Goal: Task Accomplishment & Management: Manage account settings

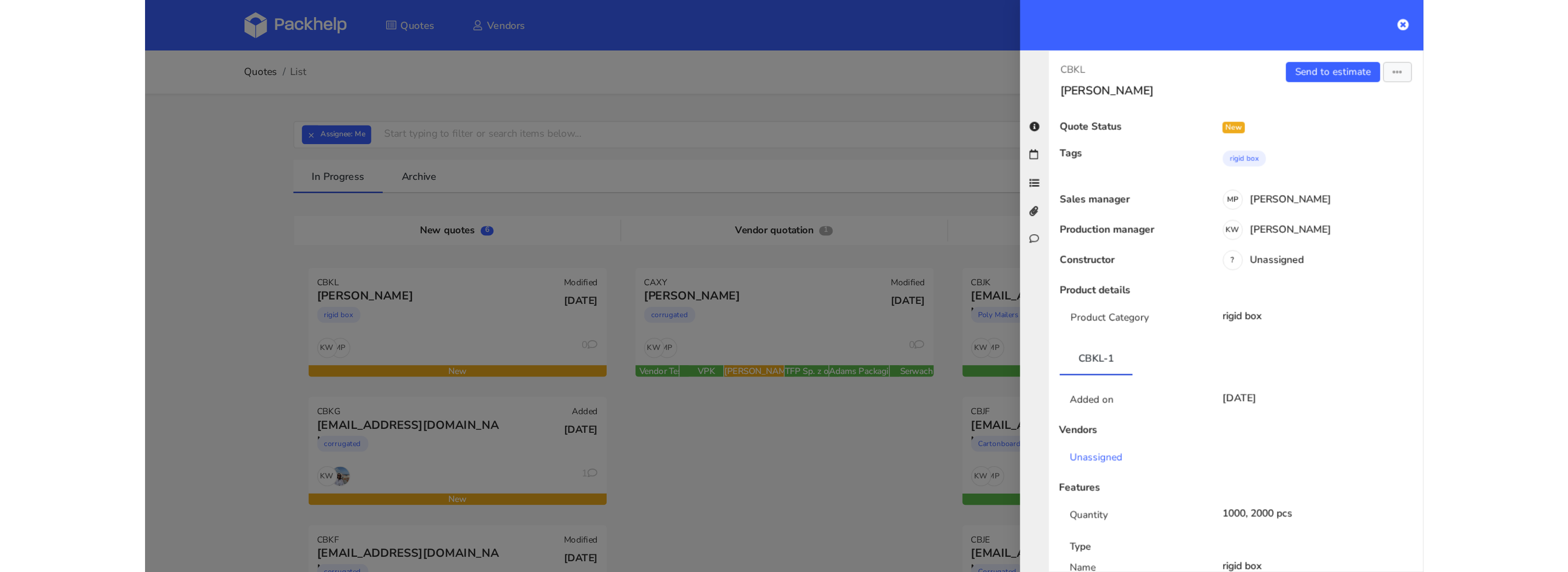
scroll to position [24, 0]
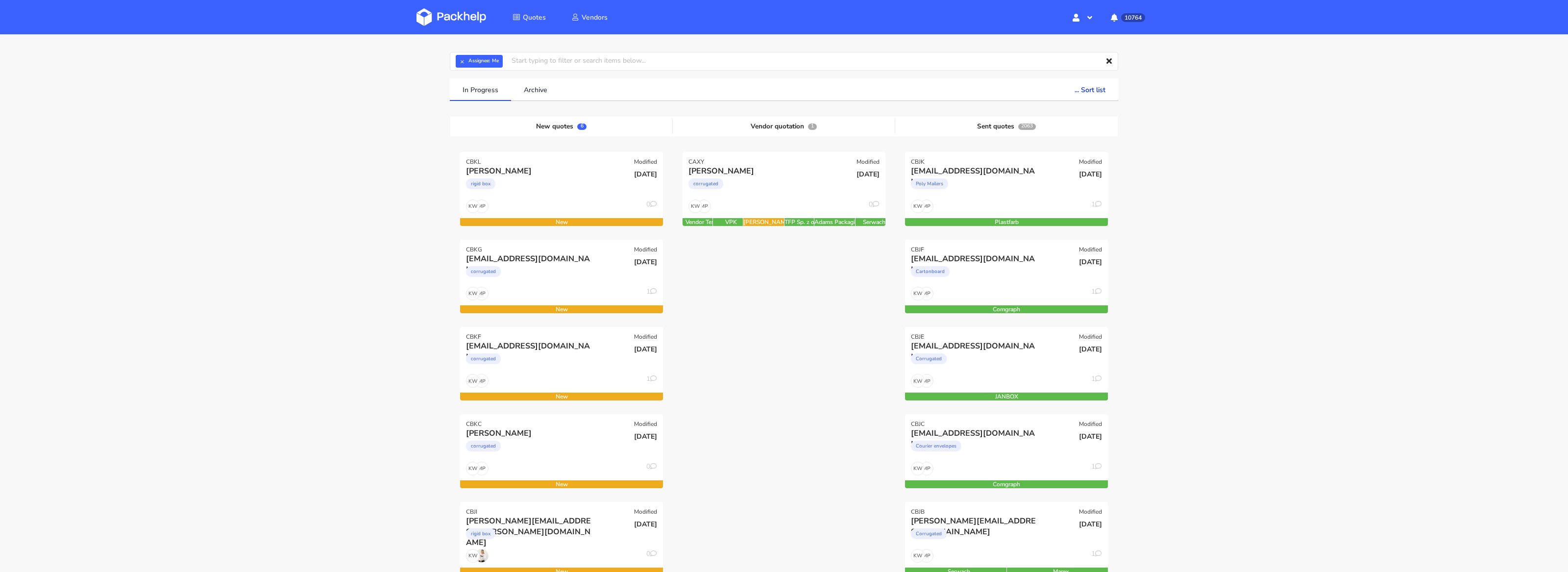
scroll to position [42, 0]
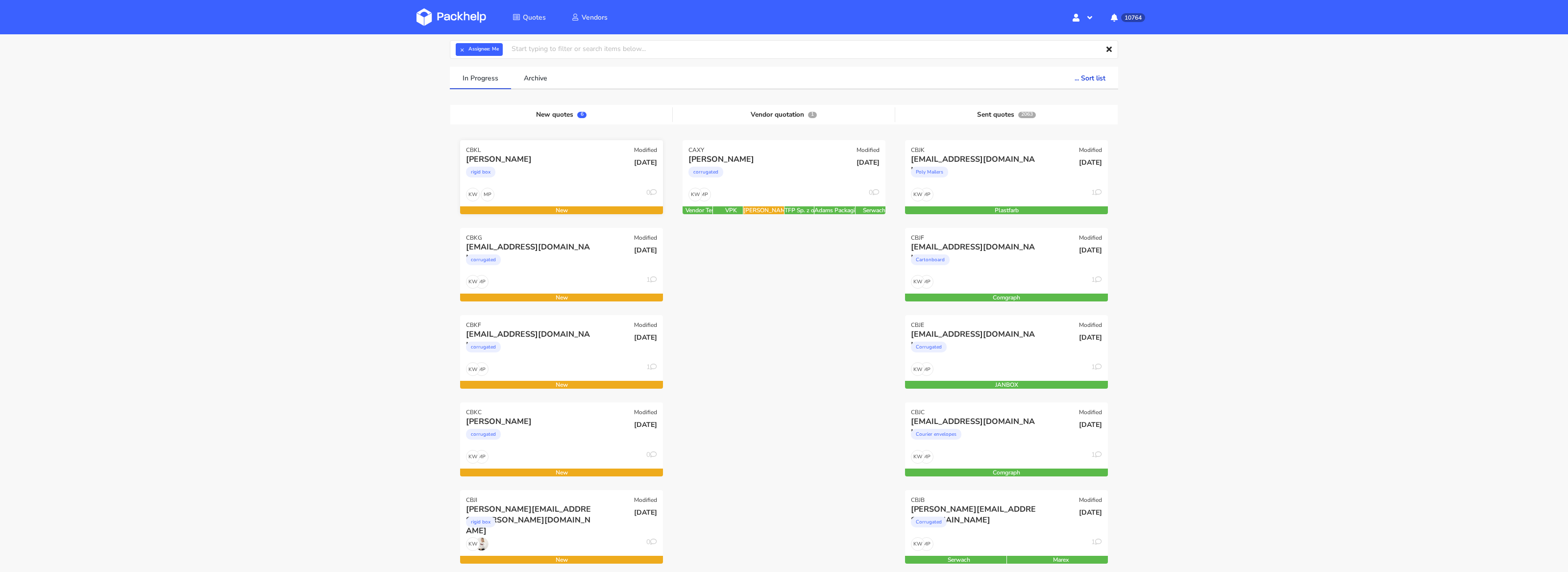
click at [528, 178] on div "rigid box" at bounding box center [531, 174] width 130 height 19
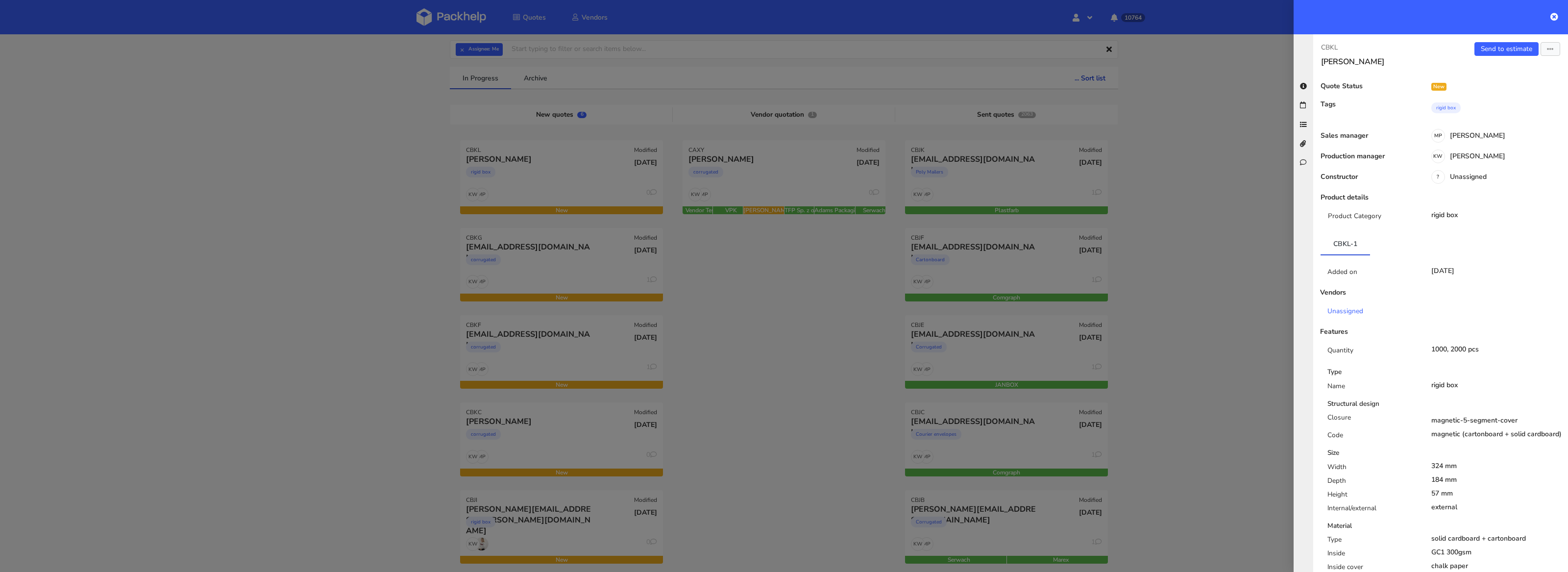
click at [563, 373] on div at bounding box center [784, 286] width 1568 height 572
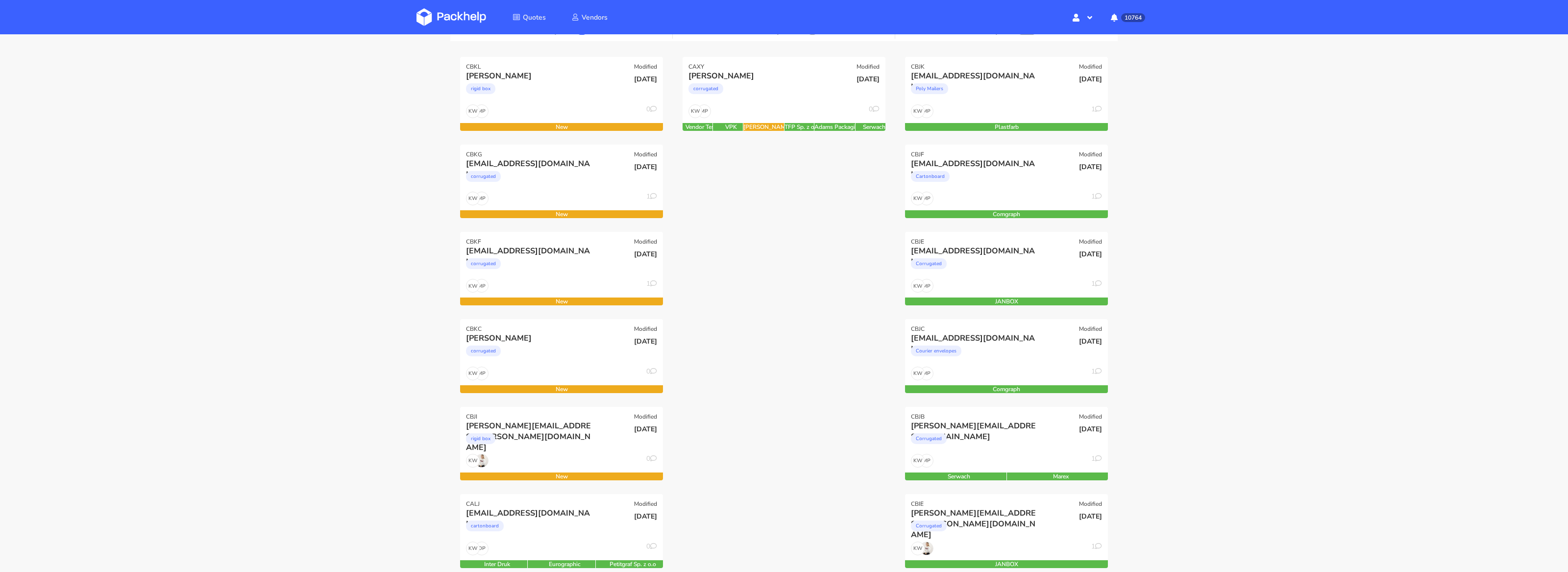
scroll to position [141, 0]
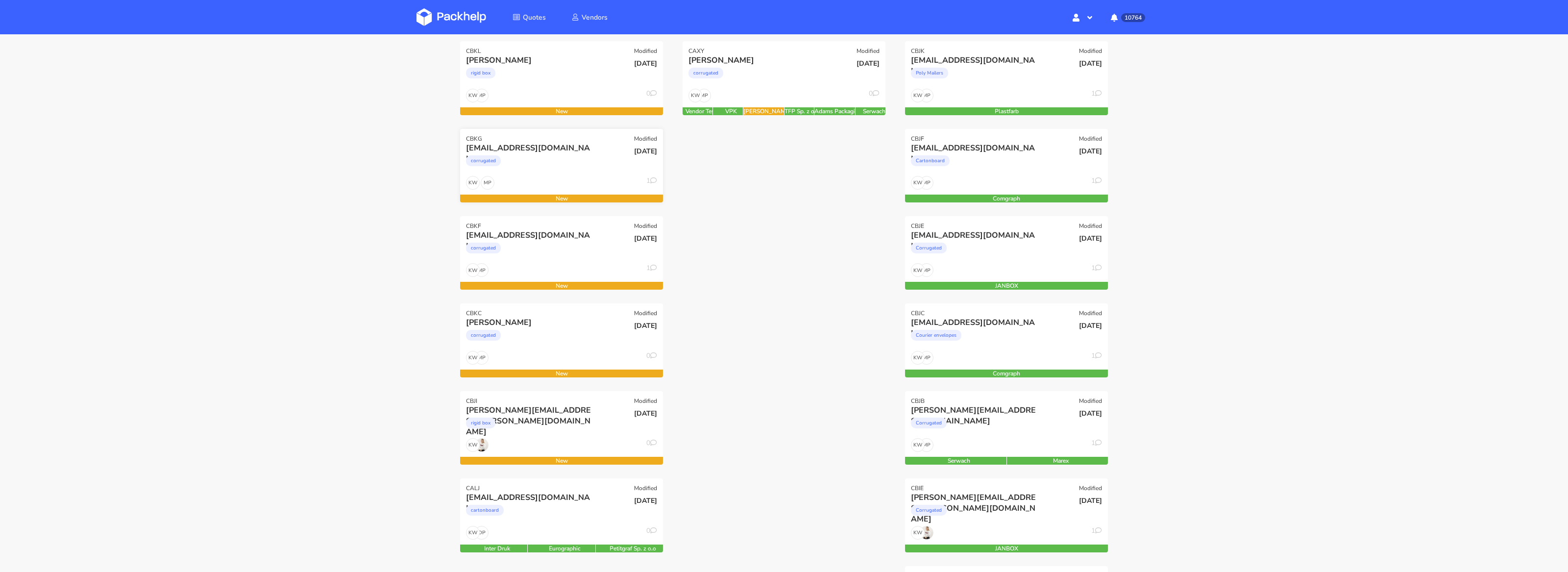
click at [572, 188] on div "MP KW 1" at bounding box center [561, 185] width 203 height 19
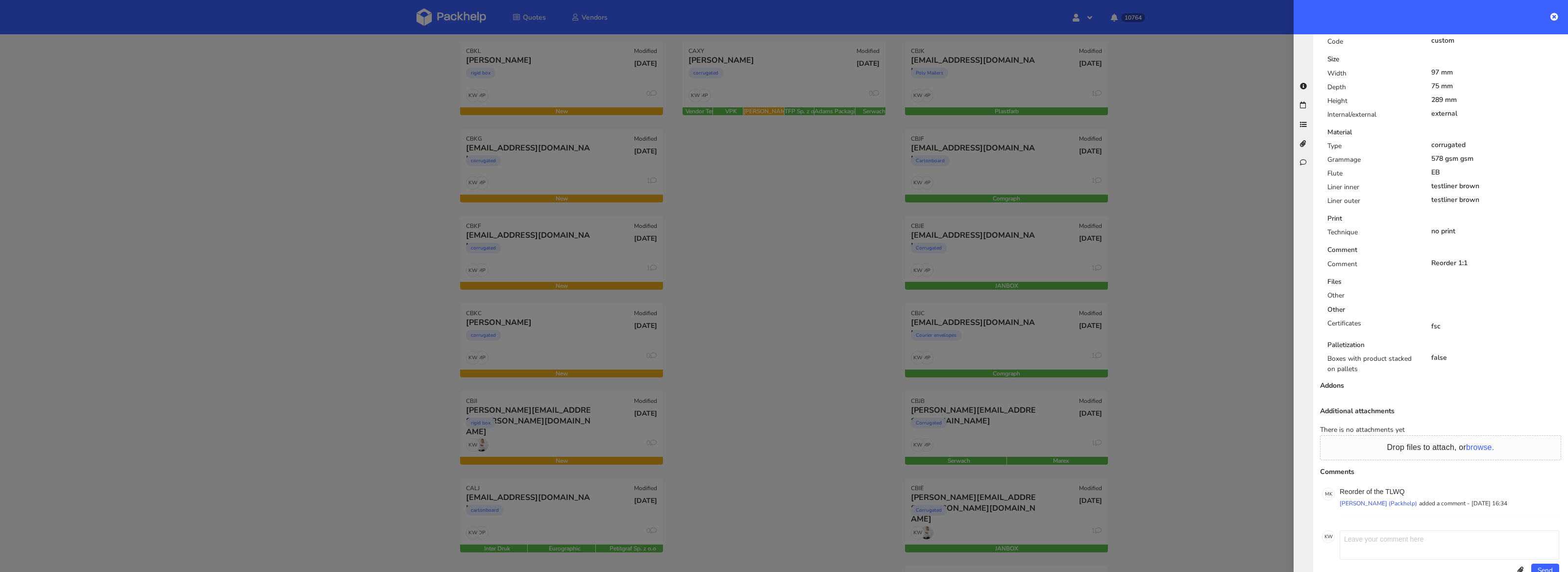
scroll to position [398, 0]
click at [1392, 475] on p "Reorder of the TLWQ" at bounding box center [1449, 479] width 220 height 8
copy p "TLWQ"
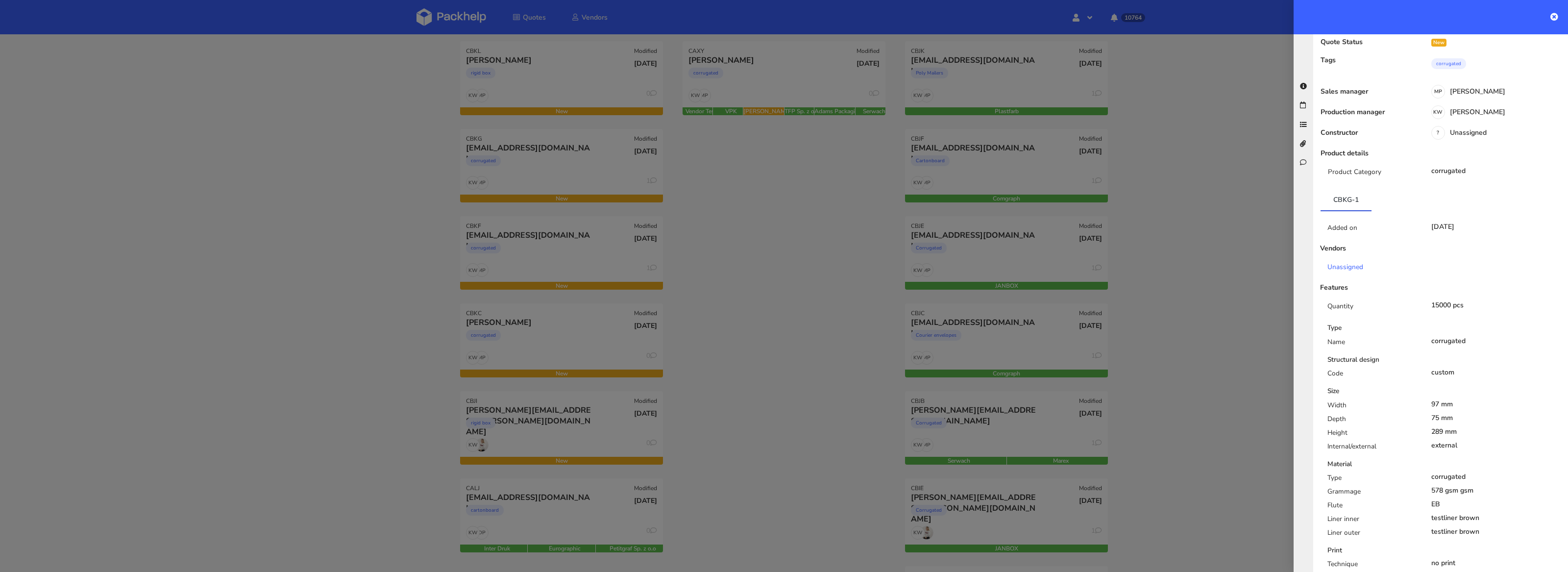
scroll to position [0, 0]
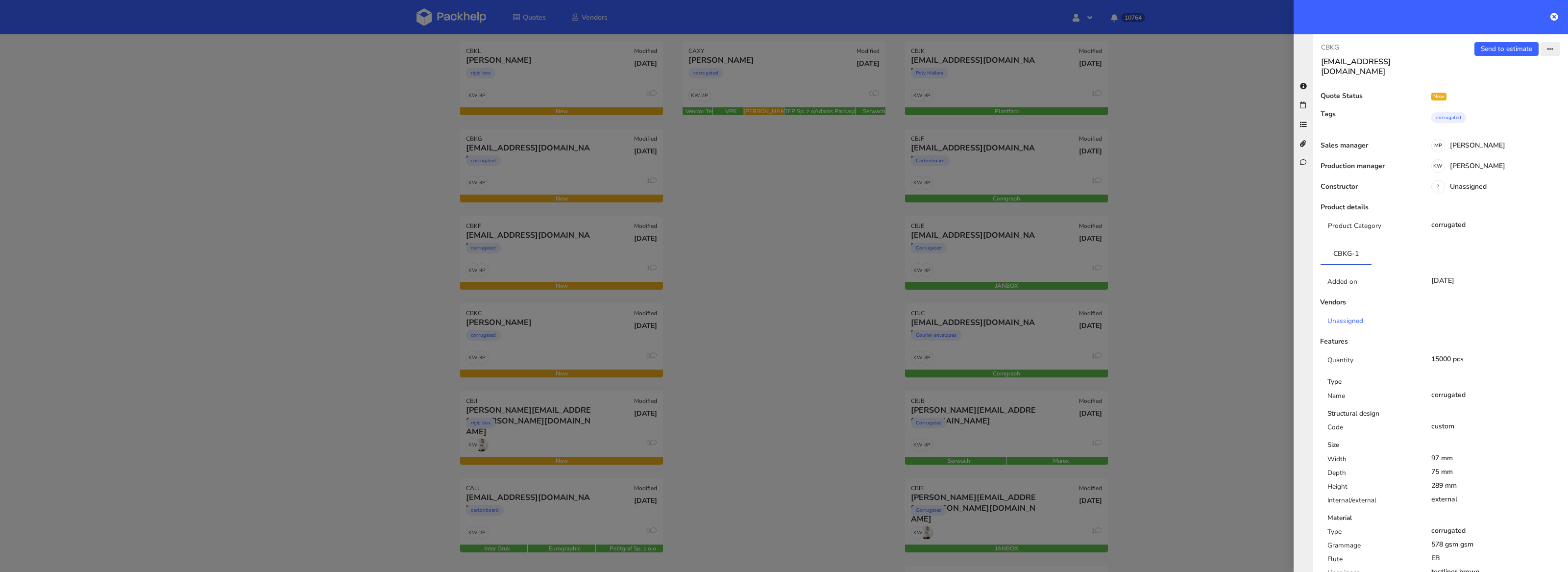
click at [1556, 51] on button "button" at bounding box center [1550, 49] width 19 height 14
click at [1516, 87] on link "Edit quote" at bounding box center [1519, 88] width 86 height 16
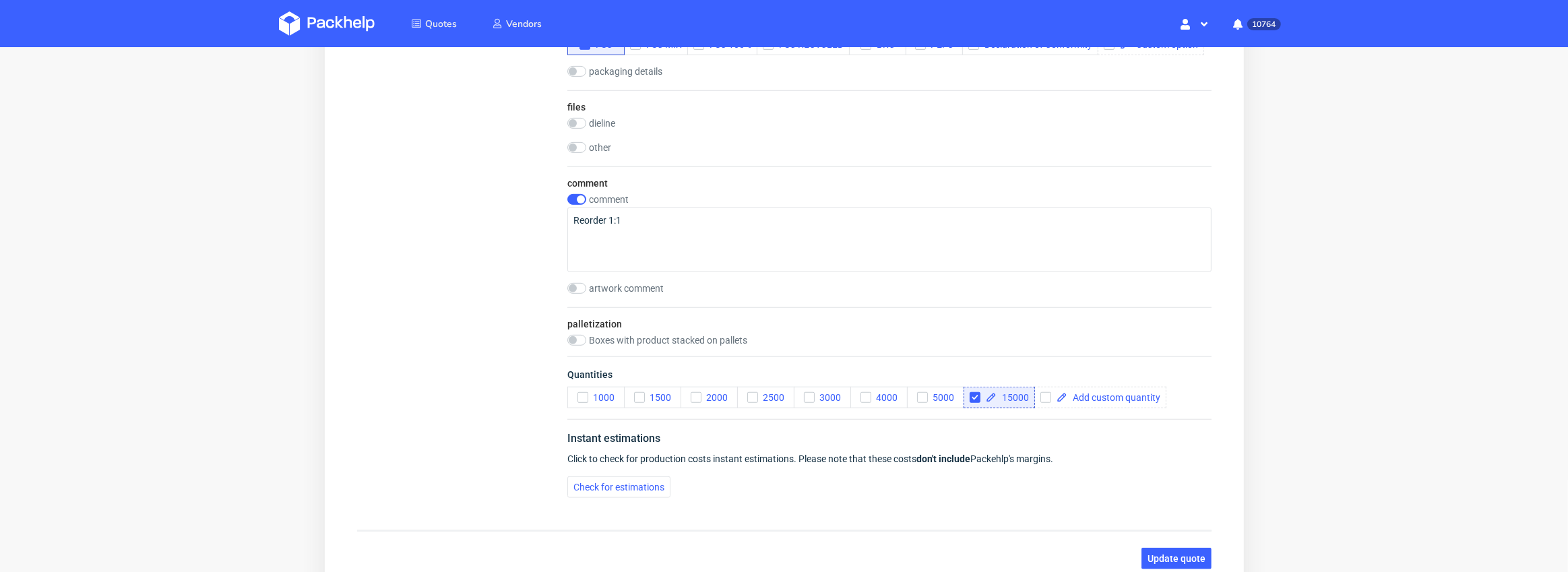
scroll to position [1250, 0]
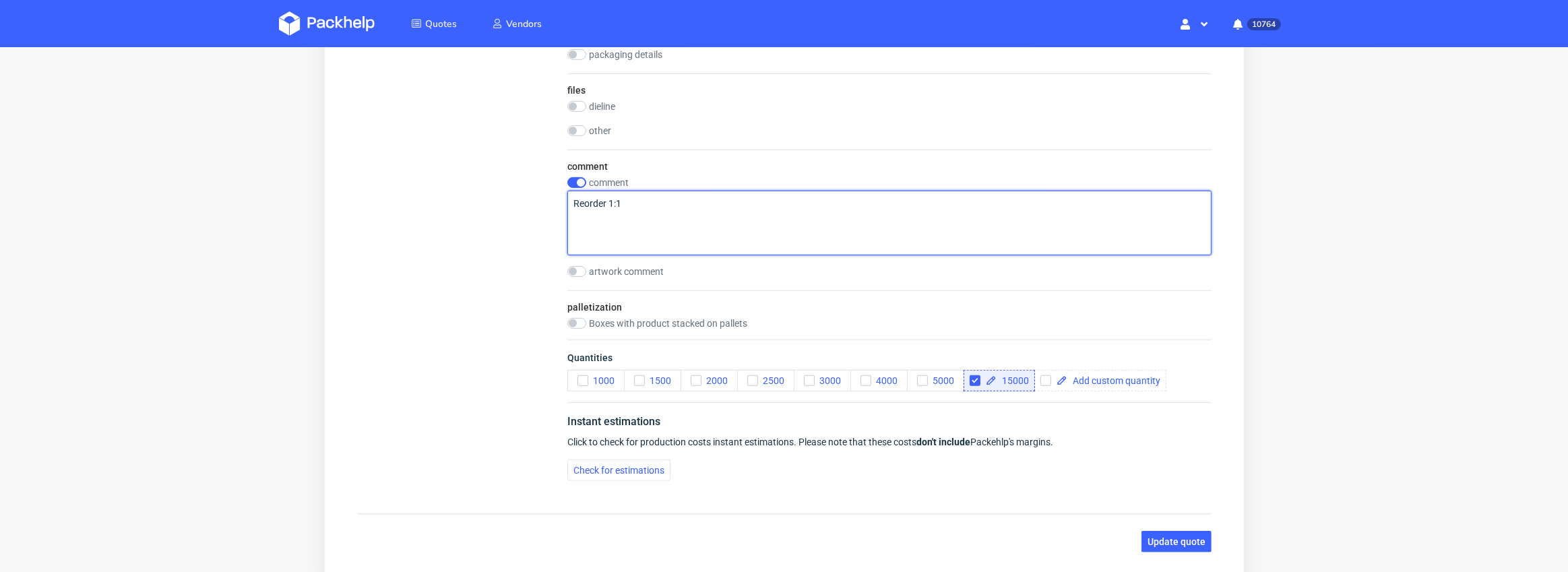
click at [658, 230] on textarea "Reorder 1:1" at bounding box center [889, 224] width 645 height 64
drag, startPoint x: 655, startPoint y: 210, endPoint x: 547, endPoint y: 200, distance: 108.5
paste textarea "Small Bottle Bottom insert"
type textarea "Small Bottle Bottom insert"
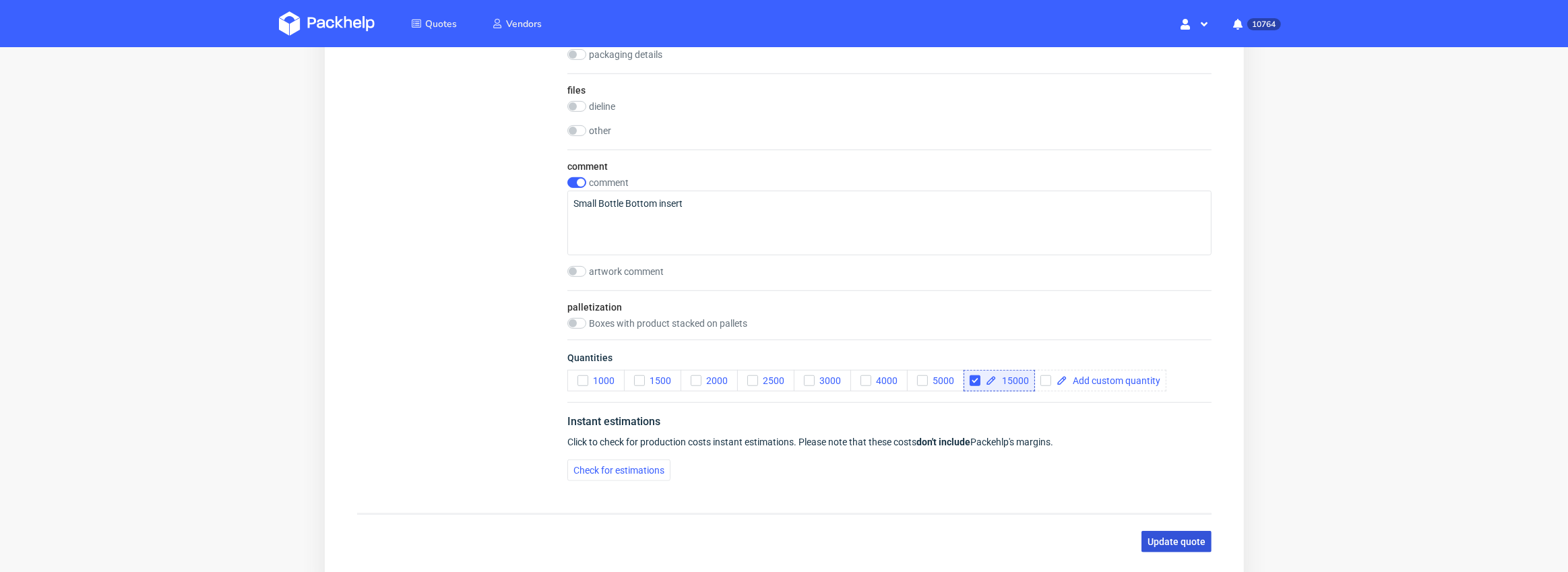
click at [1164, 538] on span "Update quote" at bounding box center [1175, 542] width 58 height 9
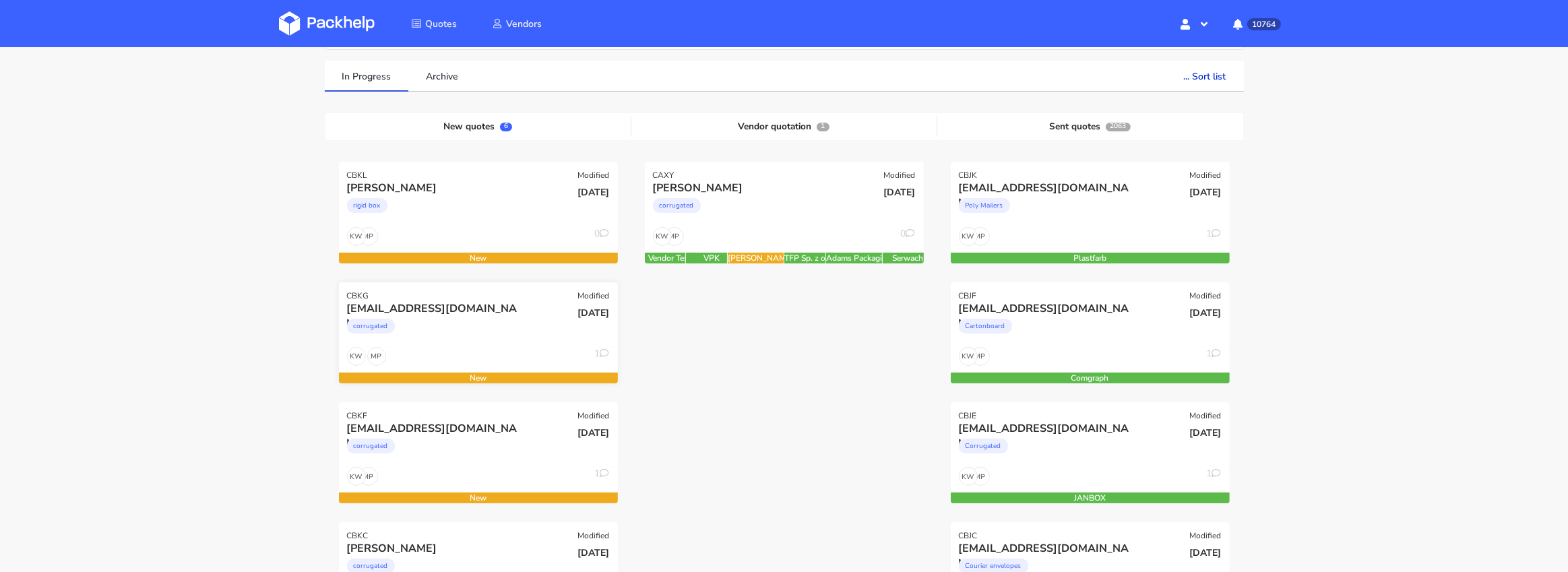
scroll to position [102, 0]
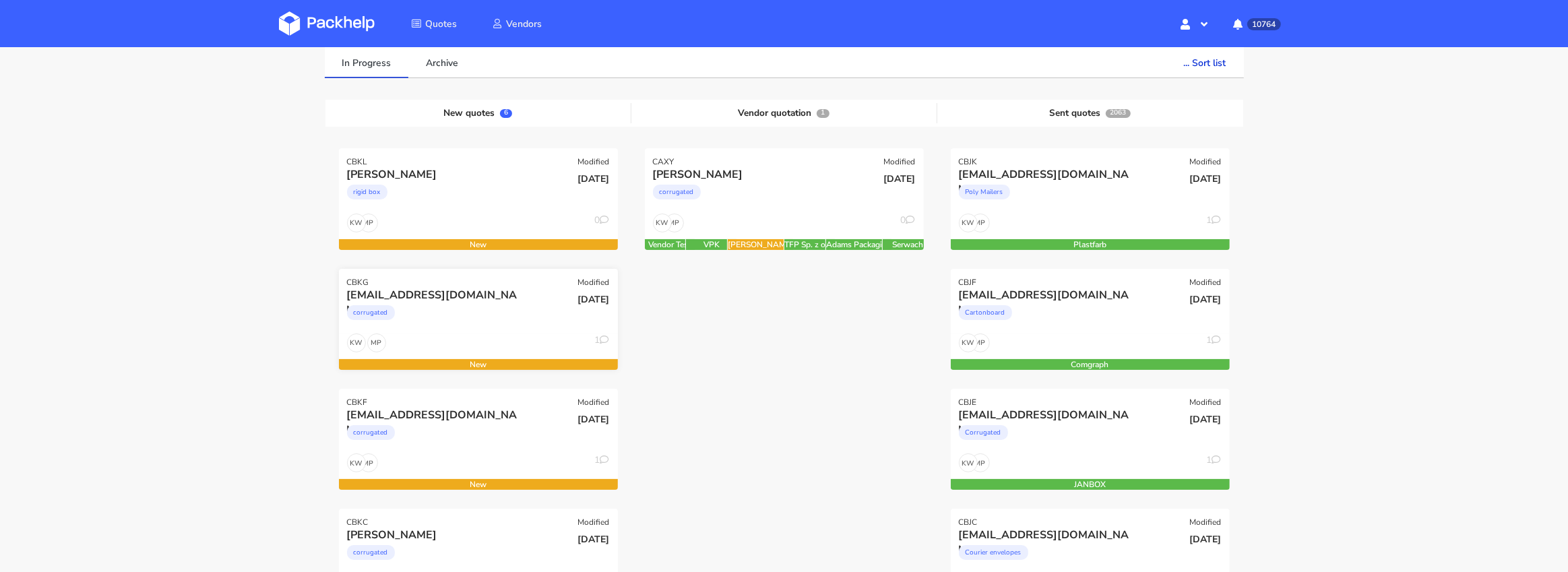
click at [479, 333] on div "MP KW 1" at bounding box center [478, 346] width 279 height 26
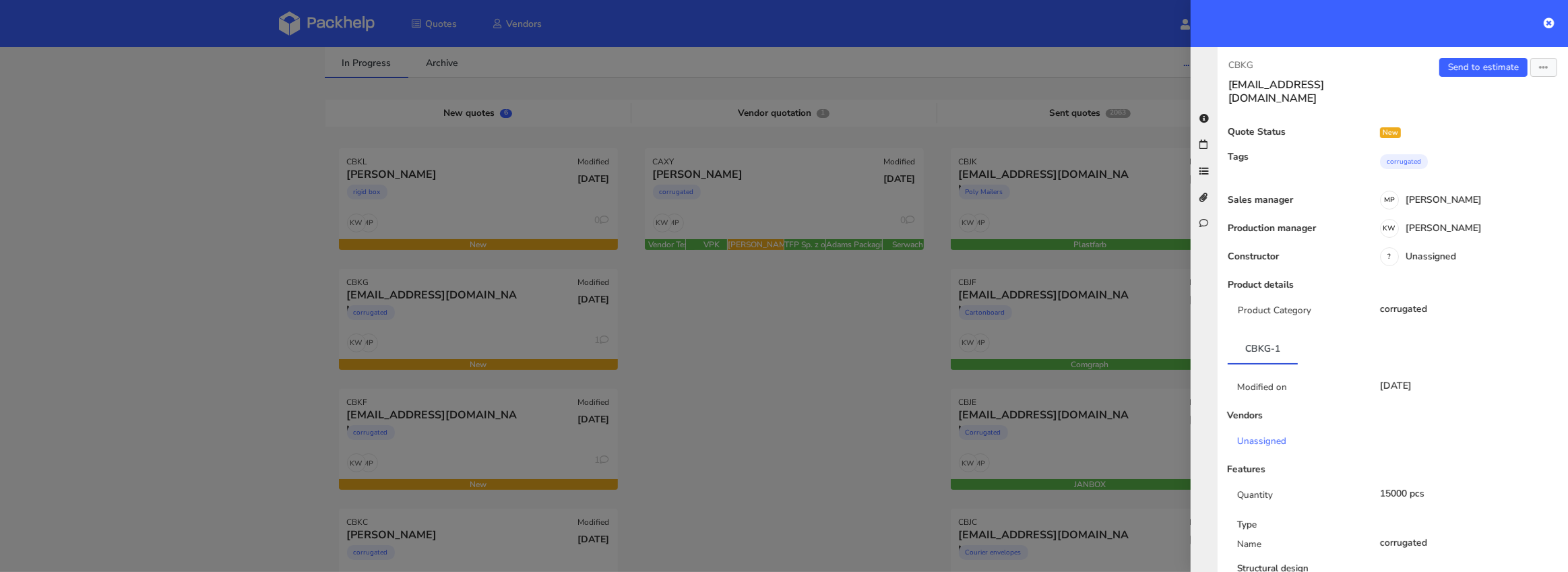
scroll to position [723, 0]
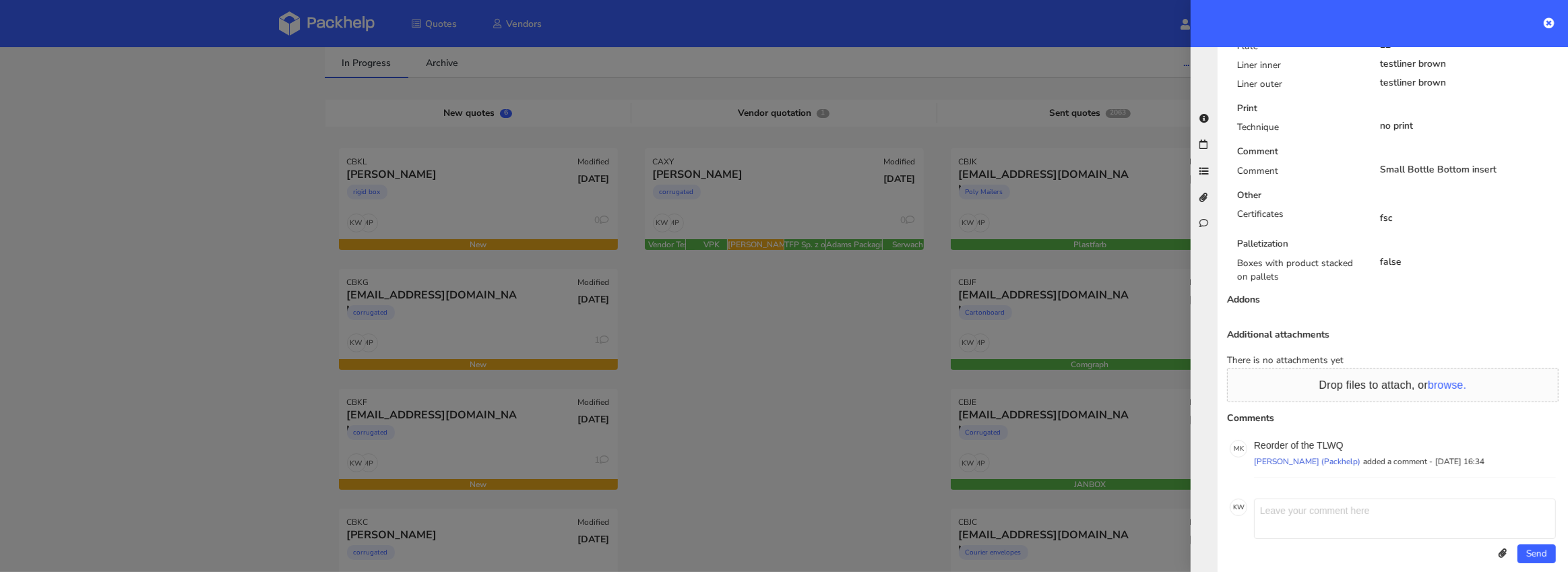
click at [468, 451] on div at bounding box center [784, 286] width 1568 height 572
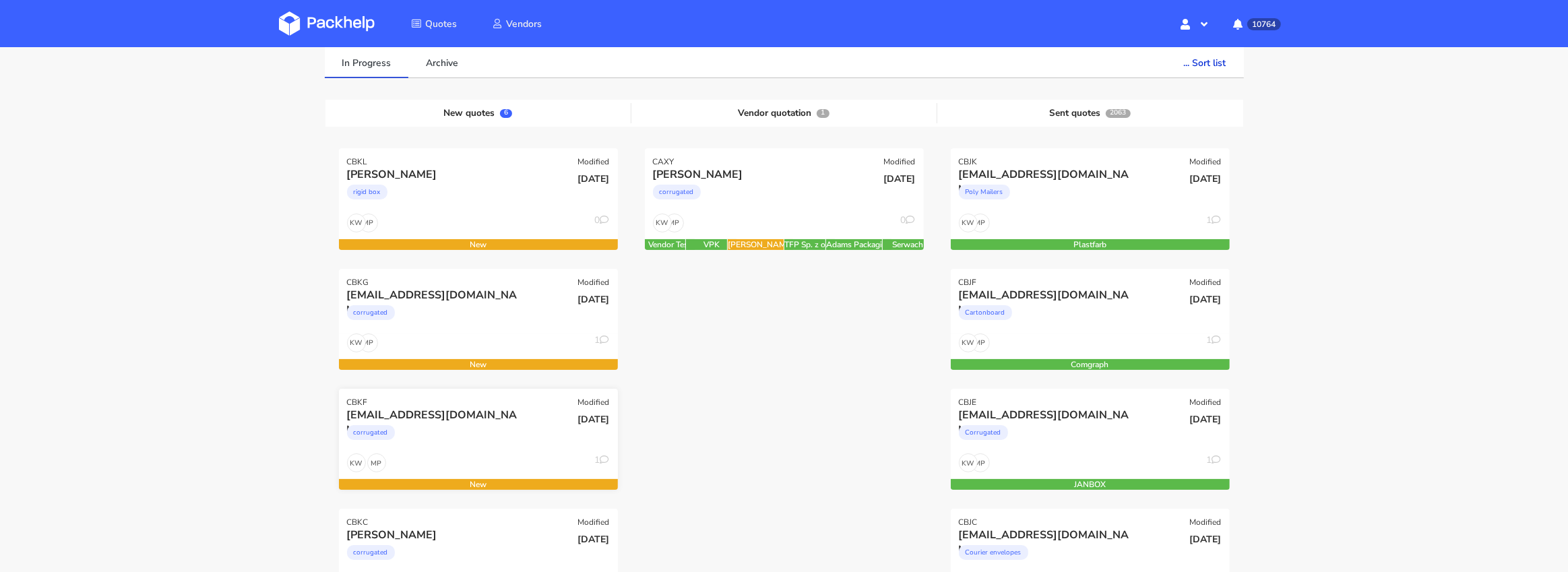
click at [479, 434] on div "corrugated" at bounding box center [436, 436] width 178 height 27
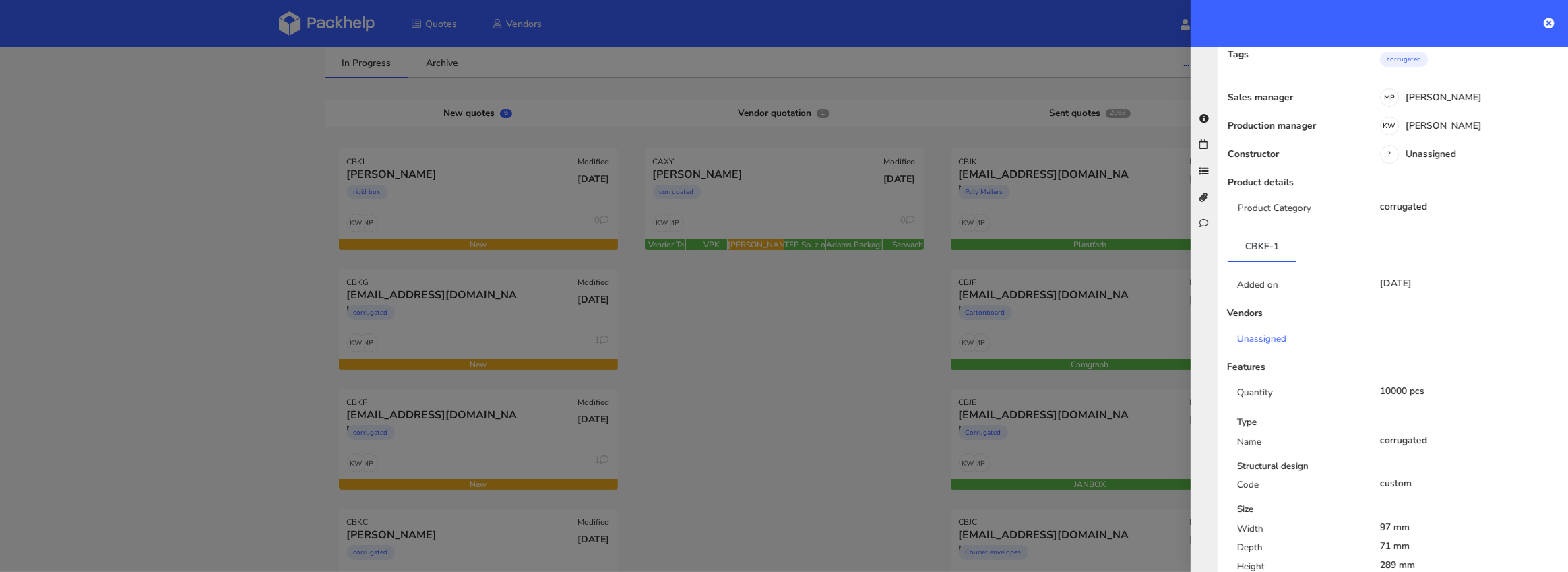
scroll to position [0, 0]
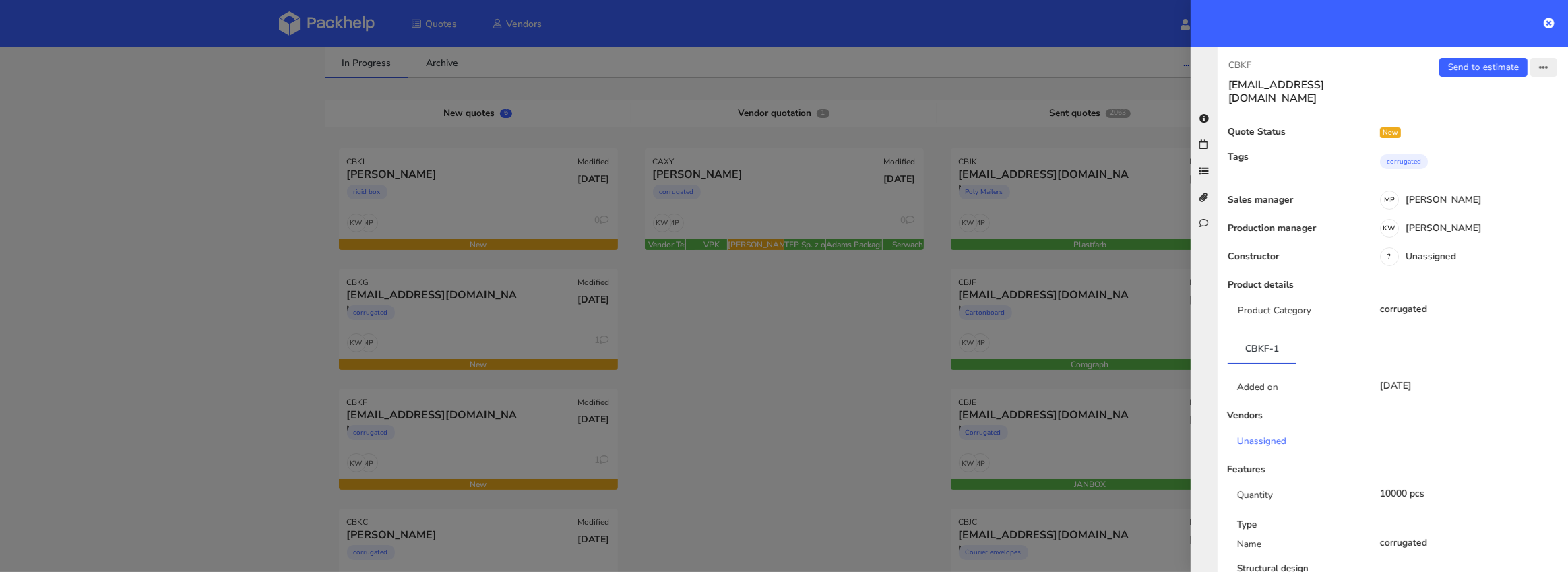
click at [1539, 71] on button "button" at bounding box center [1544, 67] width 27 height 19
click at [1502, 116] on link "Edit quote" at bounding box center [1499, 120] width 119 height 23
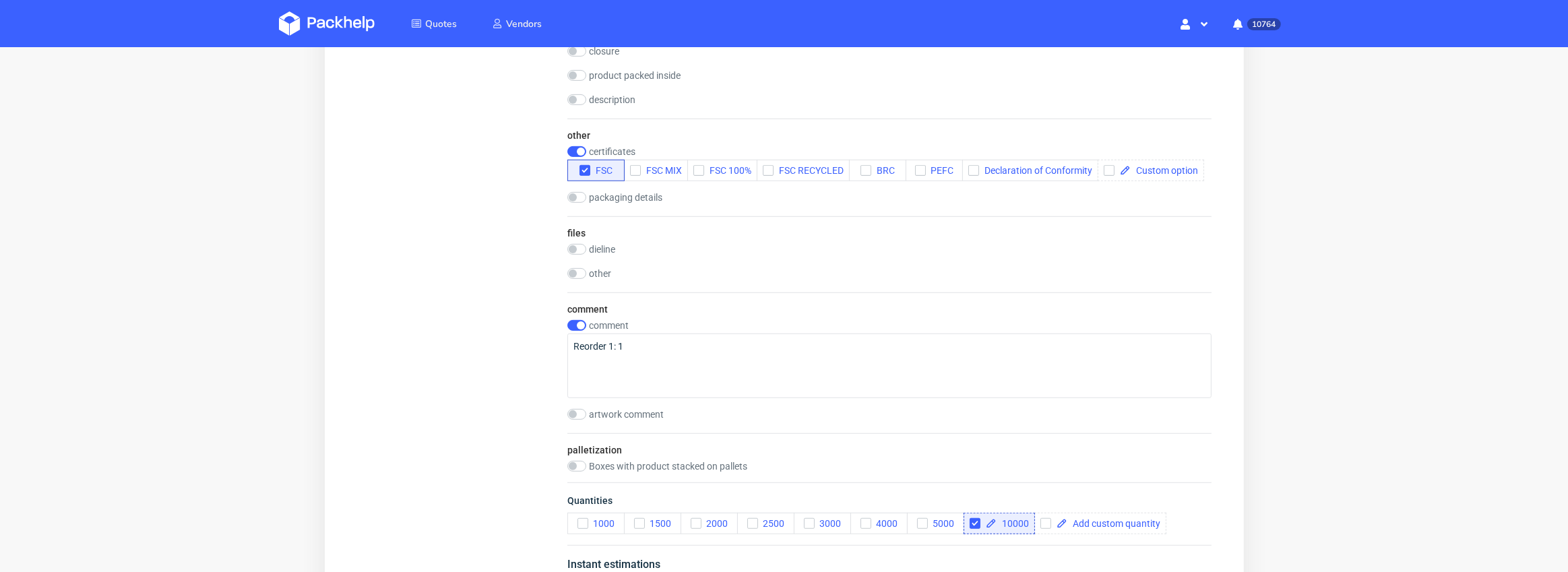
scroll to position [1109, 0]
drag, startPoint x: 645, startPoint y: 344, endPoint x: 519, endPoint y: 344, distance: 126.0
paste textarea "Small Bottle Top insert"
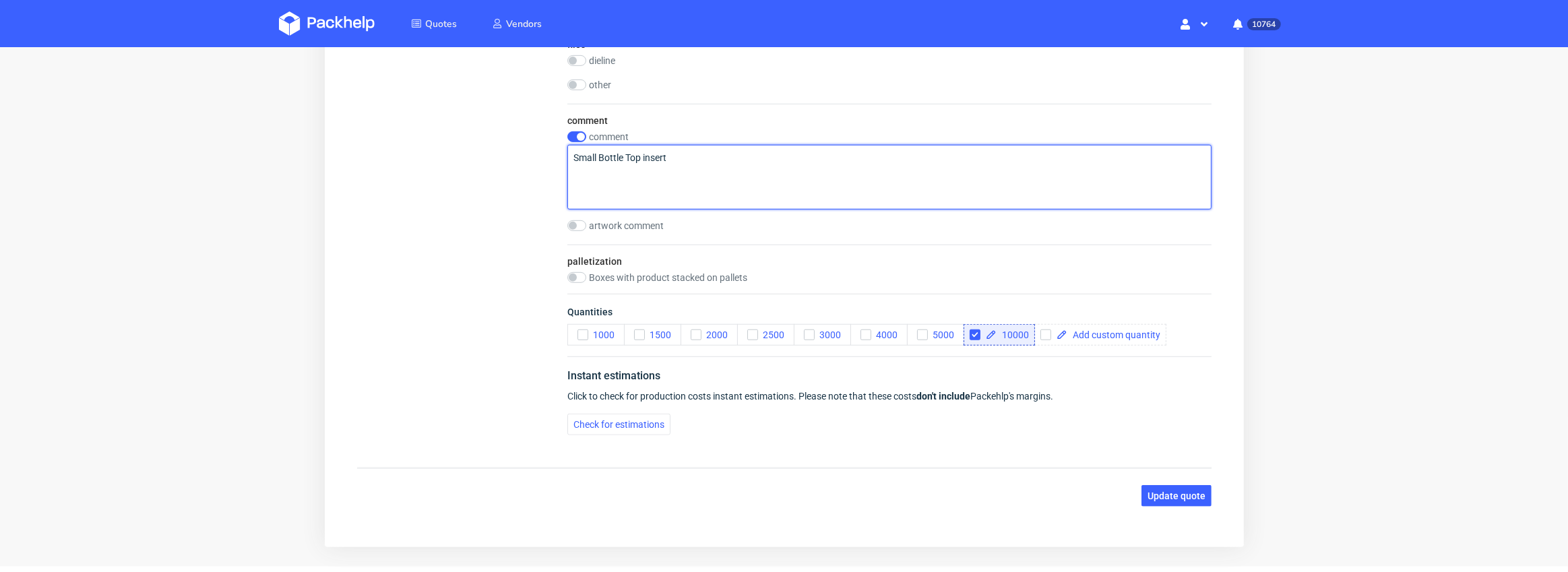
scroll to position [1337, 0]
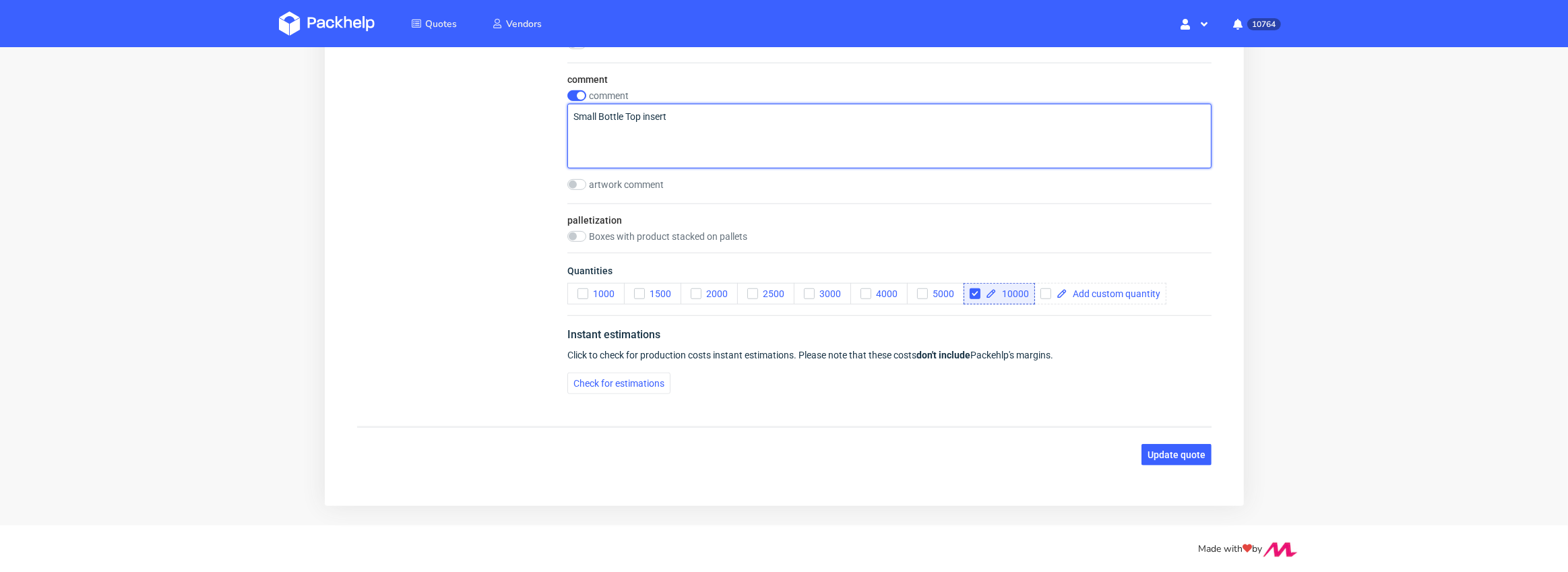
type textarea "Small Bottle Top insert"
click at [1169, 452] on span "Update quote" at bounding box center [1175, 456] width 58 height 9
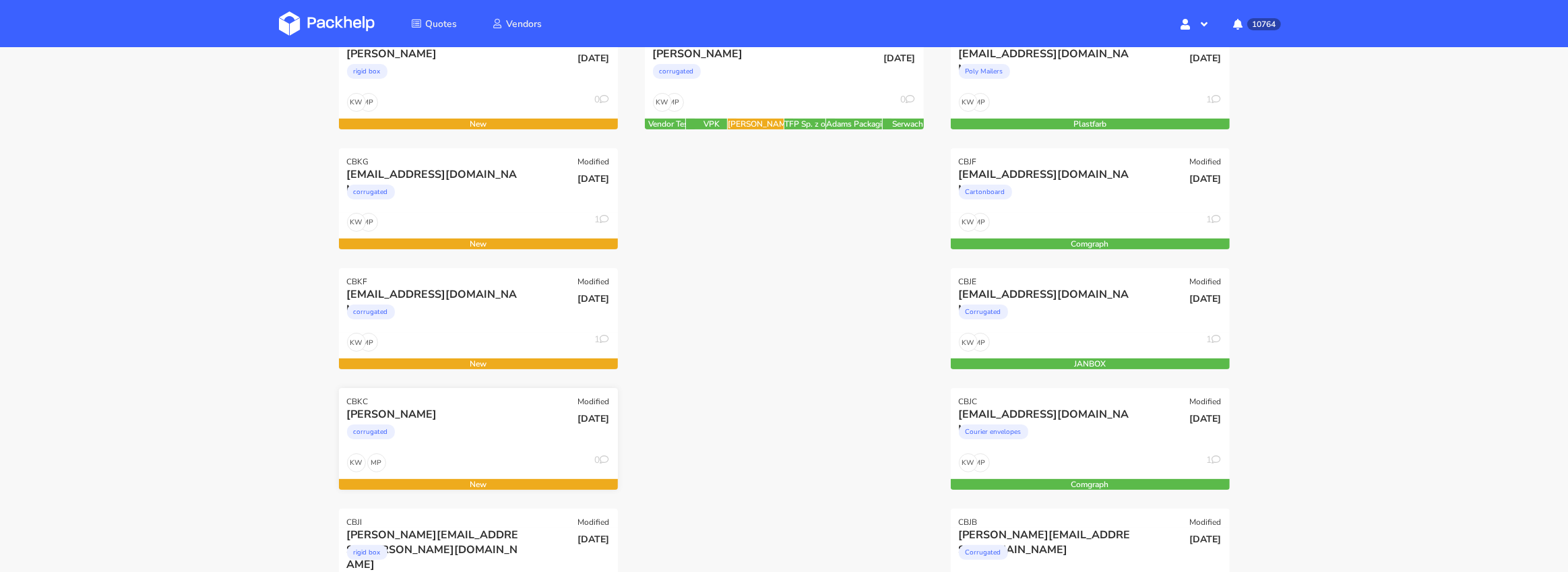
scroll to position [235, 0]
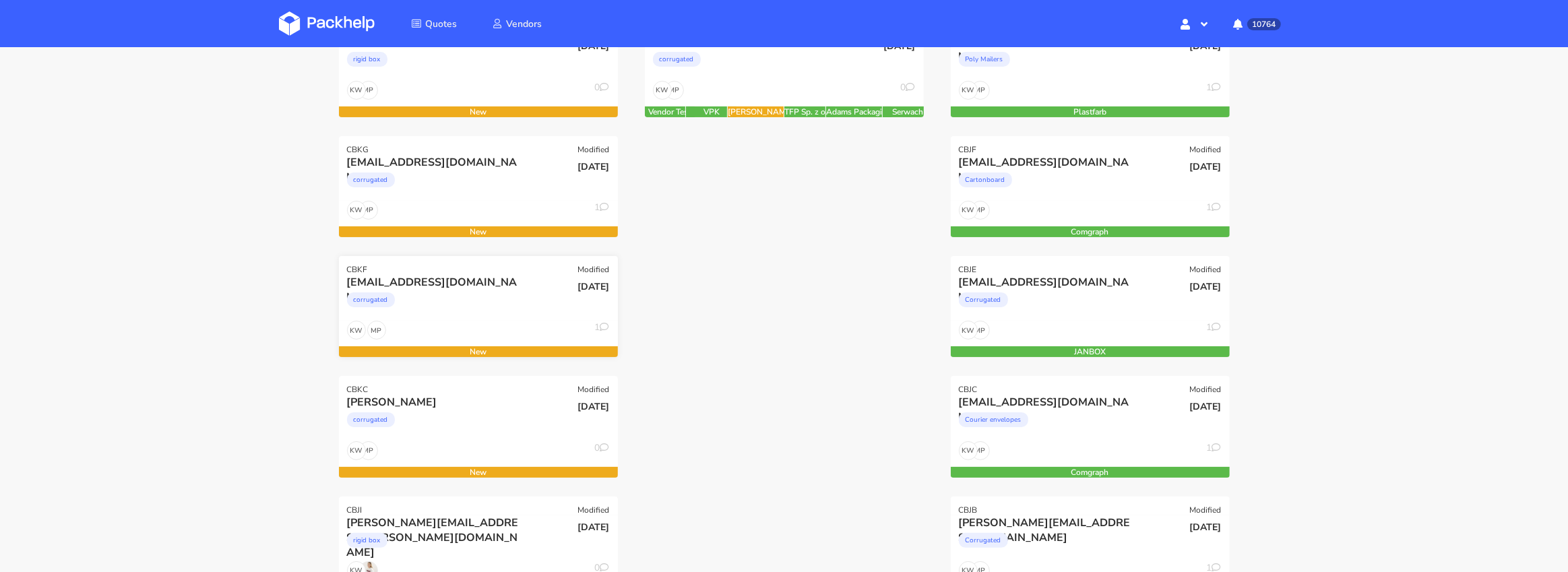
click at [451, 311] on div "corrugated" at bounding box center [436, 303] width 178 height 27
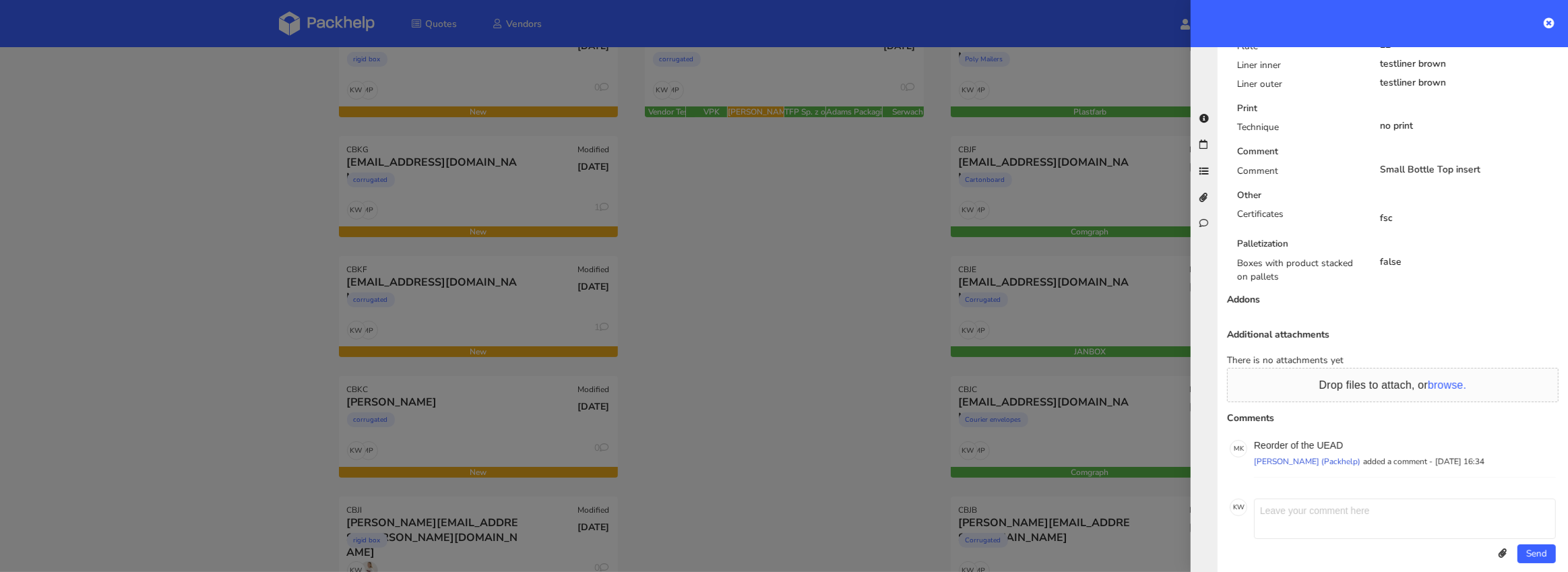
scroll to position [0, 0]
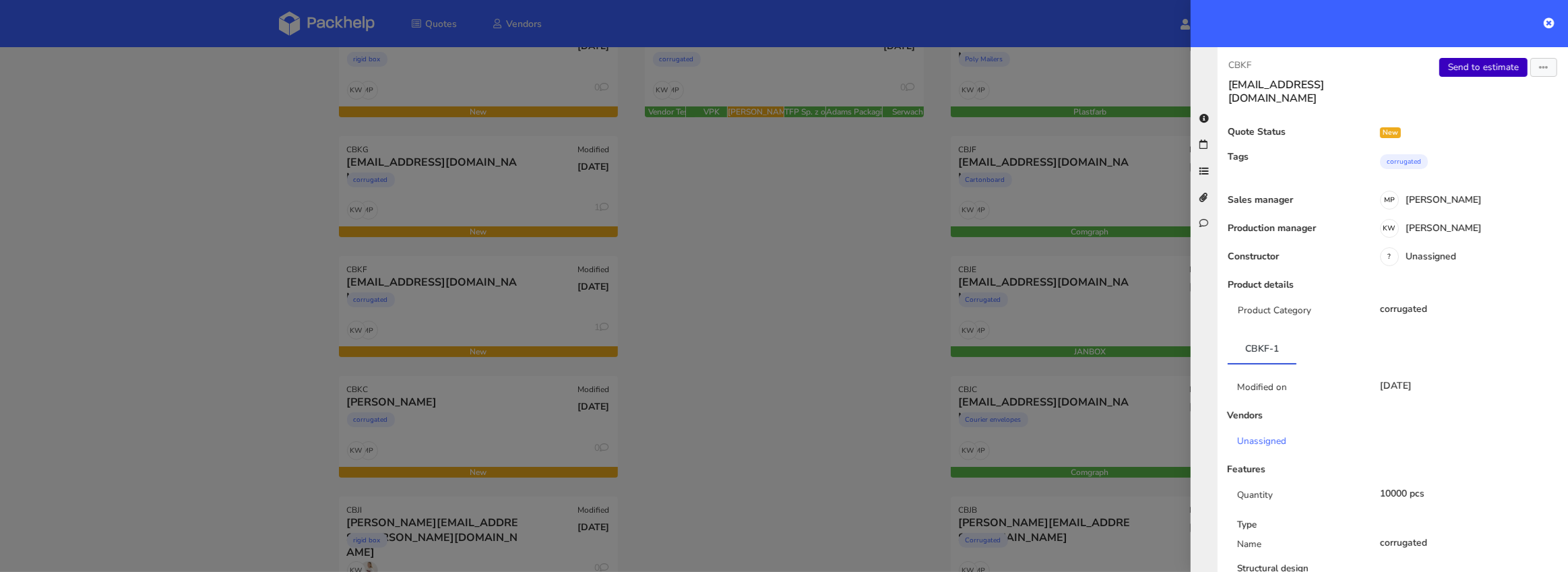
click at [1467, 65] on link "Send to estimate" at bounding box center [1483, 67] width 88 height 19
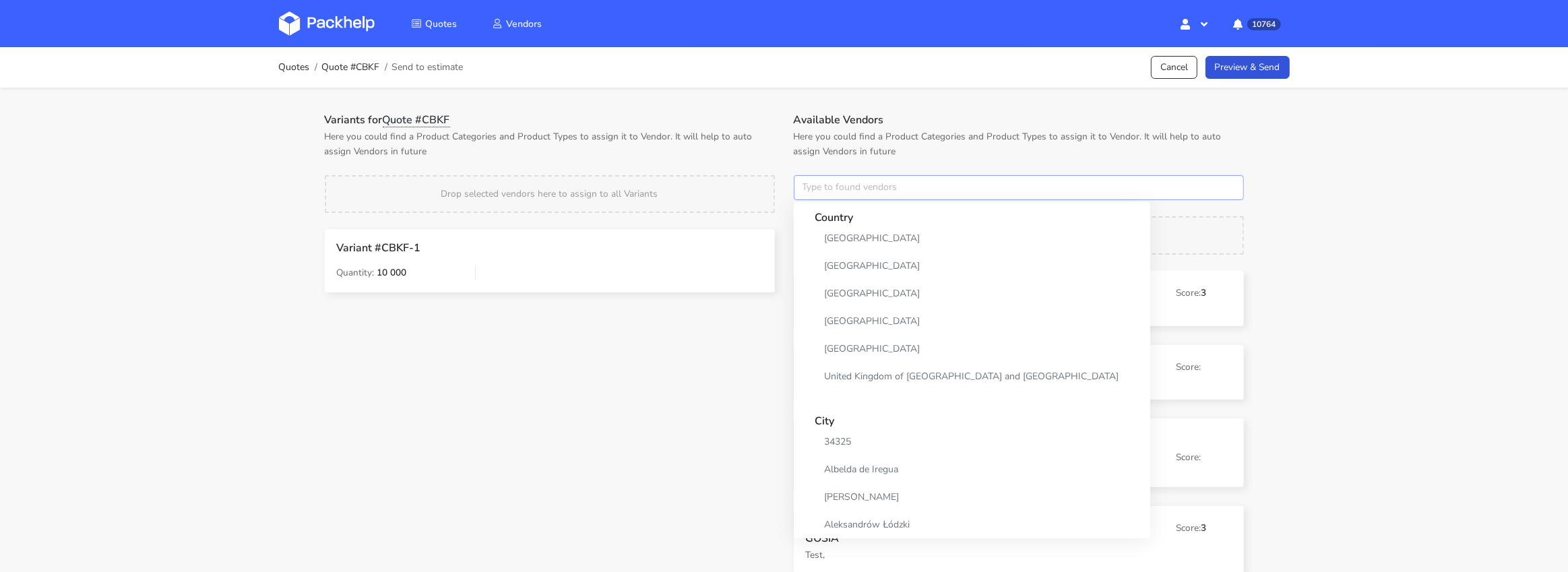
click at [832, 185] on input "text" at bounding box center [1019, 188] width 450 height 26
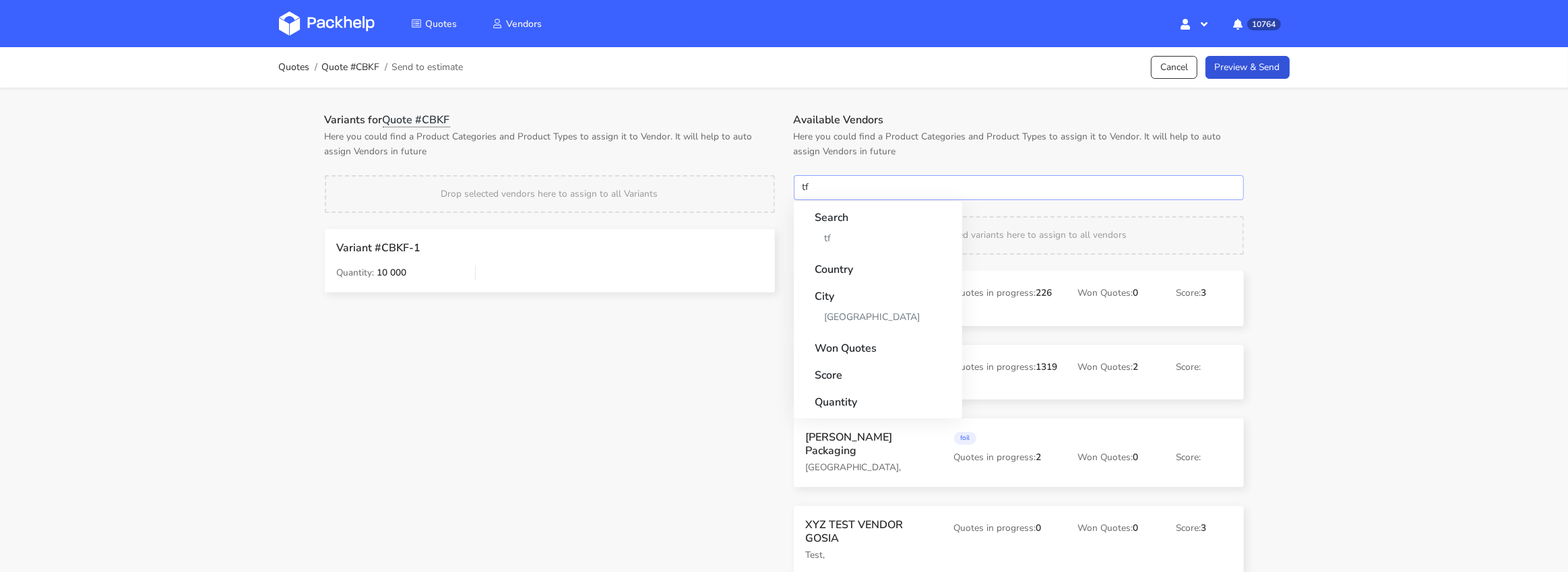
type input "tfp"
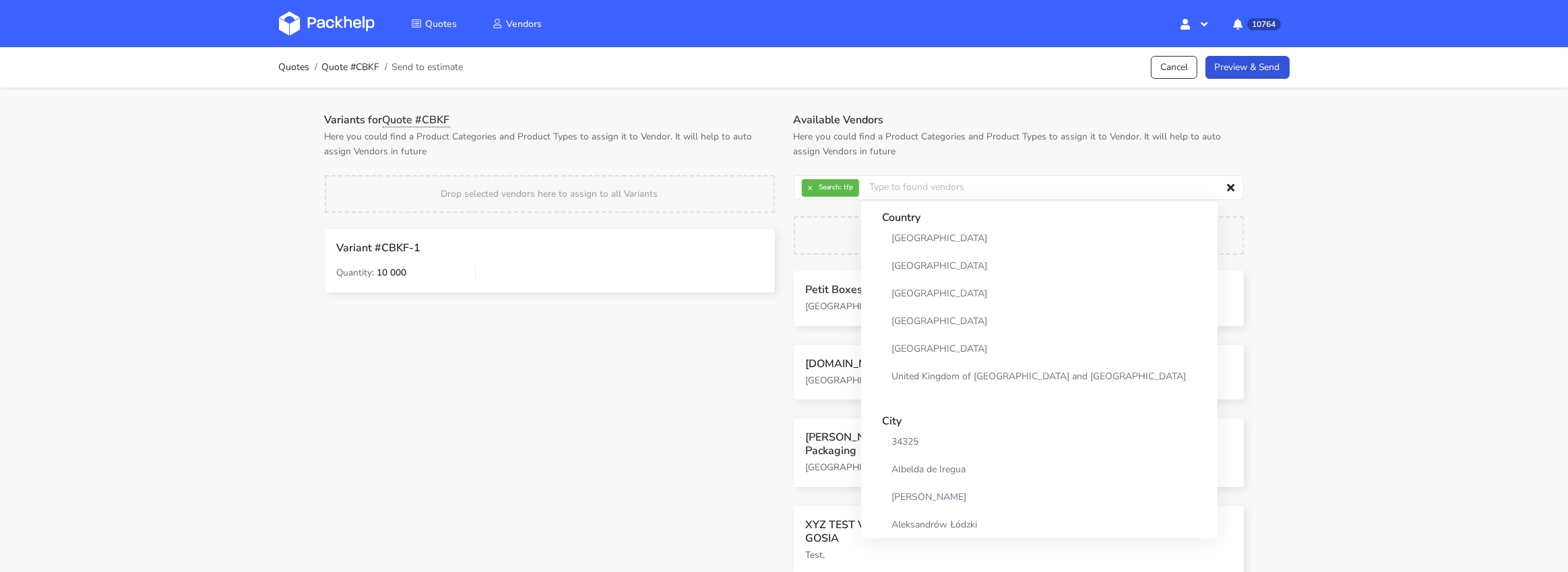
click at [738, 132] on p "Here you could find a Product Categories and Product Types to assign it to Vend…" at bounding box center [550, 144] width 450 height 29
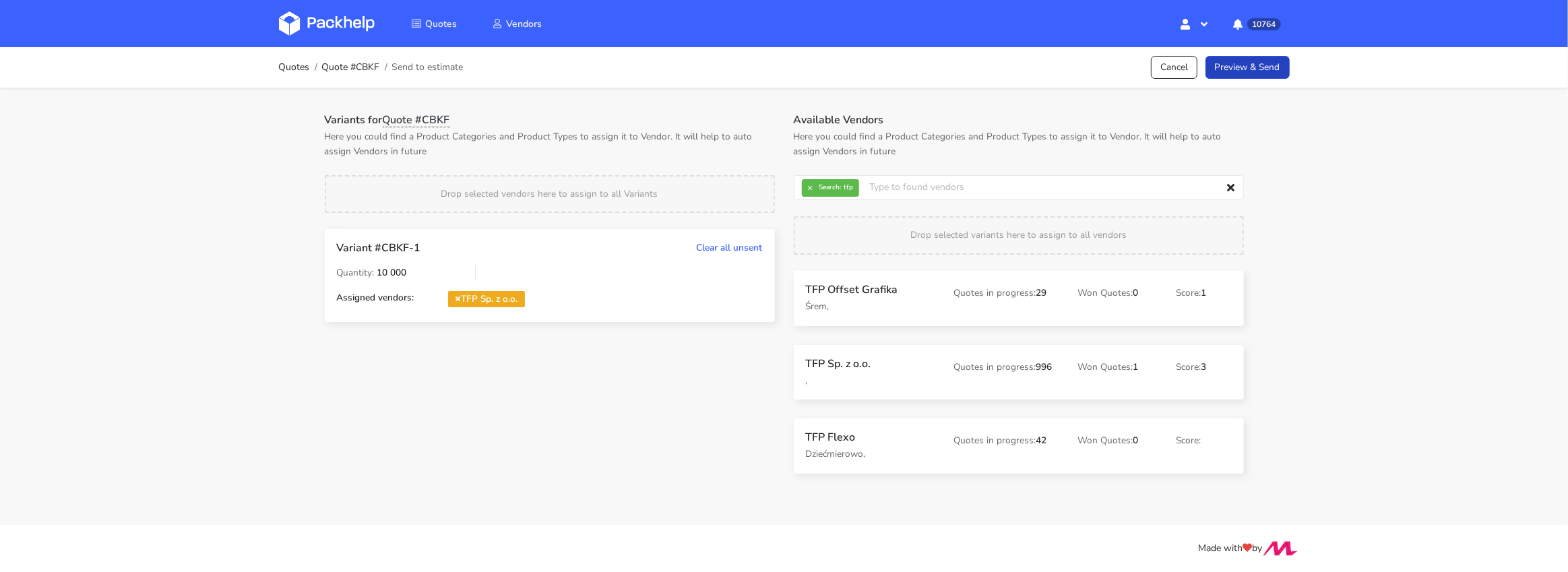
click at [1220, 68] on link "Preview & Send" at bounding box center [1247, 68] width 85 height 23
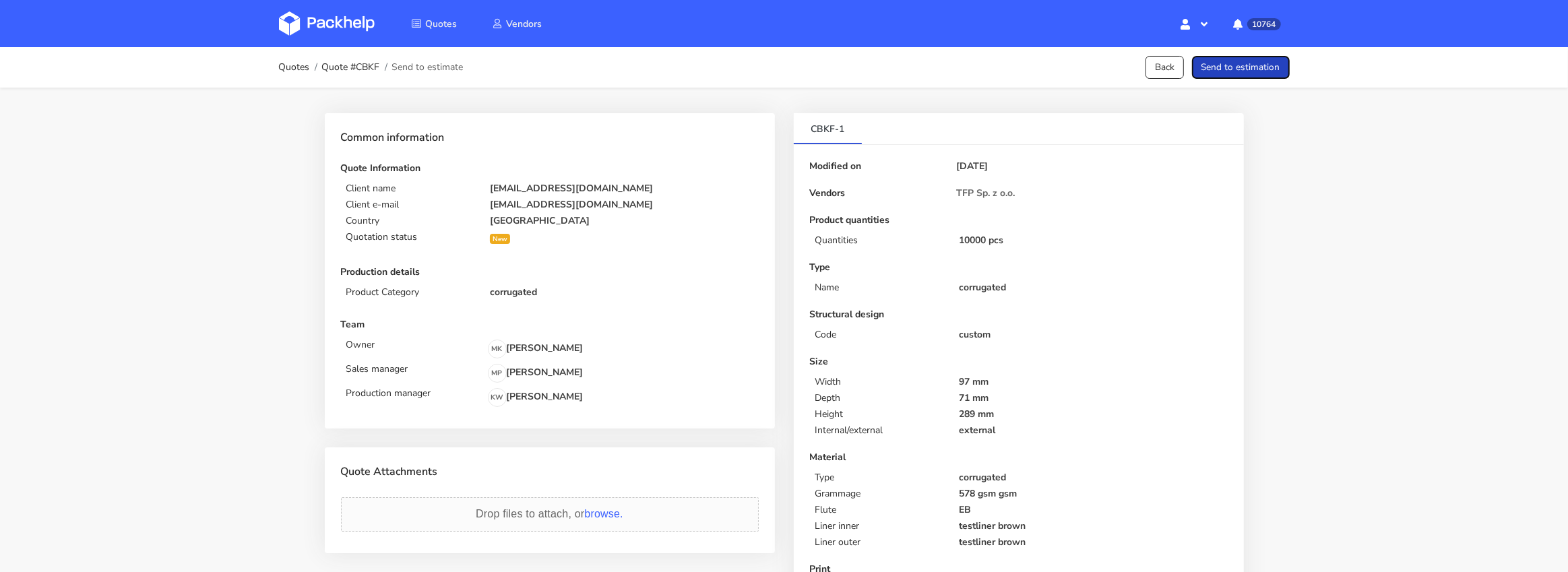
click at [1236, 66] on button "Send to estimation" at bounding box center [1241, 68] width 98 height 23
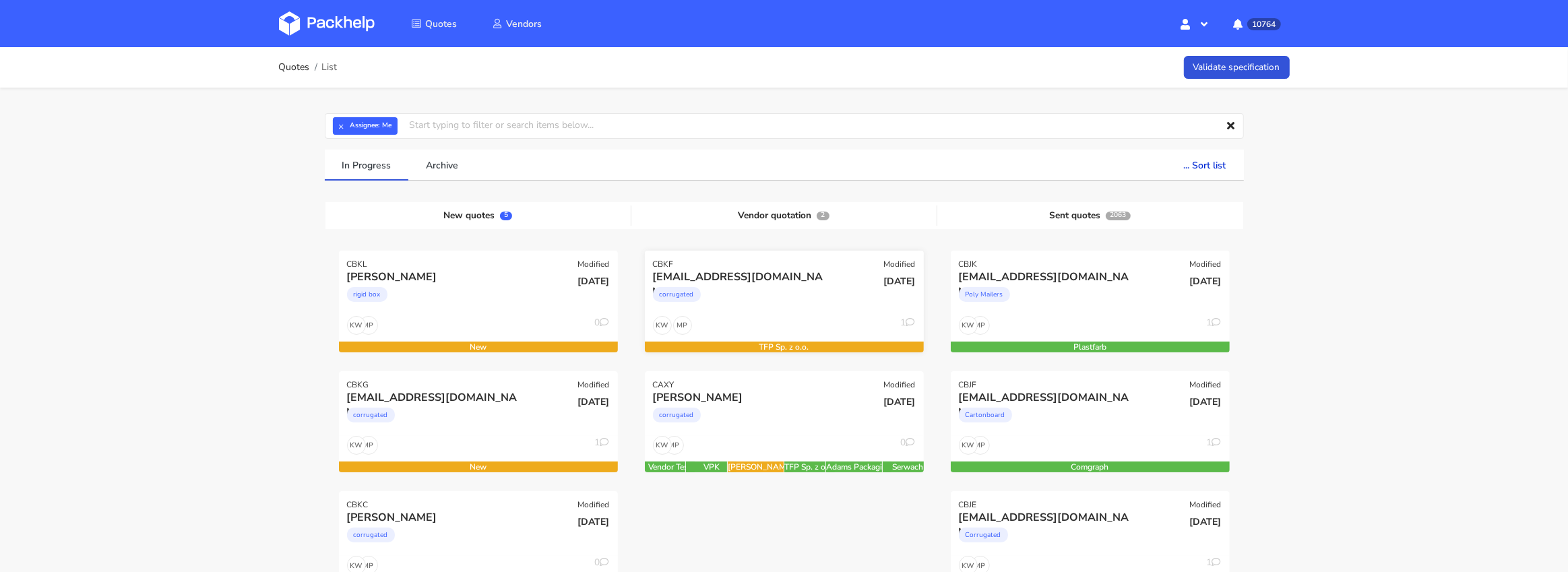
click at [758, 299] on div "corrugated" at bounding box center [742, 298] width 178 height 27
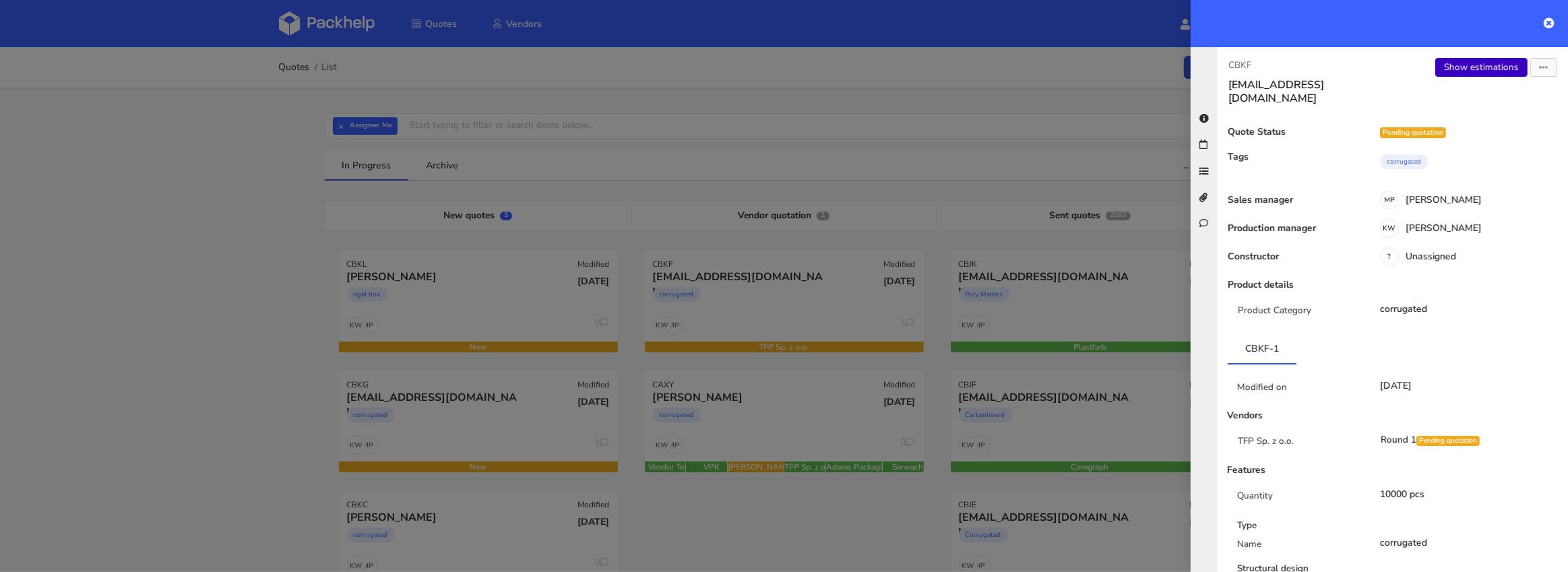
click at [1495, 67] on link "Show estimations" at bounding box center [1482, 67] width 92 height 19
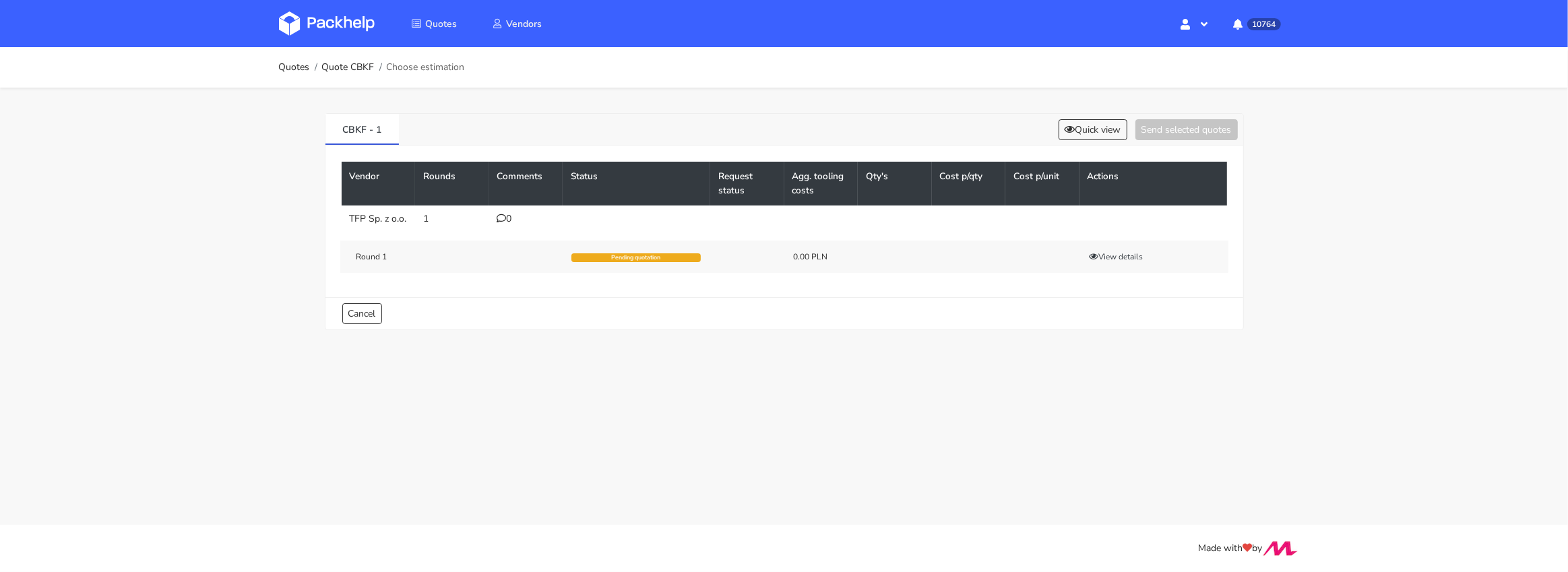
click at [504, 222] on icon at bounding box center [501, 218] width 9 height 9
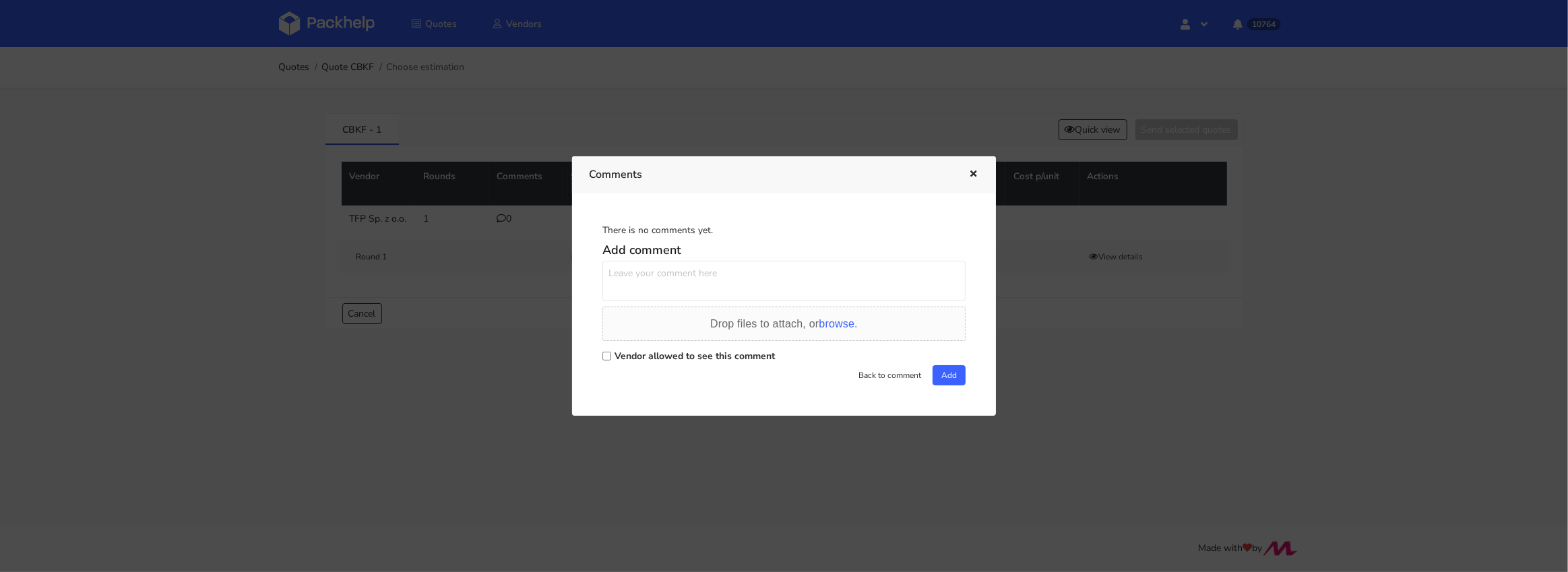
click at [606, 352] on input "Vendor allowed to see this comment" at bounding box center [607, 356] width 8 height 8
click at [606, 354] on input "Vendor allowed to see this comment" at bounding box center [607, 356] width 8 height 8
checkbox input "true"
click at [615, 281] on textarea at bounding box center [784, 281] width 363 height 40
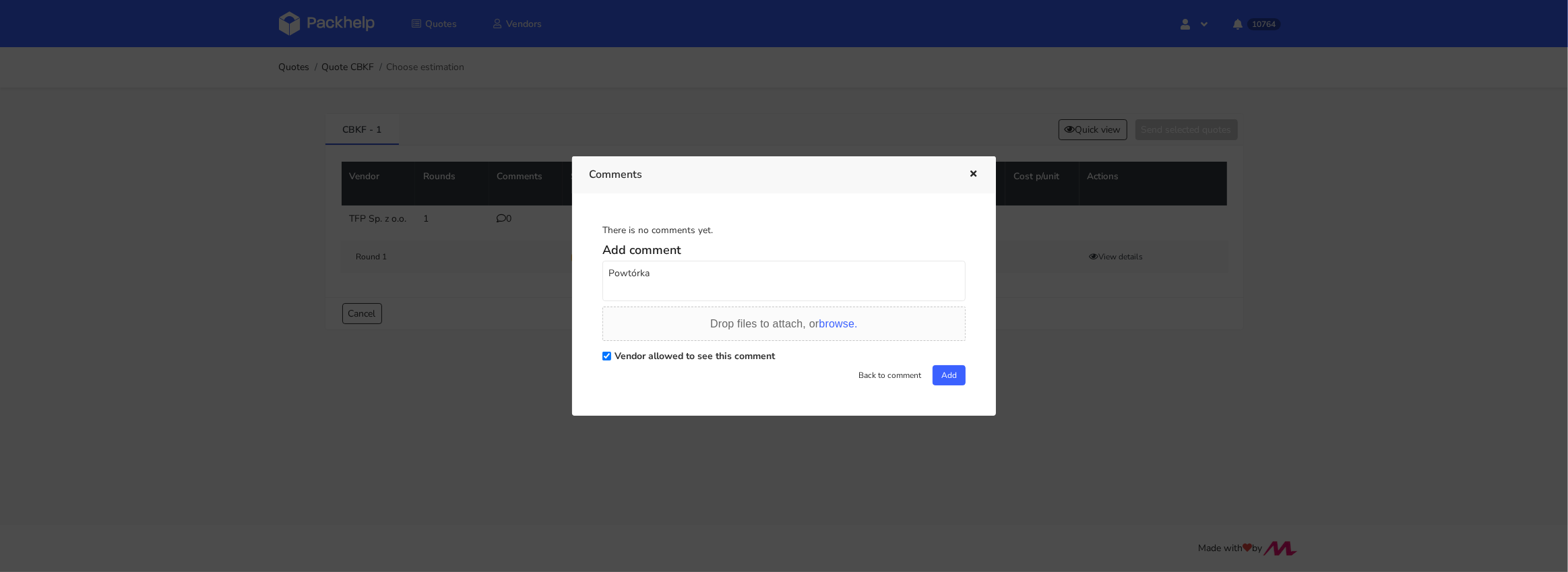
paste textarea "Small Bottle Top insert"
click at [649, 275] on textarea "Powtórka Small Bottle Top insert" at bounding box center [784, 281] width 363 height 40
click at [650, 274] on textarea "Powtórka Small Bottle Top insert" at bounding box center [784, 281] width 363 height 40
paste textarea "R304419750_UEAD"
click at [630, 272] on textarea "Powtórka R304419750_UEAD - Small Bottle Top insert" at bounding box center [784, 281] width 363 height 40
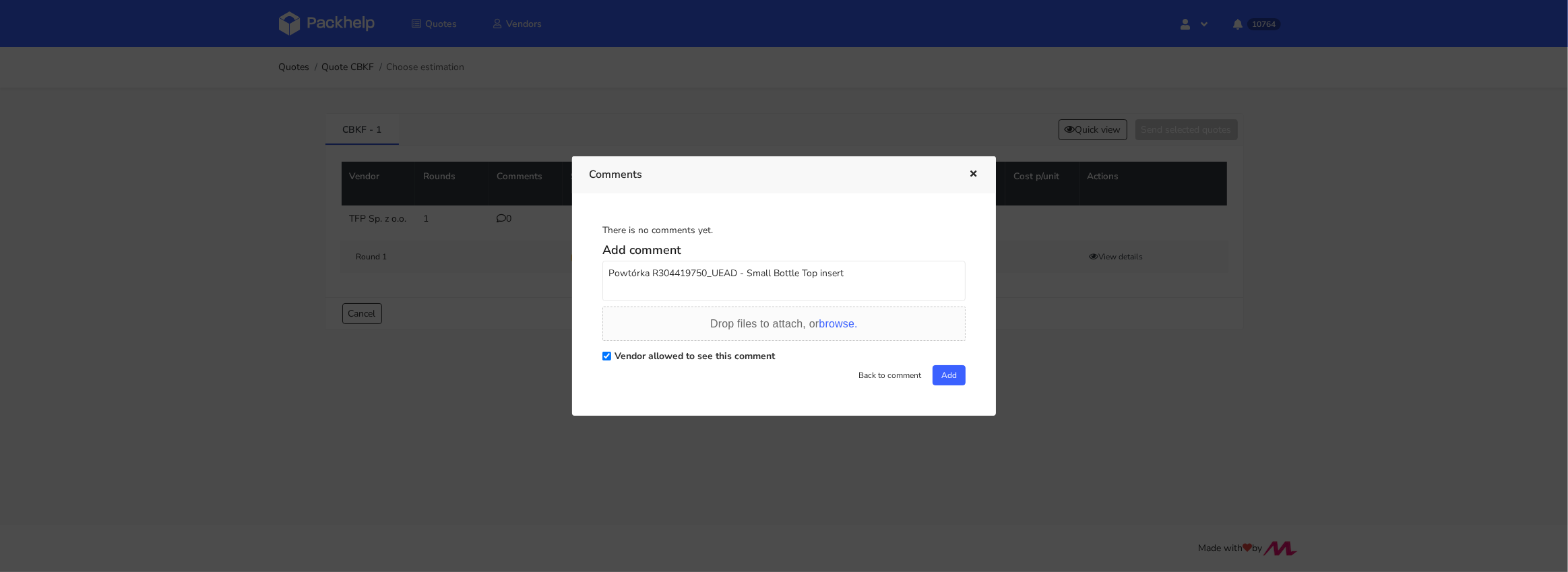
click at [642, 276] on textarea "Powtórka R304419750_UEAD - Small Bottle Top insert" at bounding box center [784, 281] width 363 height 40
click at [627, 275] on textarea "Powtórka R304419750_UEAD - Small Bottle Top insert" at bounding box center [784, 281] width 363 height 40
click at [615, 279] on textarea "Powtórka R304419750_UEAD - Small Bottle Top insert" at bounding box center [784, 281] width 363 height 40
click at [888, 283] on textarea "Powtórka R304419750_UEAD - Small Bottle Top insert" at bounding box center [784, 281] width 363 height 40
type textarea "Powtórka R304419750_UEAD - Small Bottle Top insert"
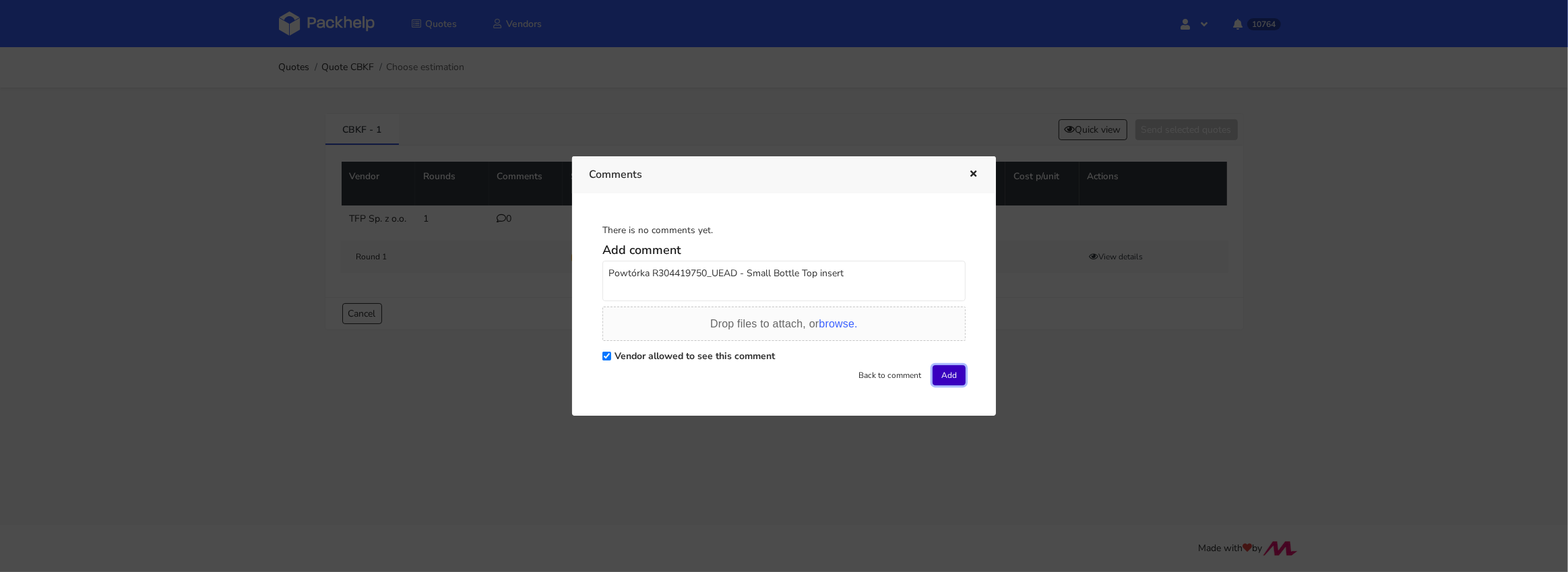
click at [947, 372] on button "Add" at bounding box center [949, 375] width 33 height 20
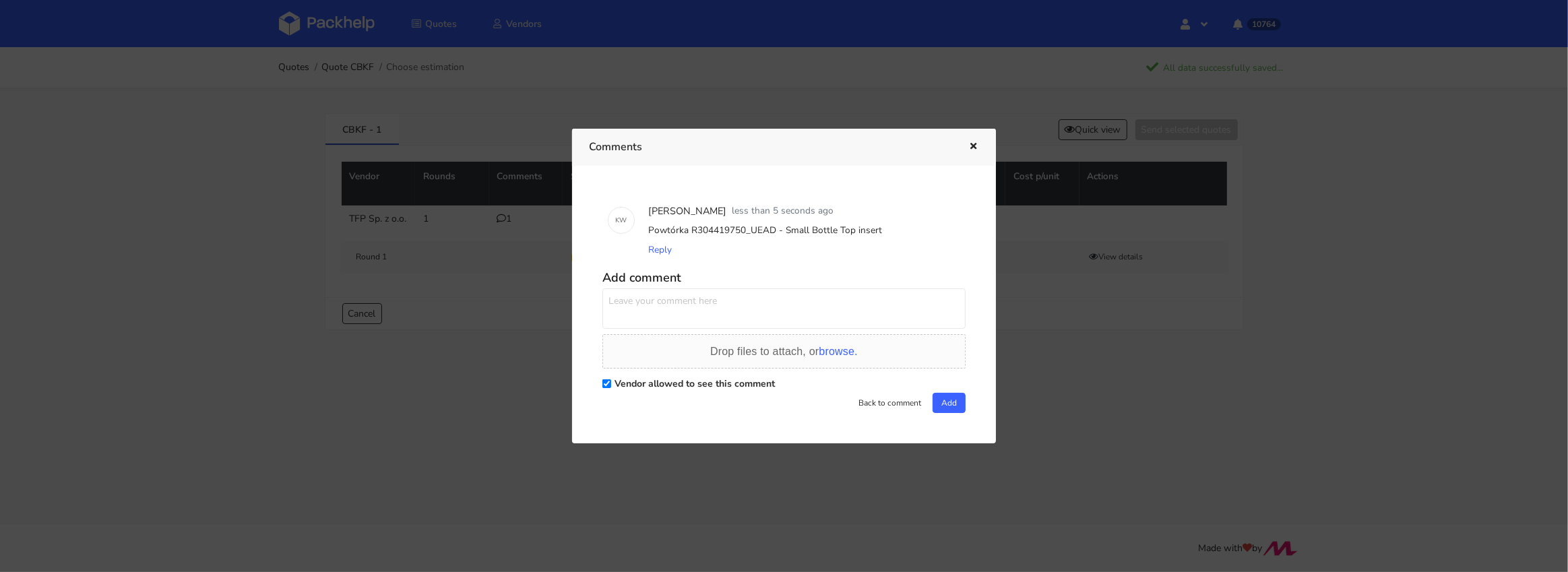
click at [327, 28] on div at bounding box center [784, 286] width 1568 height 572
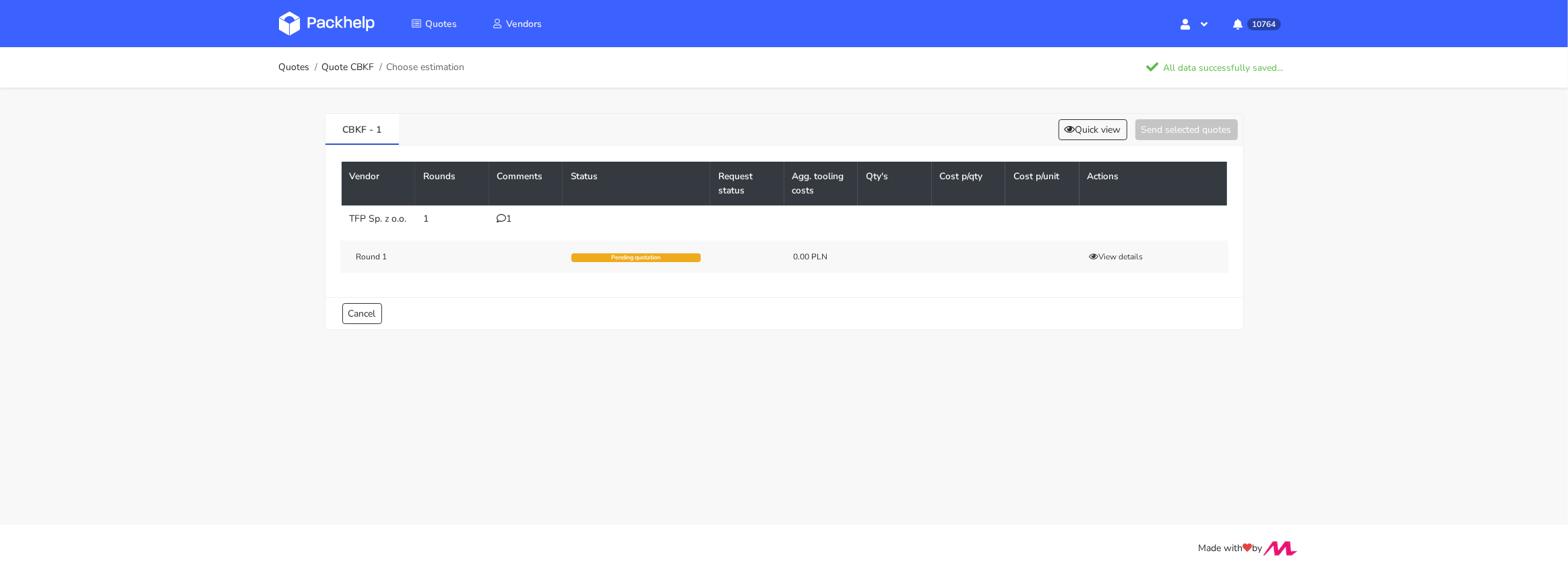
click at [321, 26] on img at bounding box center [326, 23] width 95 height 24
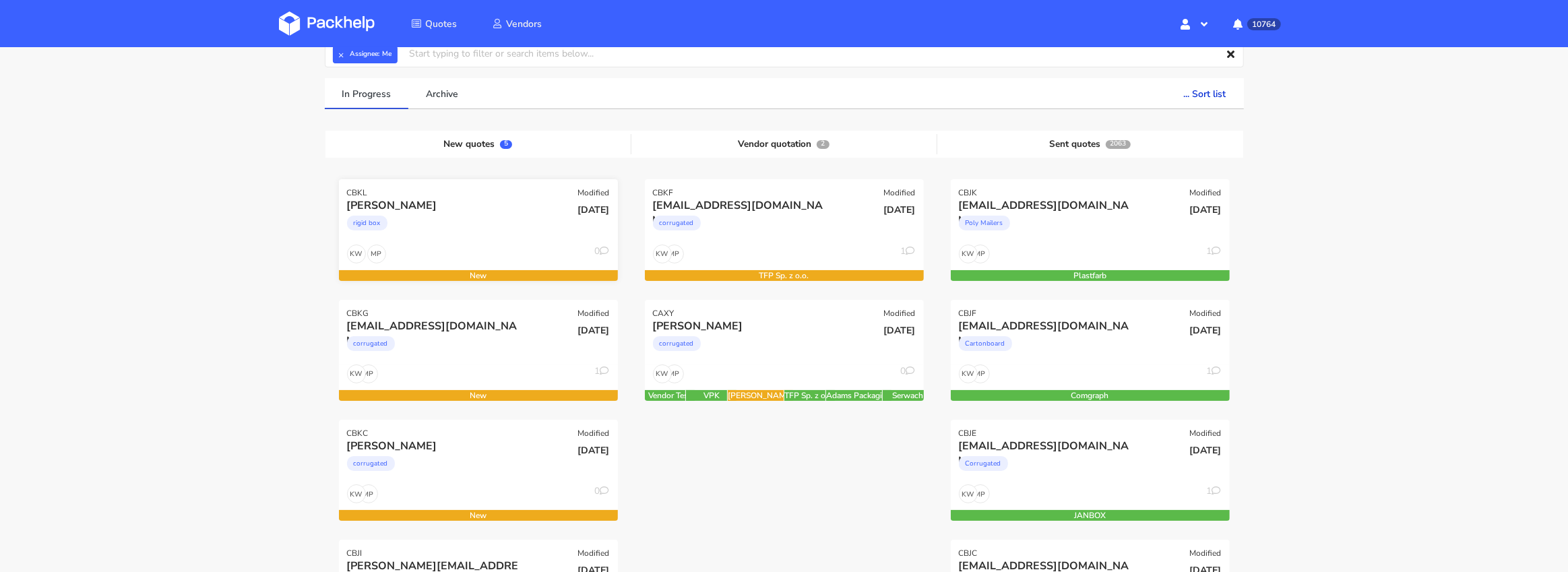
scroll to position [81, 0]
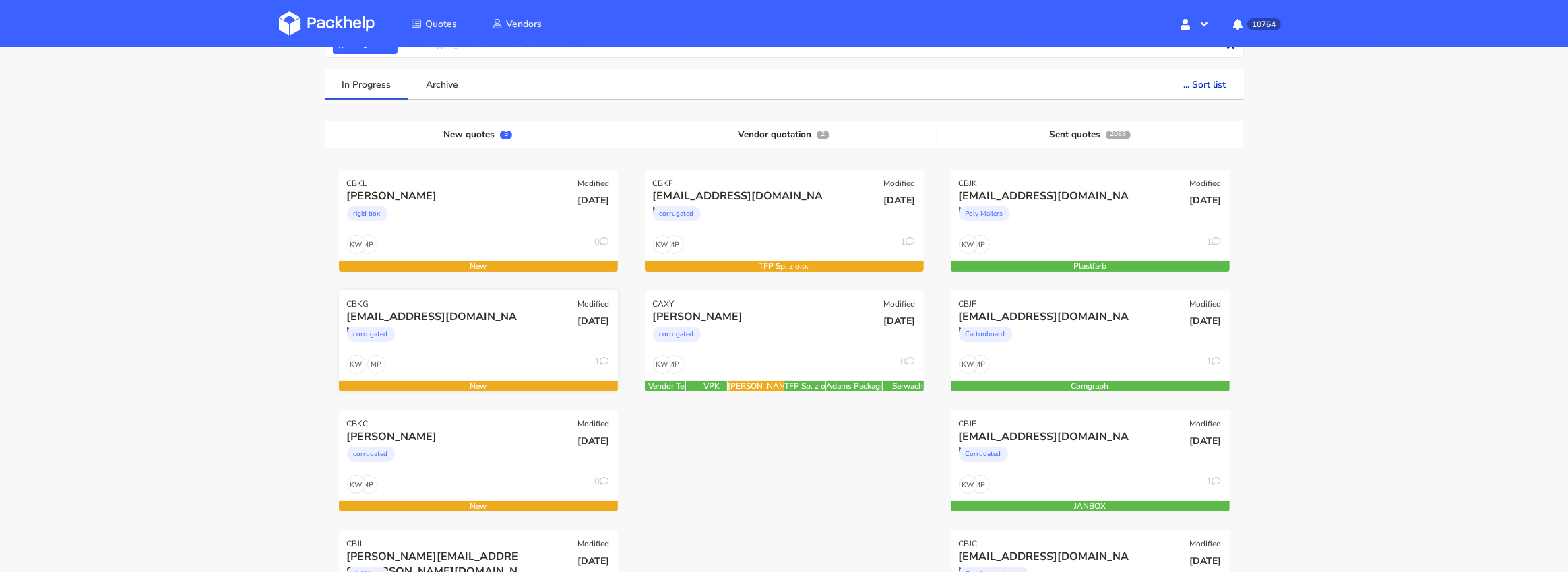
click at [462, 338] on div "corrugated" at bounding box center [436, 338] width 178 height 27
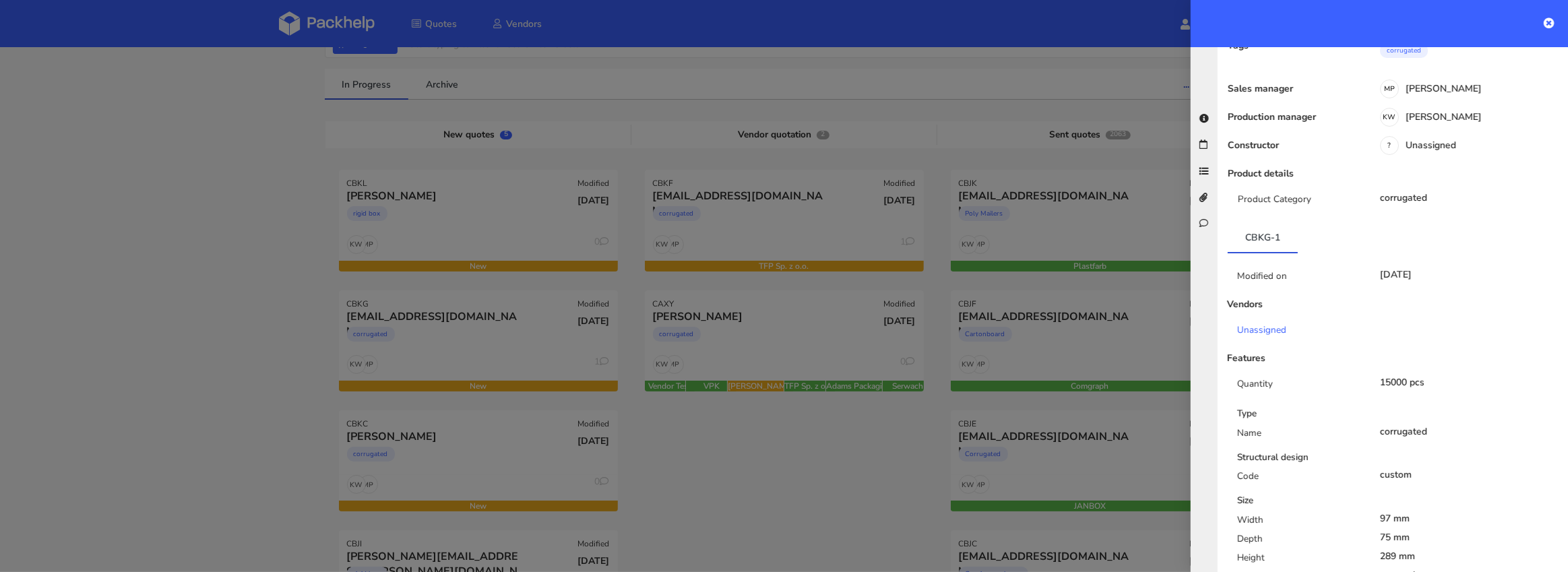
scroll to position [0, 0]
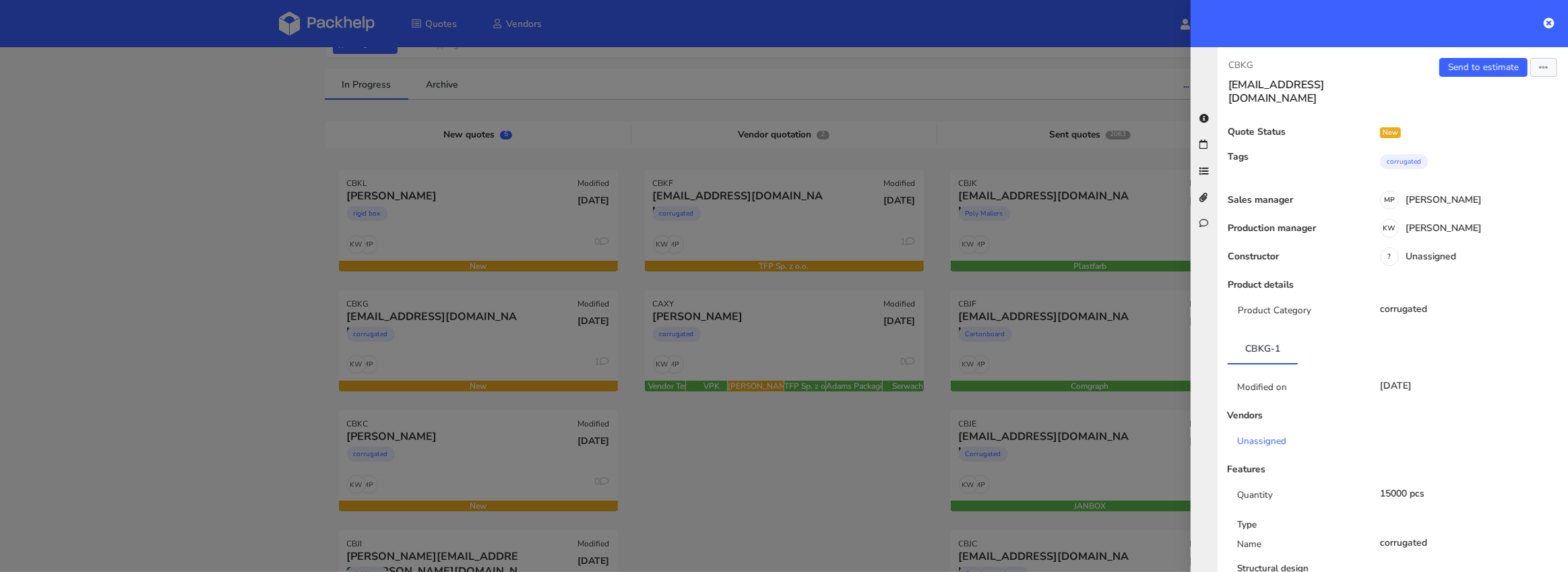
click at [1454, 80] on div "Send to estimate View quote Edit quote Missing data Reject quote Export to PDF" at bounding box center [1480, 81] width 175 height 47
click at [1457, 67] on link "Send to estimate" at bounding box center [1483, 67] width 88 height 19
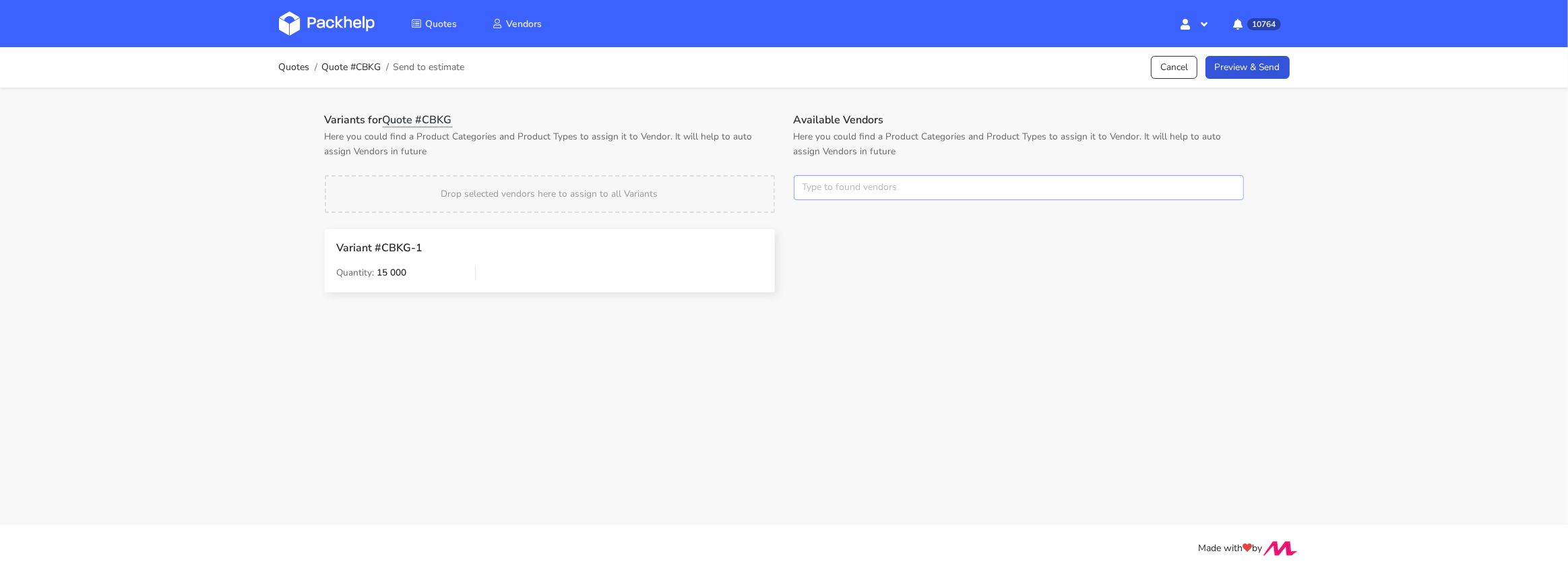
click at [893, 193] on input "text" at bounding box center [1019, 188] width 450 height 26
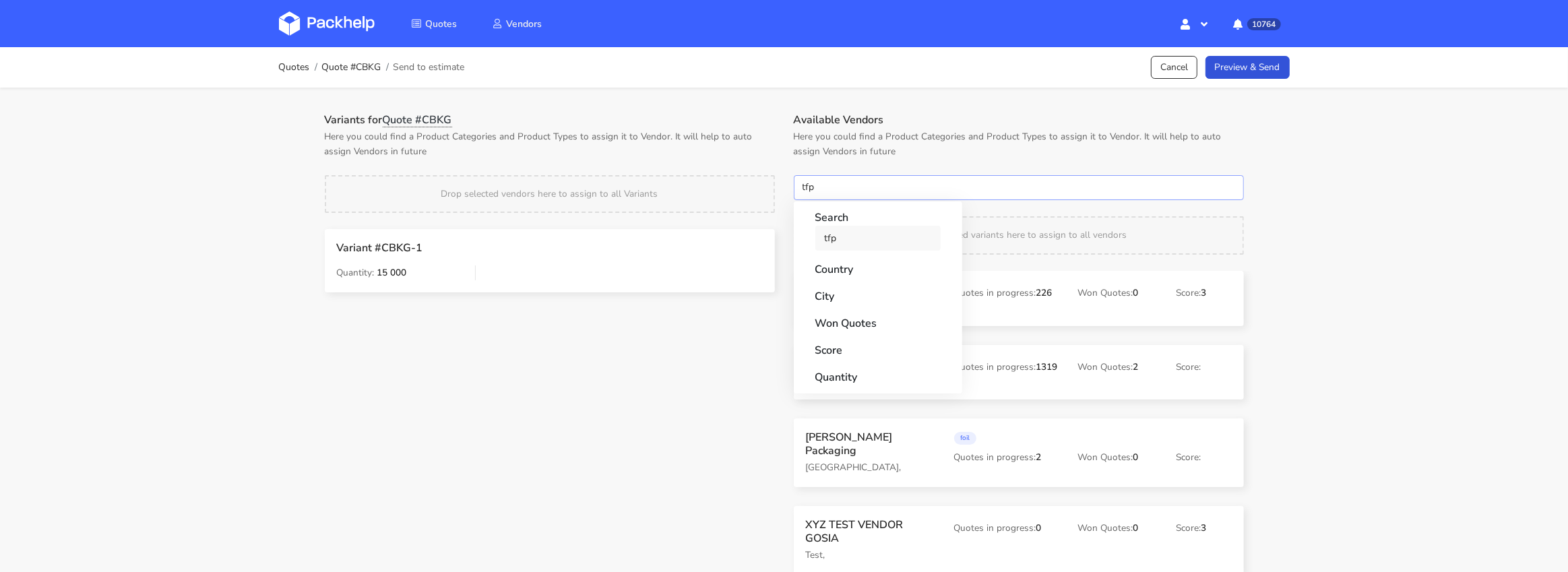
type input "tfp"
click at [865, 234] on link "tfp" at bounding box center [878, 239] width 126 height 25
click at [758, 188] on div "Drop selected vendors here to assign to all Variants" at bounding box center [550, 193] width 450 height 38
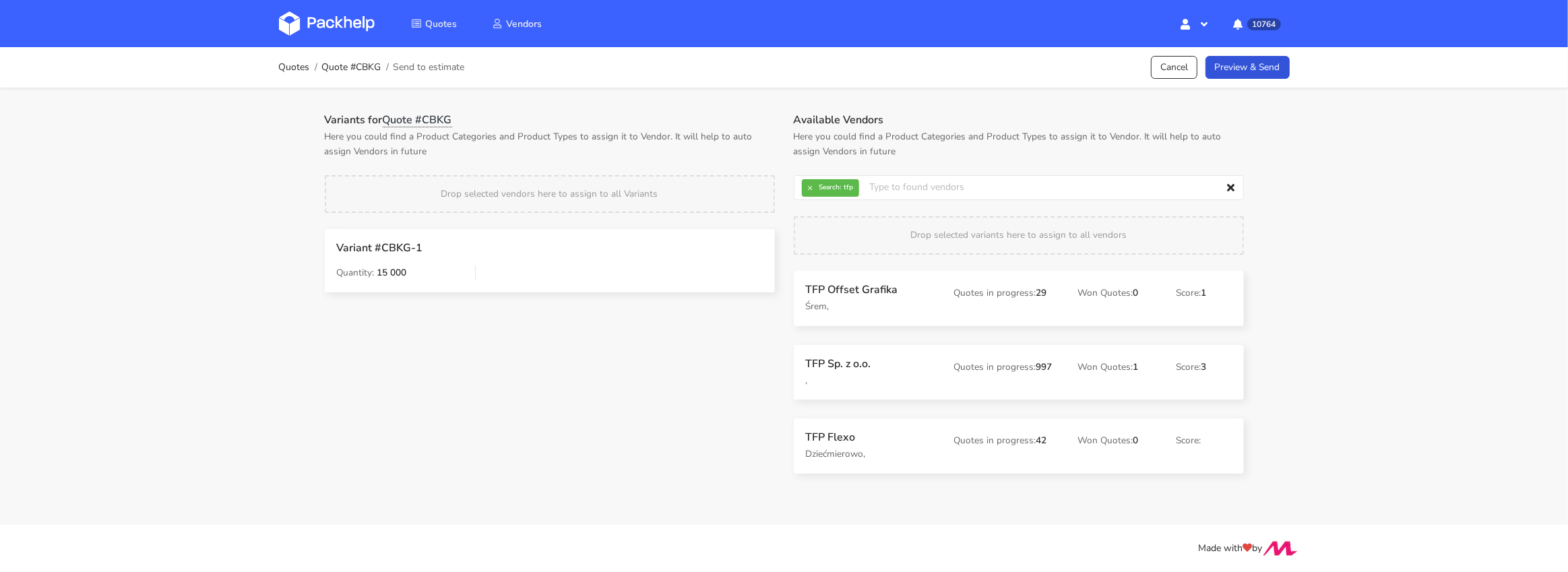
click at [848, 309] on p "Śrem," at bounding box center [871, 307] width 130 height 15
click at [1250, 67] on link "Preview & Send" at bounding box center [1247, 68] width 85 height 23
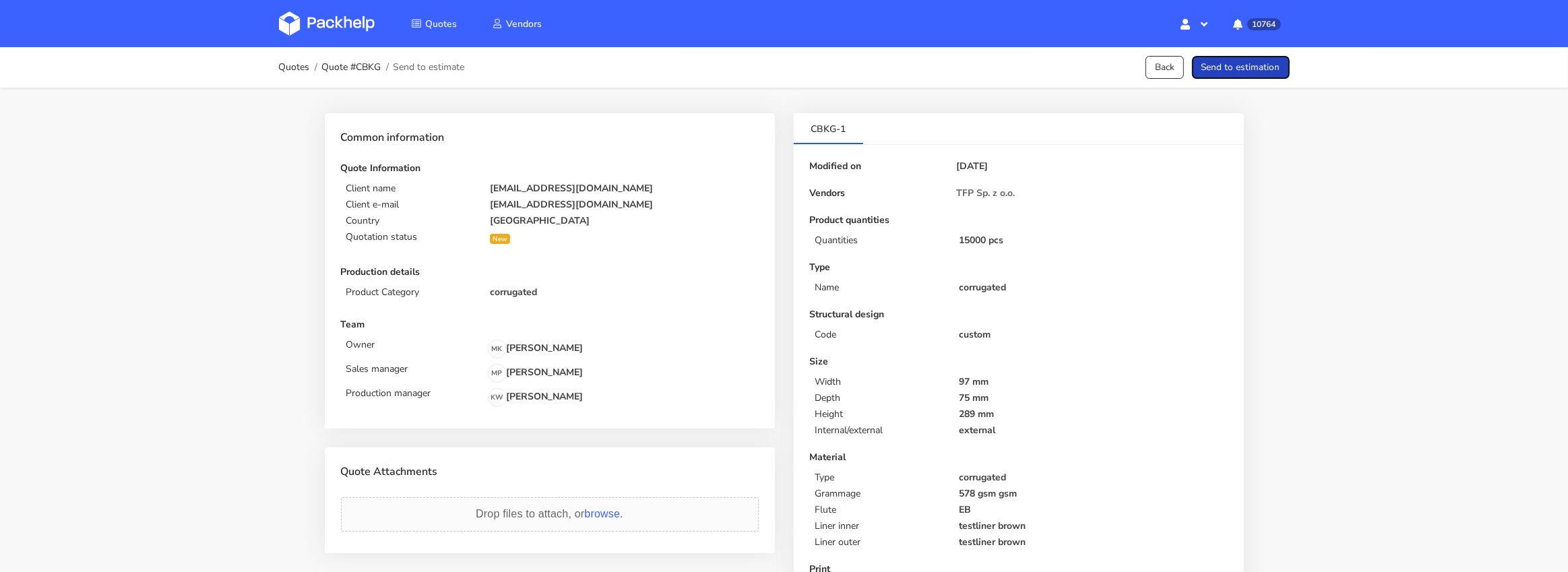
click at [1262, 67] on button "Send to estimation" at bounding box center [1241, 68] width 98 height 23
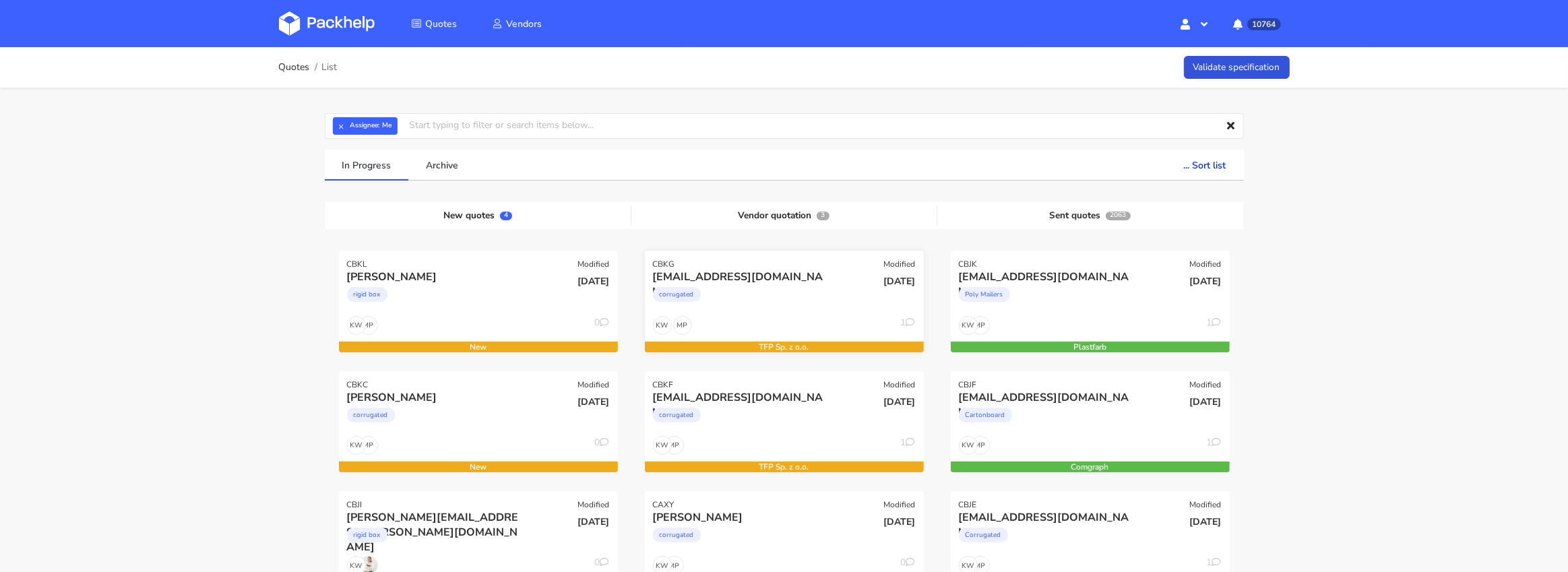
click at [762, 299] on div "corrugated" at bounding box center [742, 298] width 178 height 27
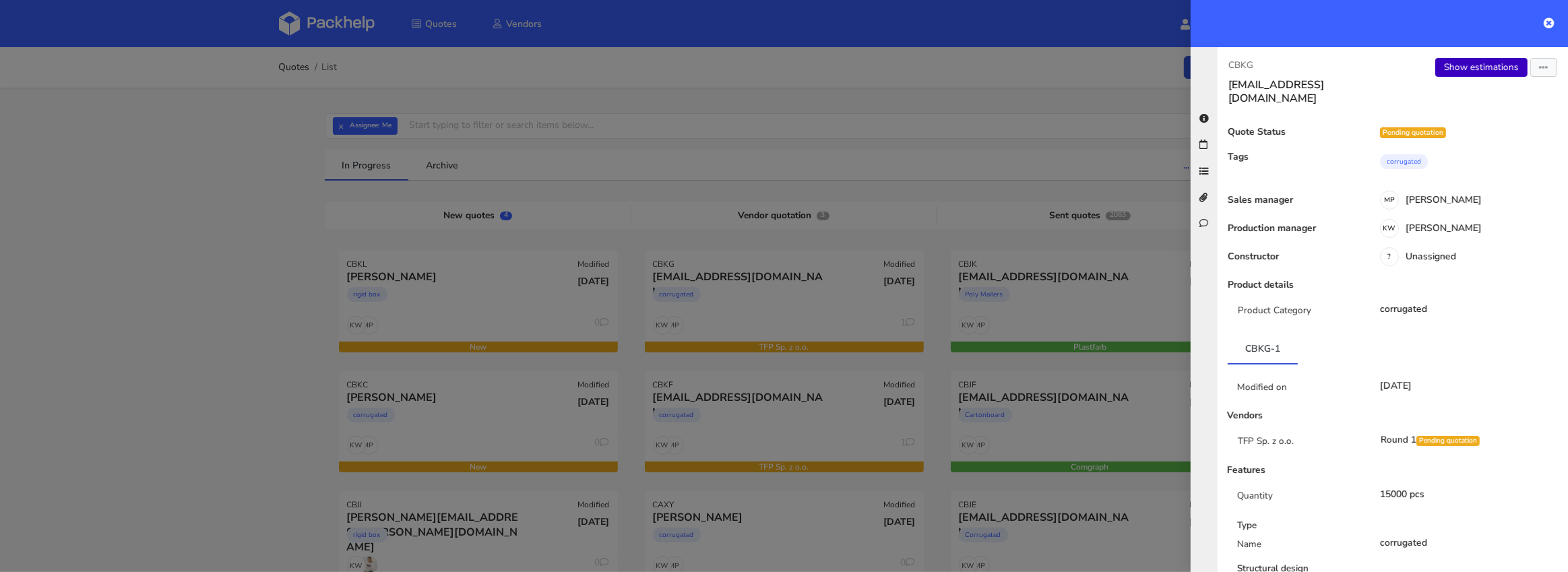
click at [1454, 64] on link "Show estimations" at bounding box center [1482, 67] width 92 height 19
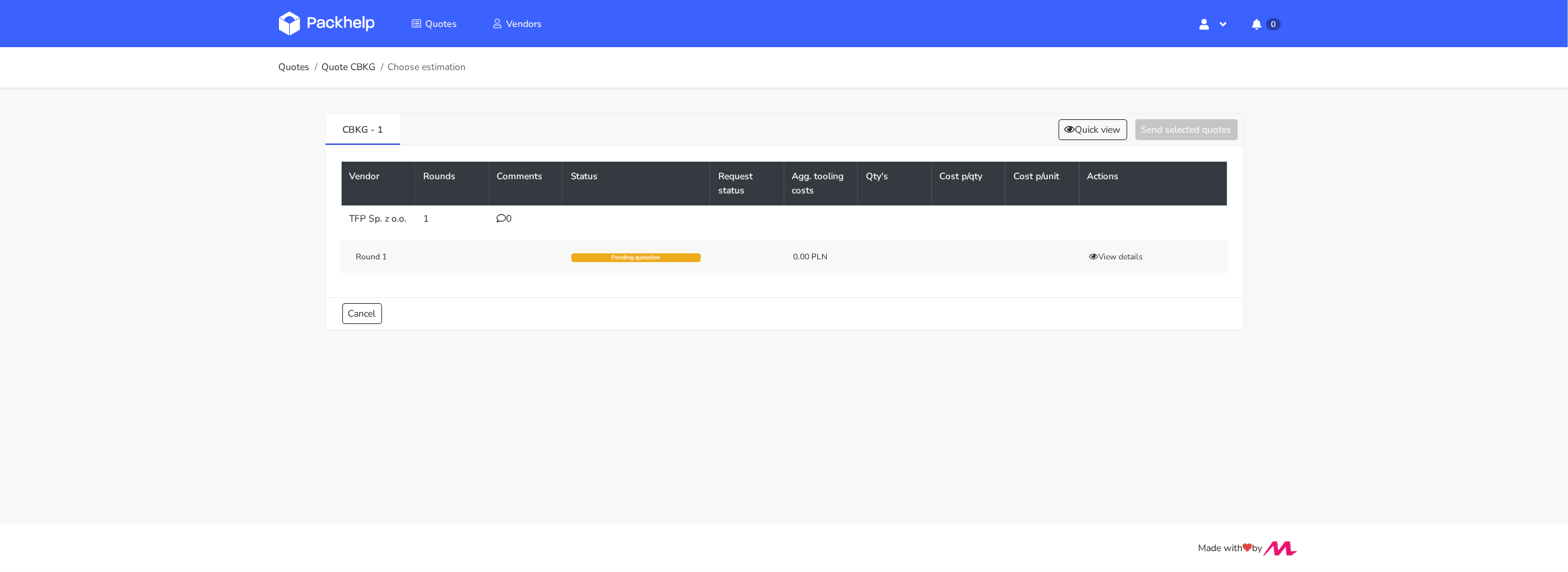
click at [501, 224] on td "0" at bounding box center [526, 219] width 75 height 27
click at [506, 218] on div "0" at bounding box center [526, 219] width 58 height 11
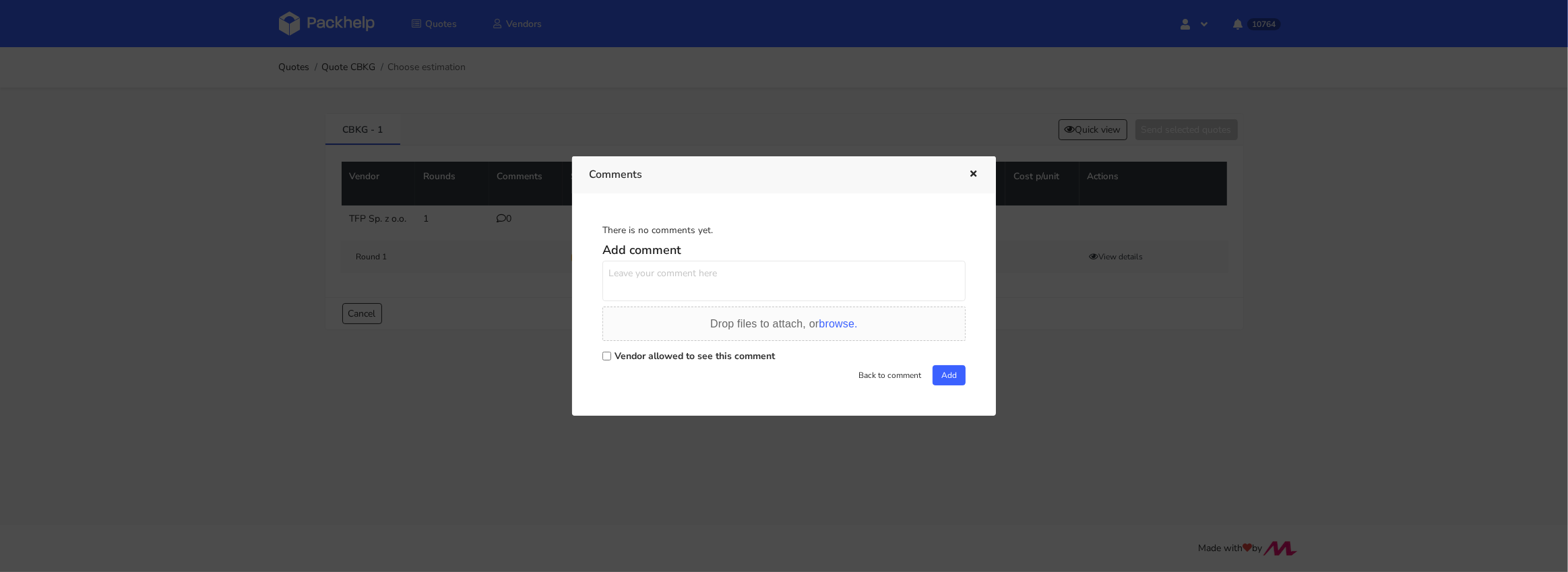
click at [609, 360] on input "Vendor allowed to see this comment" at bounding box center [607, 356] width 8 height 8
checkbox input "true"
click at [636, 281] on textarea at bounding box center [784, 281] width 363 height 40
paste textarea "Small Bottle Bottom insert"
click at [648, 277] on textarea "Powtórka Small Bottle Bottom insert" at bounding box center [784, 281] width 363 height 40
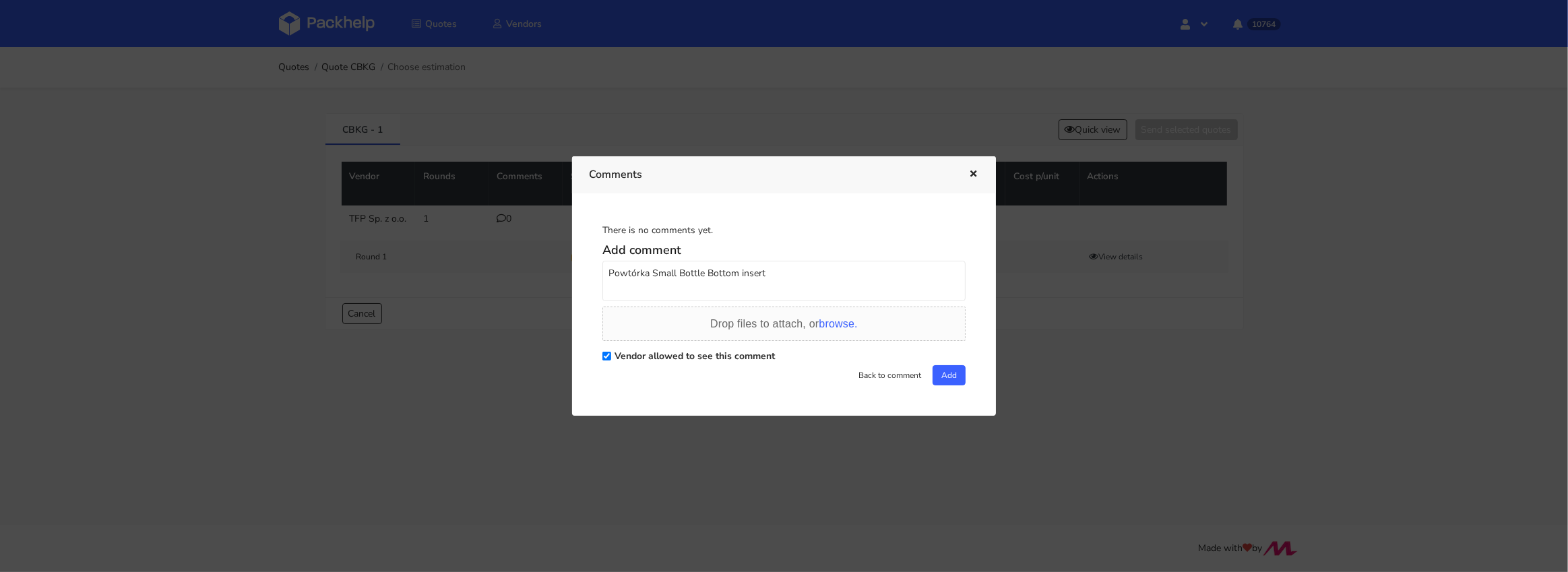
paste textarea "R304419750_TLWQ"
type textarea "Powtórka R304419750_TLWQ - Small Bottle Bottom insert"
click at [942, 375] on button "Add" at bounding box center [949, 375] width 33 height 20
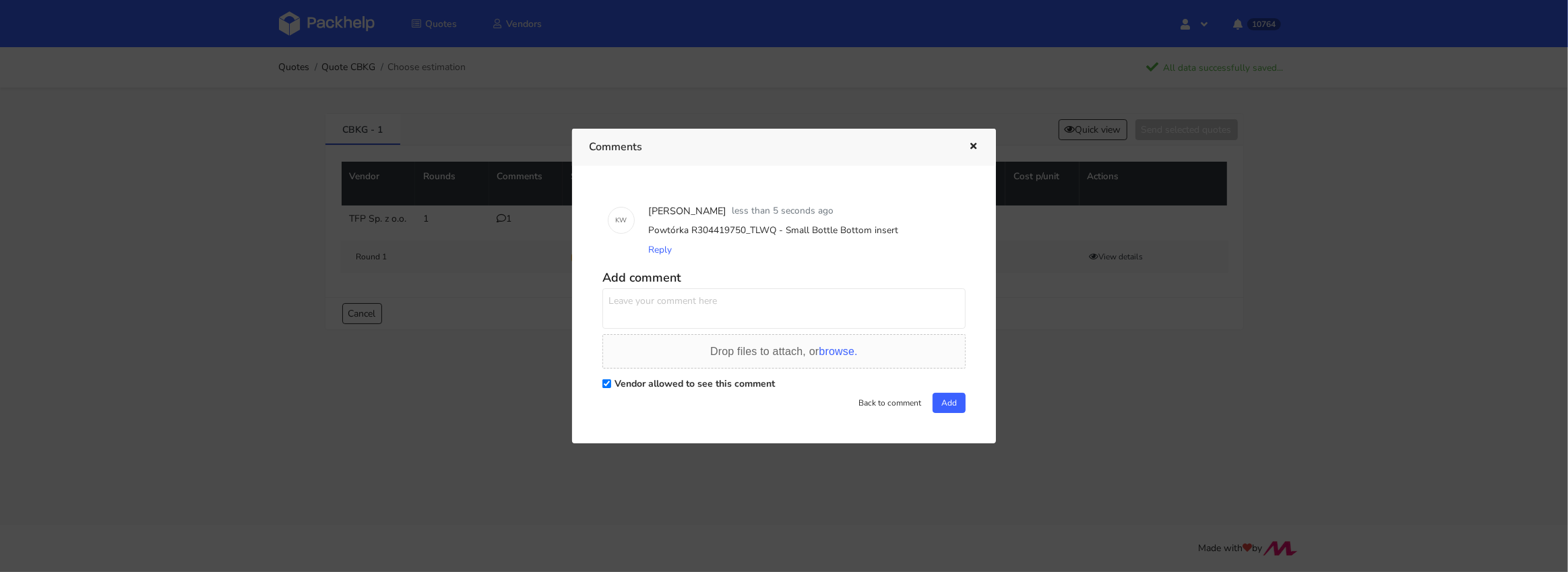
click at [371, 260] on div at bounding box center [784, 286] width 1568 height 572
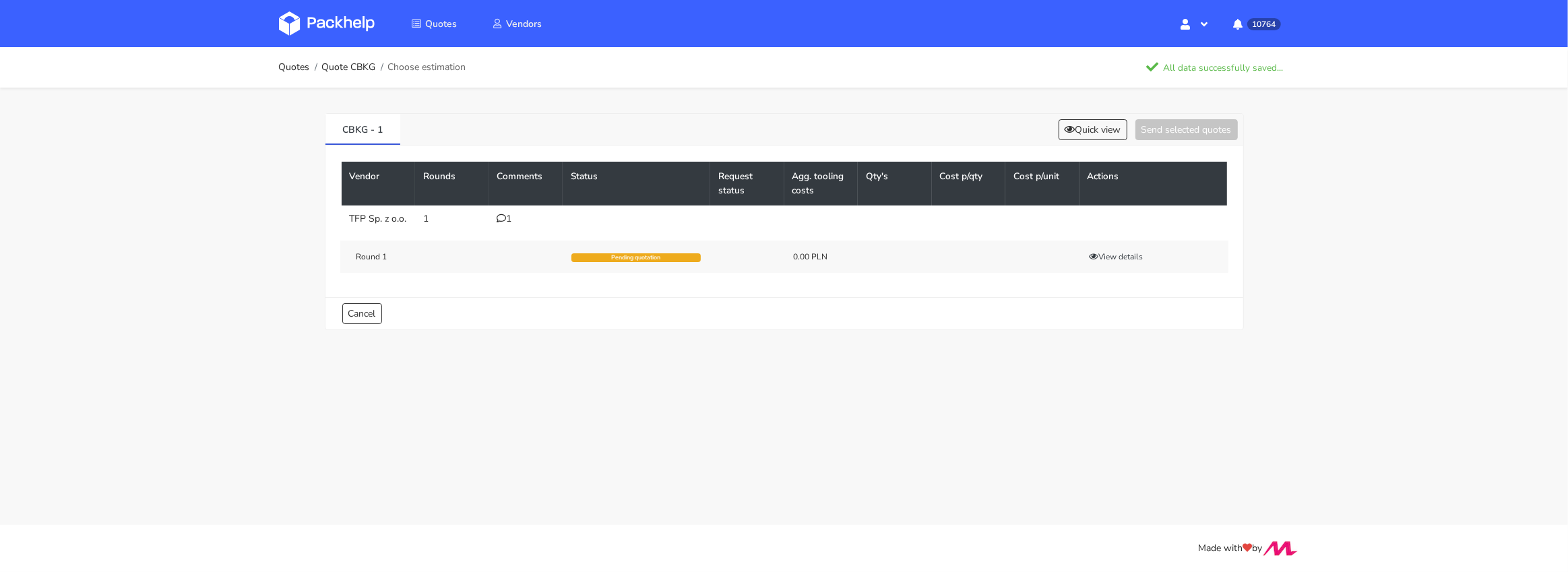
click at [326, 19] on img at bounding box center [326, 23] width 95 height 24
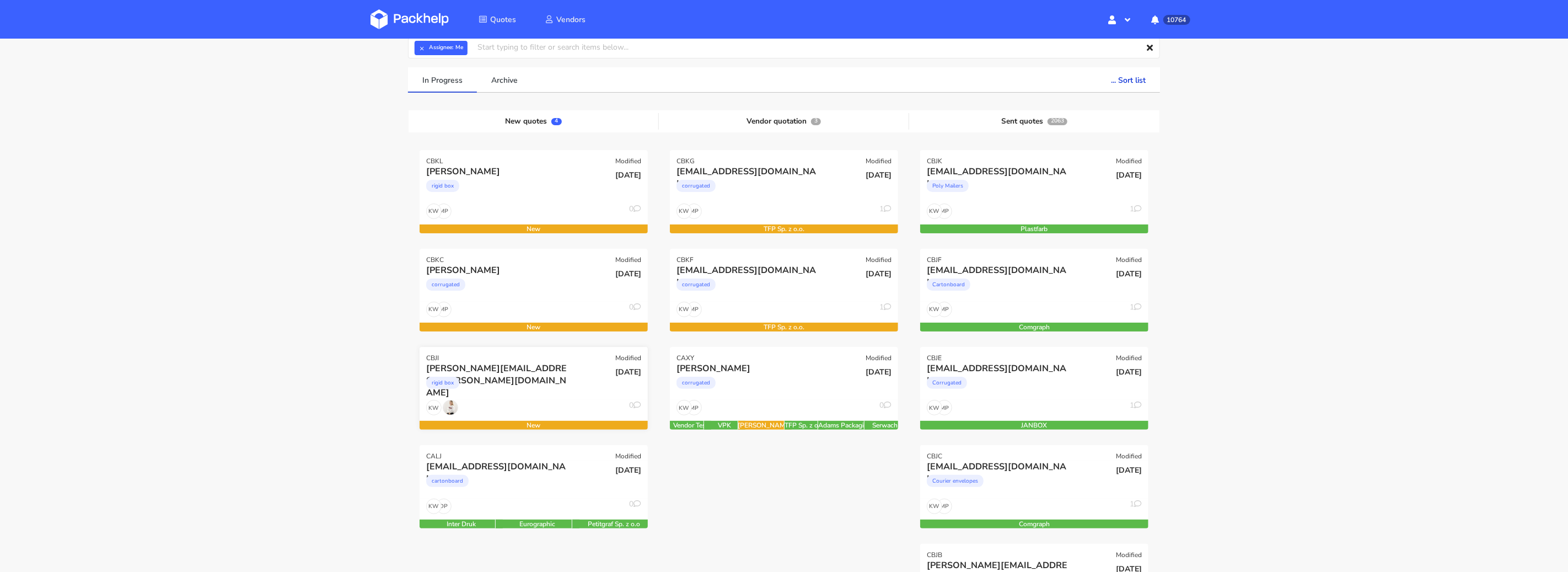
scroll to position [50, 0]
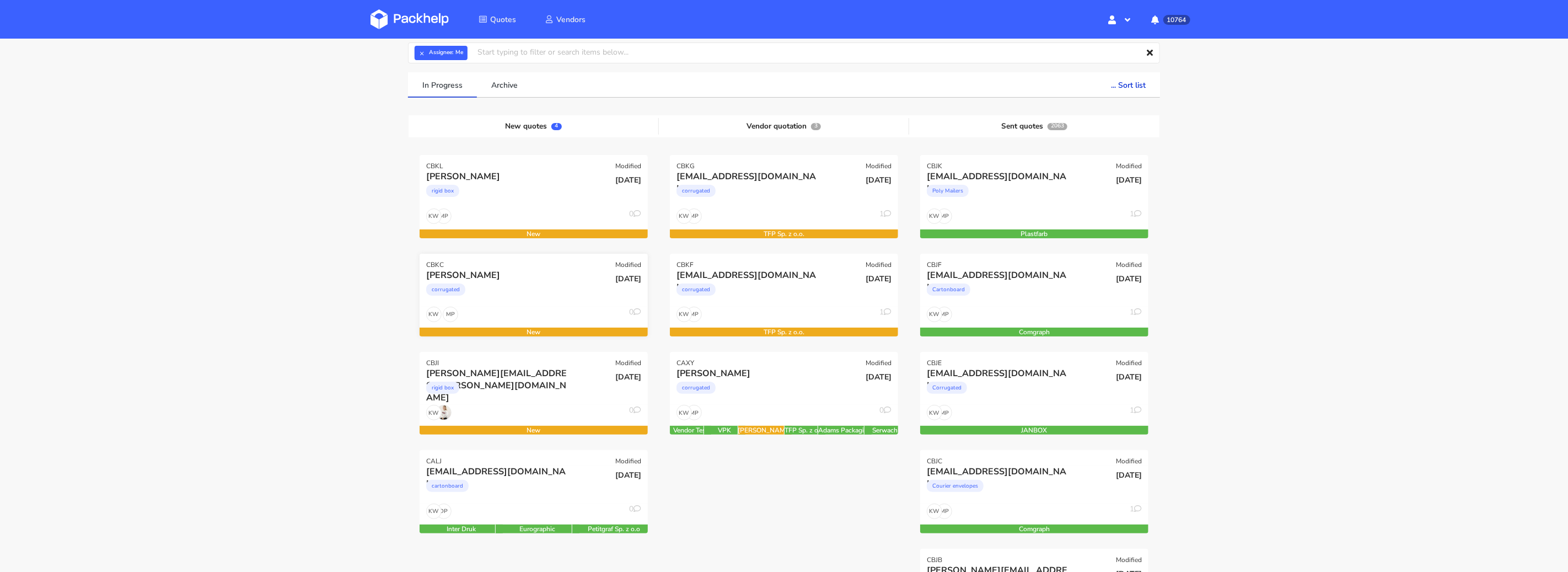
click at [511, 299] on div "corrugated" at bounding box center [499, 293] width 146 height 22
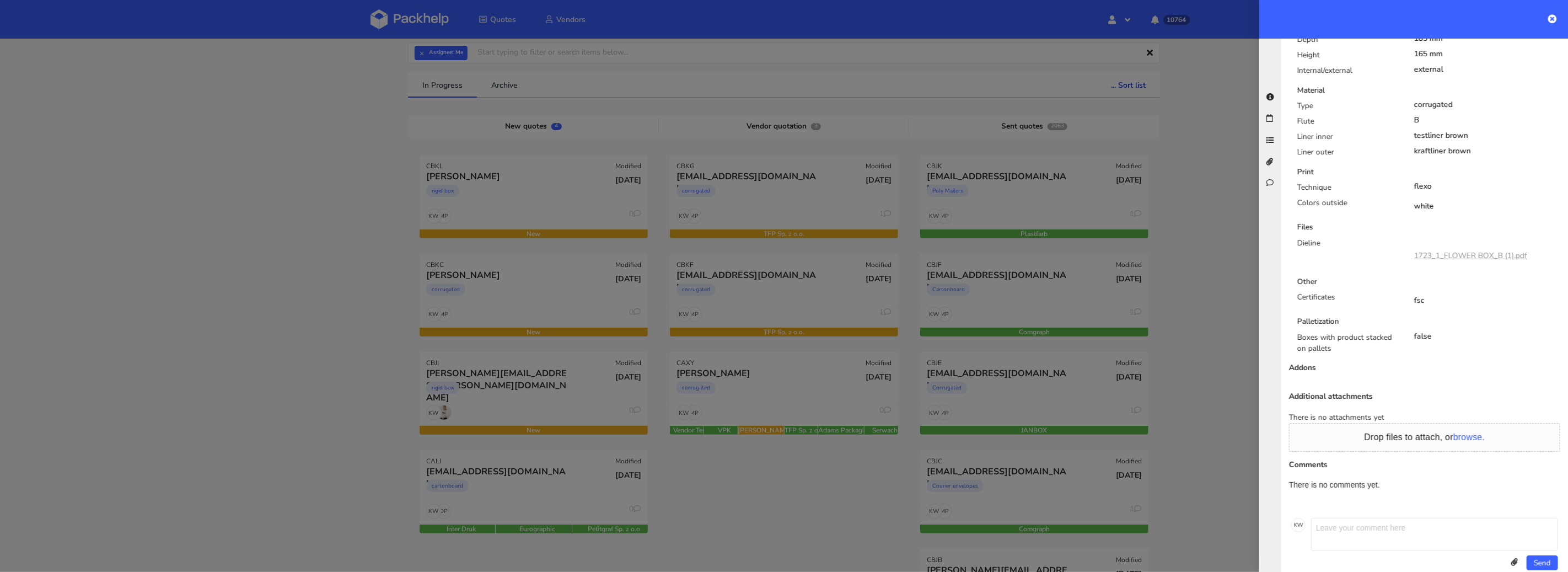
scroll to position [510, 0]
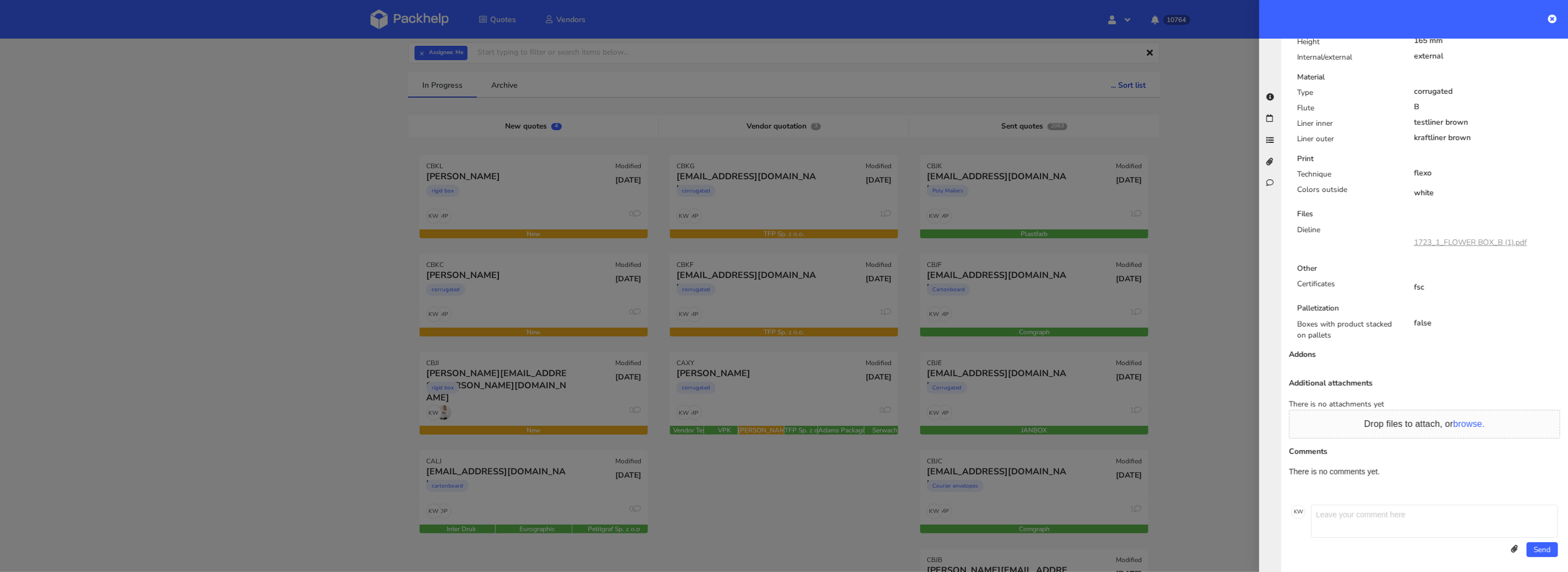
click at [1483, 242] on link "1723_1_FLOWER BOX_B (1).pdf" at bounding box center [1471, 242] width 113 height 10
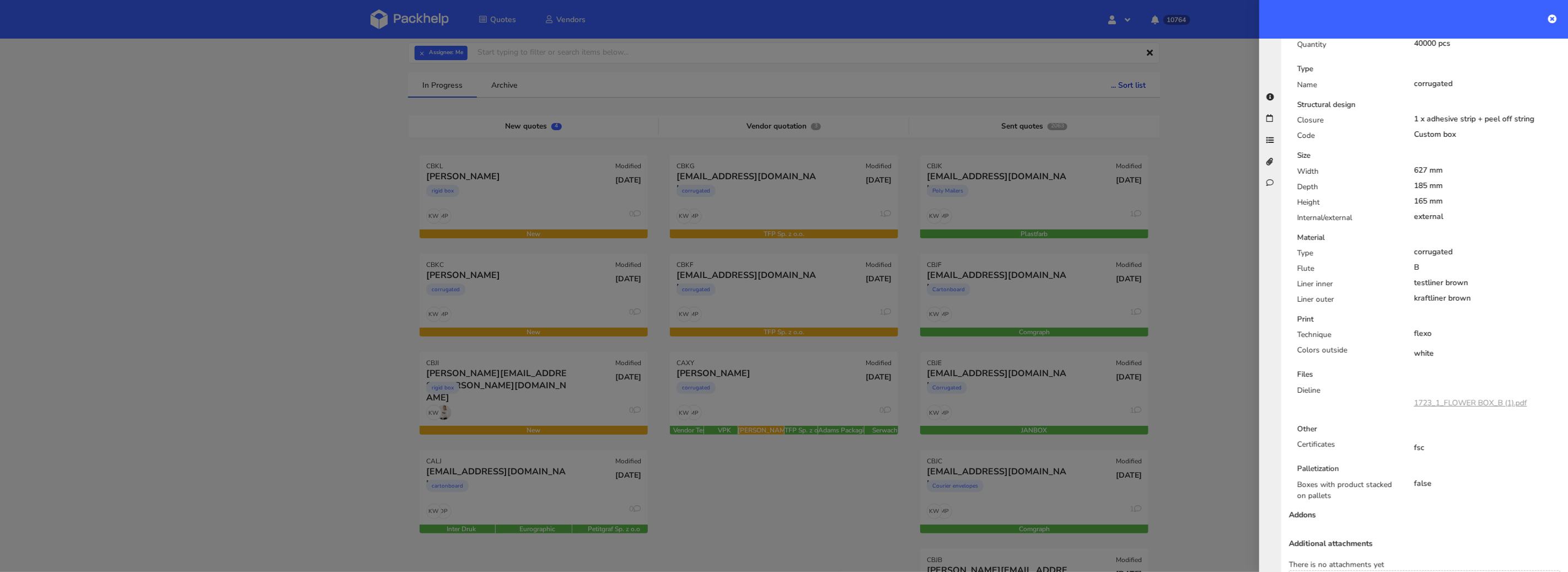
scroll to position [350, 0]
click at [1479, 397] on link "1723_1_FLOWER BOX_B (1).pdf" at bounding box center [1471, 402] width 113 height 10
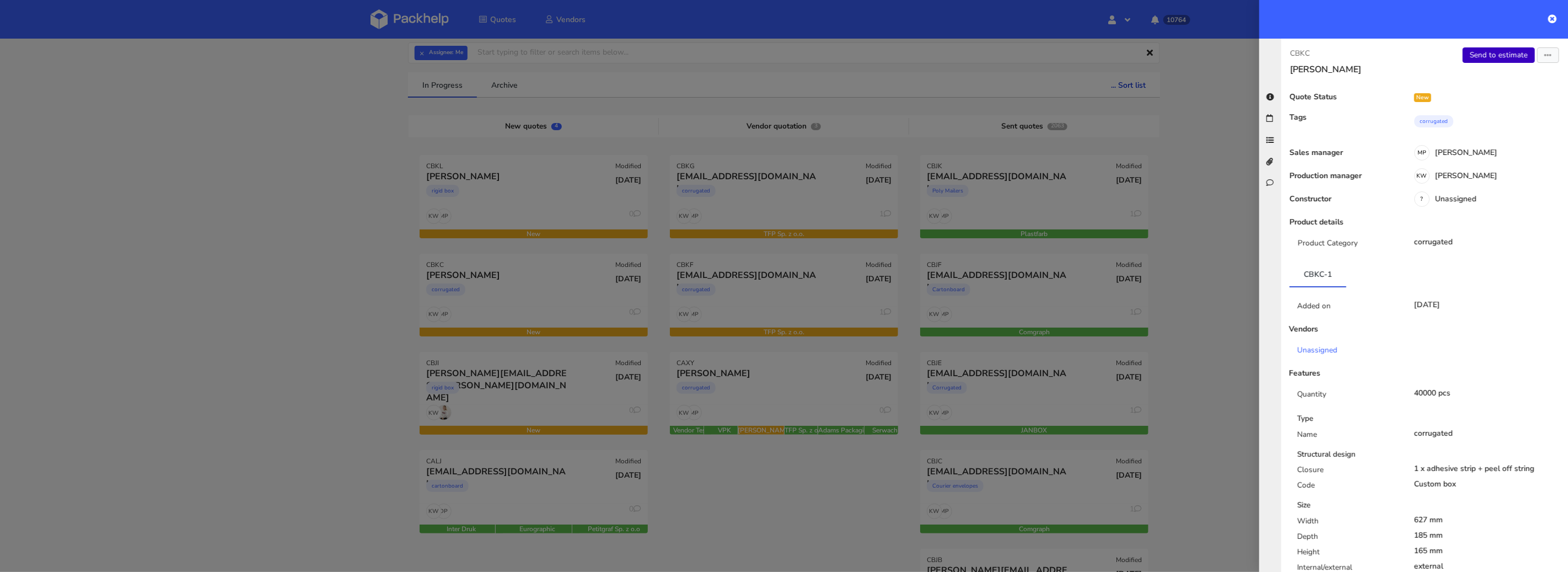
click at [1489, 55] on link "Send to estimate" at bounding box center [1499, 55] width 72 height 16
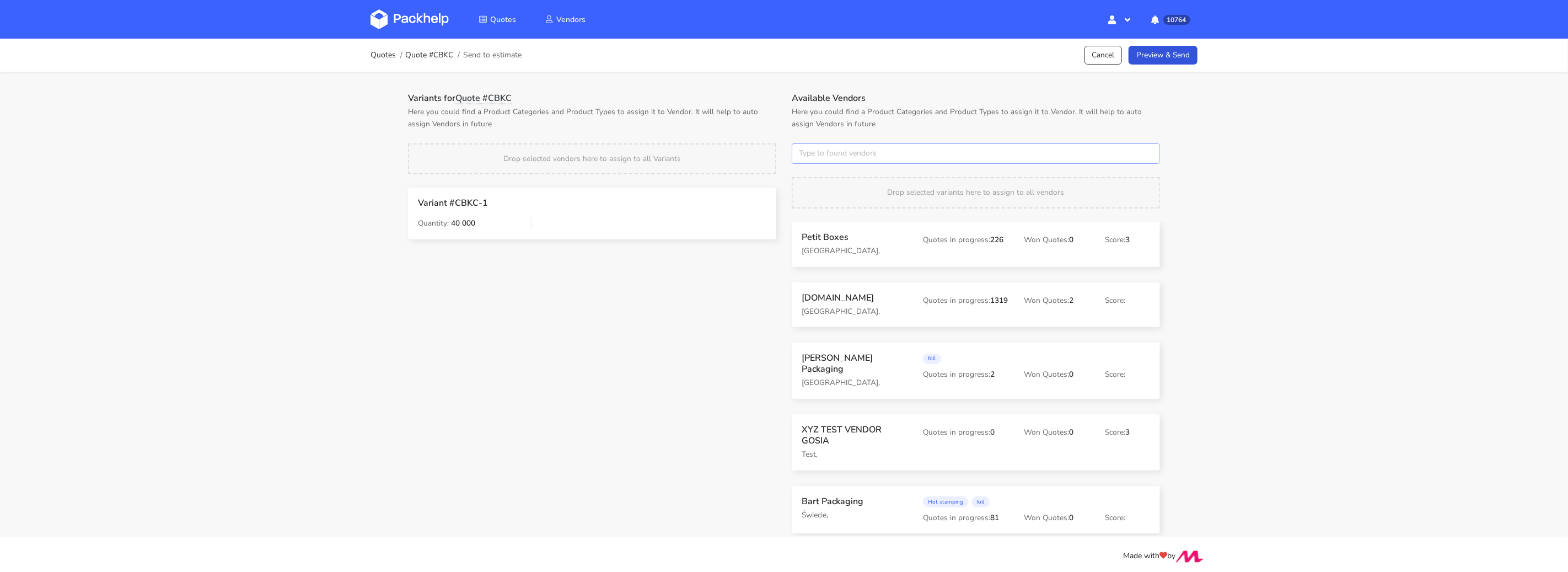
click at [846, 148] on input "text" at bounding box center [976, 153] width 369 height 21
type input "tfp"
click at [836, 191] on link "tfp" at bounding box center [861, 195] width 103 height 21
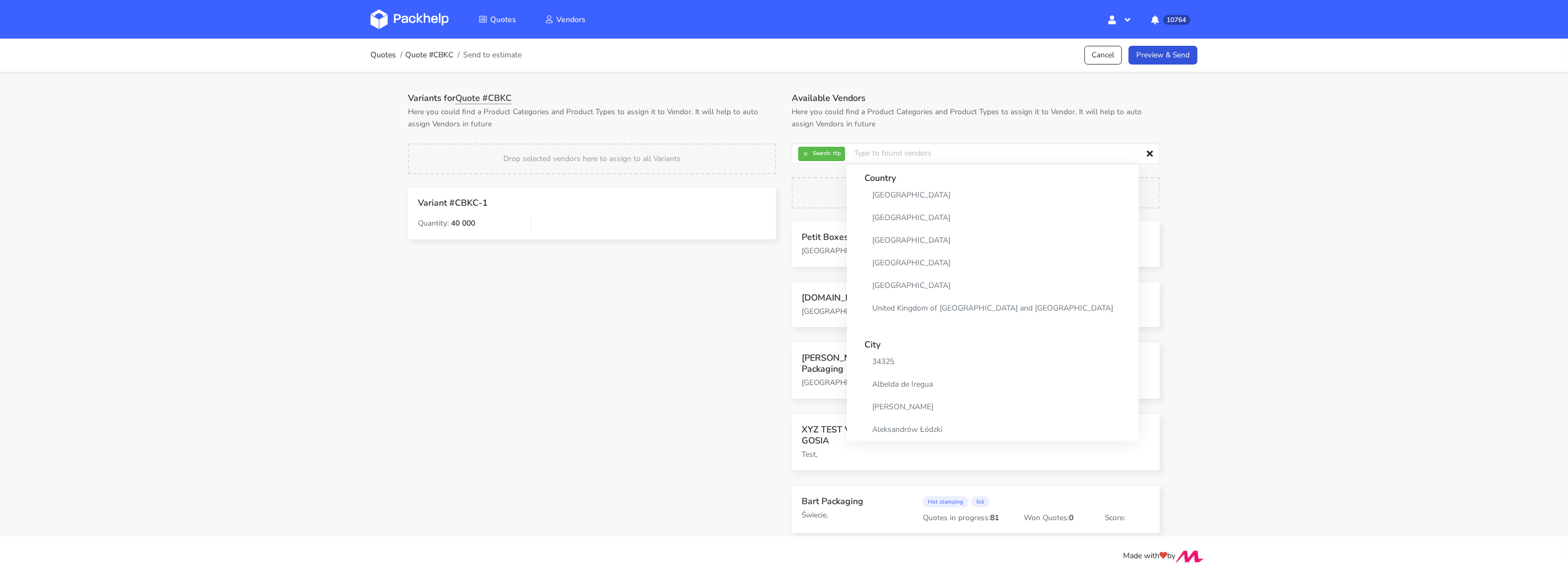
click at [731, 136] on div "Variants for Quote #CBKC Here you could find a Product Categories and Product T…" at bounding box center [592, 173] width 384 height 162
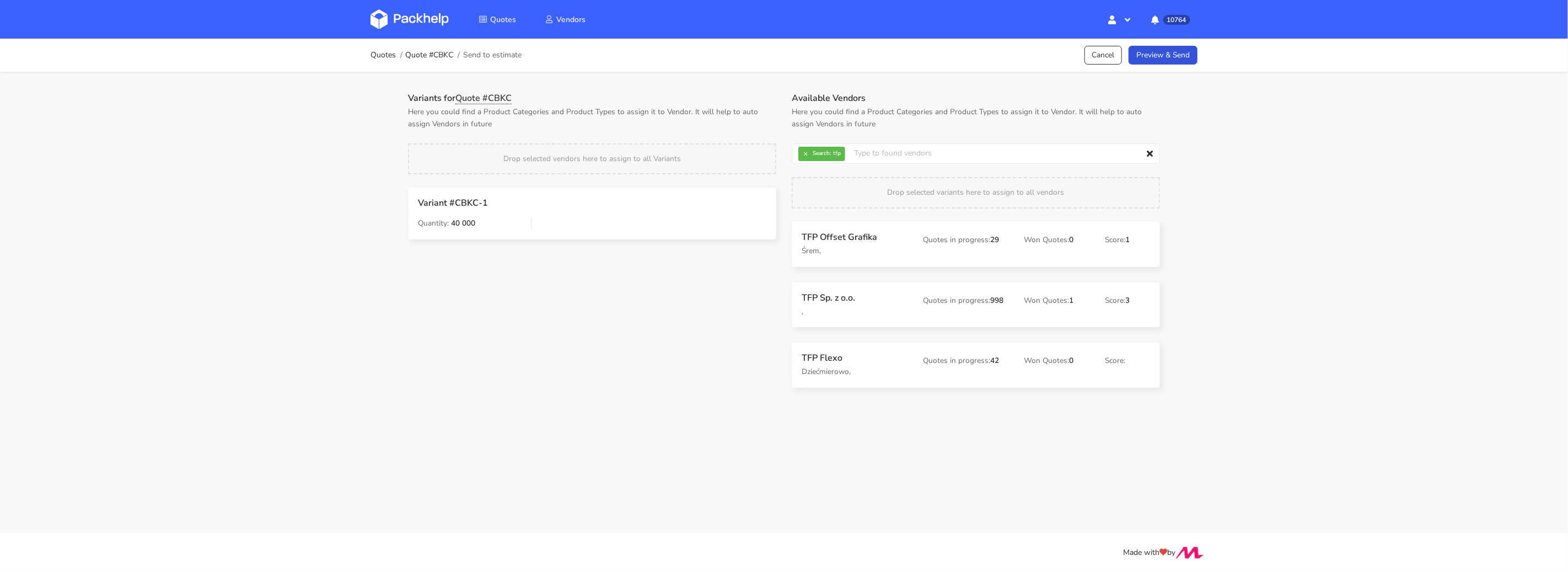
click at [845, 236] on h3 "TFP Offset Grafika" at bounding box center [854, 237] width 106 height 11
click at [808, 152] on button "×" at bounding box center [806, 153] width 14 height 14
click at [808, 152] on input "text" at bounding box center [976, 153] width 369 height 21
type input "adams"
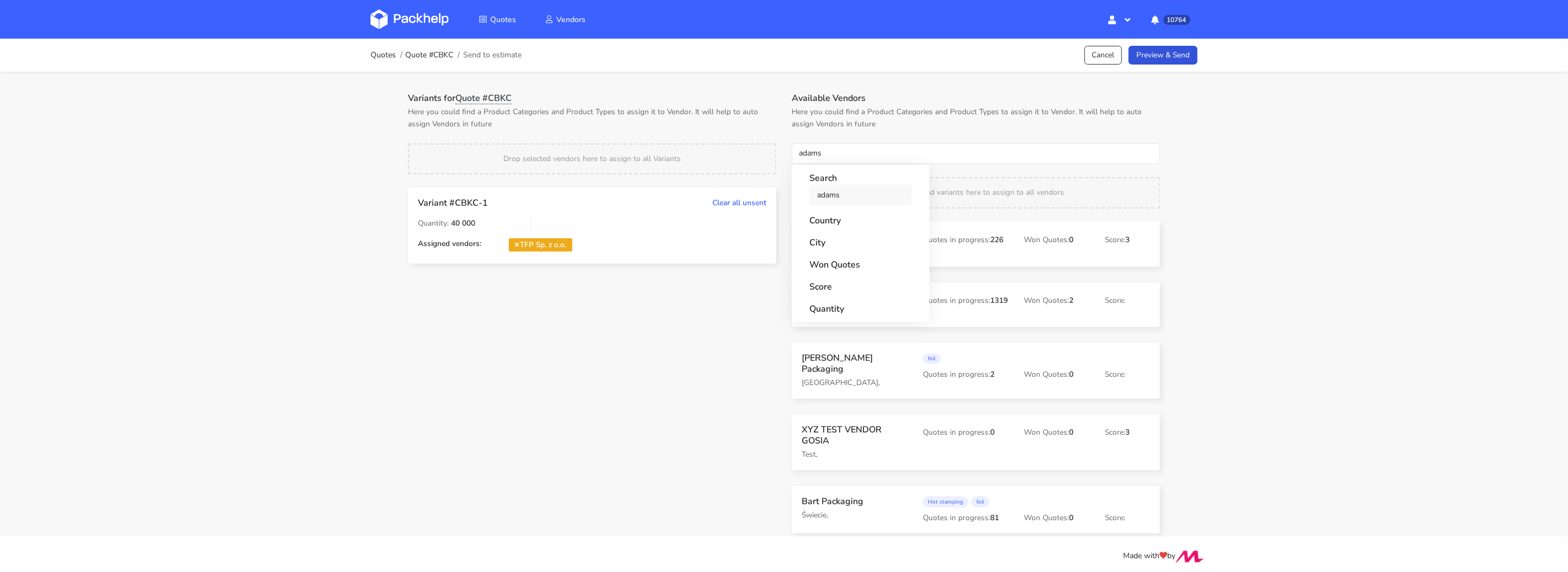
click at [823, 192] on link "adams" at bounding box center [861, 195] width 103 height 21
click at [739, 107] on p "Here you could find a Product Categories and Product Types to assign it to Vend…" at bounding box center [593, 118] width 369 height 24
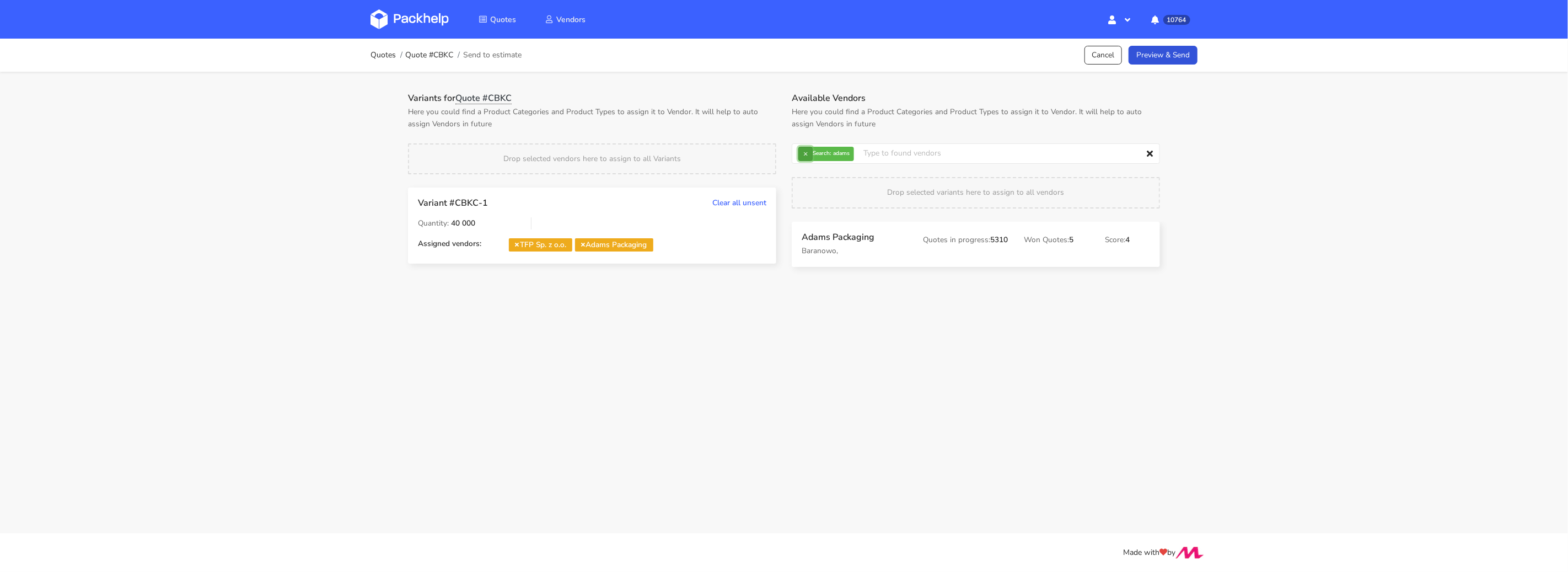
click at [808, 152] on button "×" at bounding box center [806, 153] width 14 height 14
click at [808, 152] on input "text" at bounding box center [976, 153] width 369 height 21
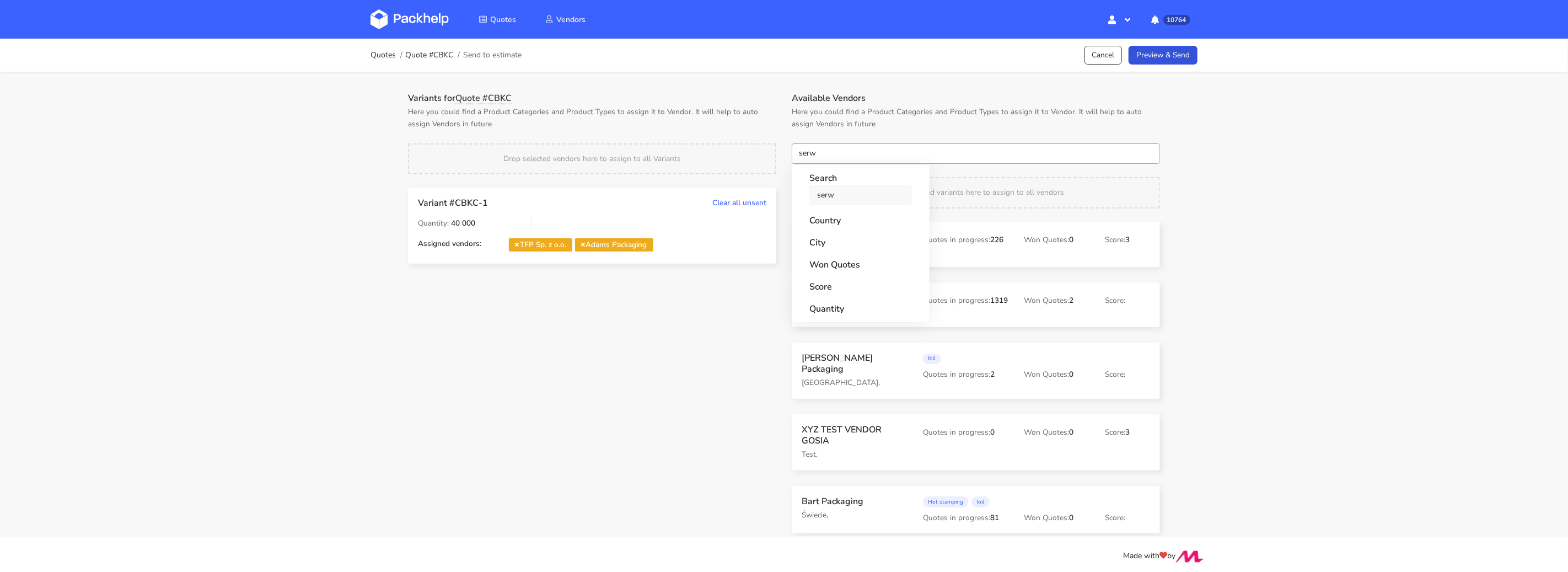
type input "serw"
click at [819, 188] on link "serw" at bounding box center [861, 195] width 103 height 21
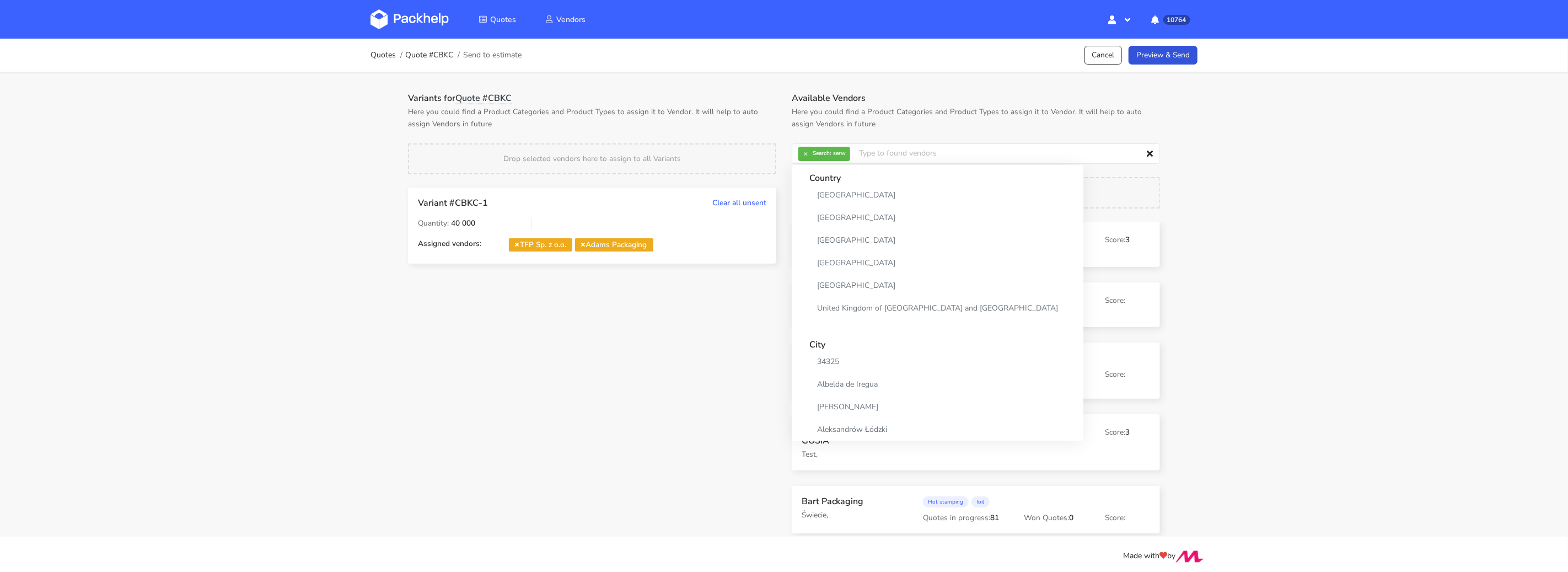
click at [736, 132] on div "Variants for Quote #CBKC Here you could find a Product Categories and Product T…" at bounding box center [592, 186] width 384 height 186
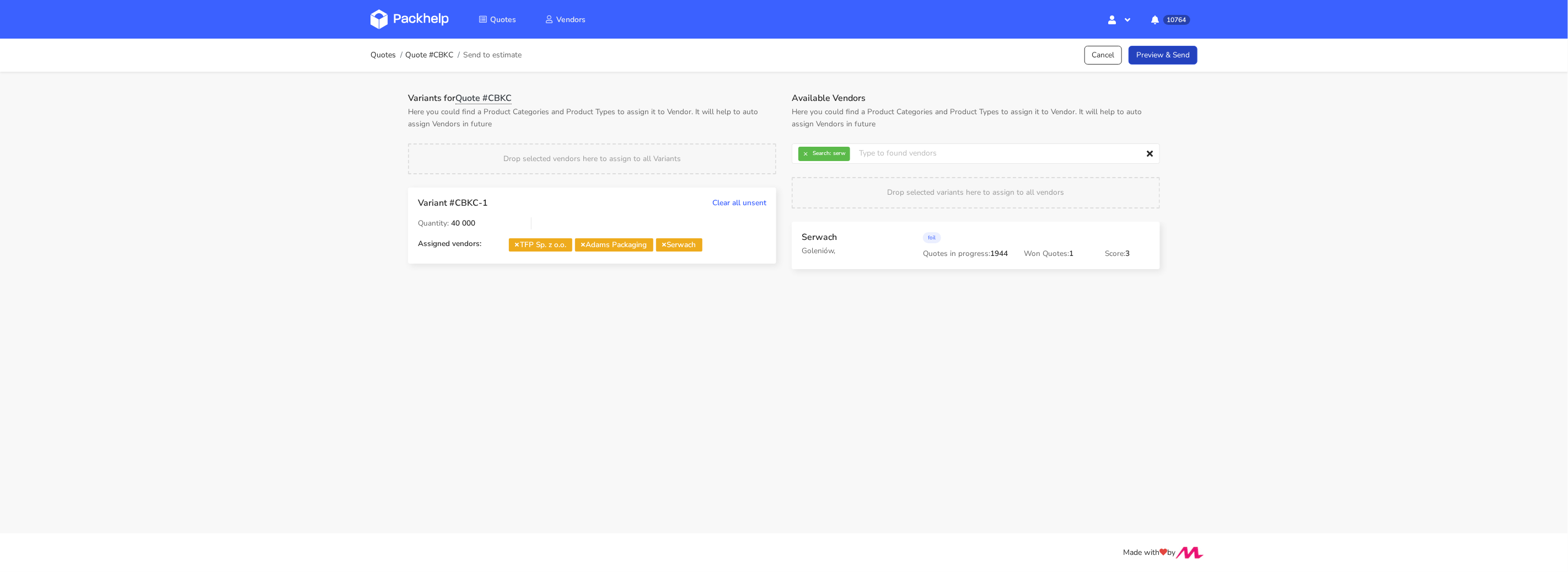
click at [1160, 51] on link "Preview & Send" at bounding box center [1163, 55] width 69 height 19
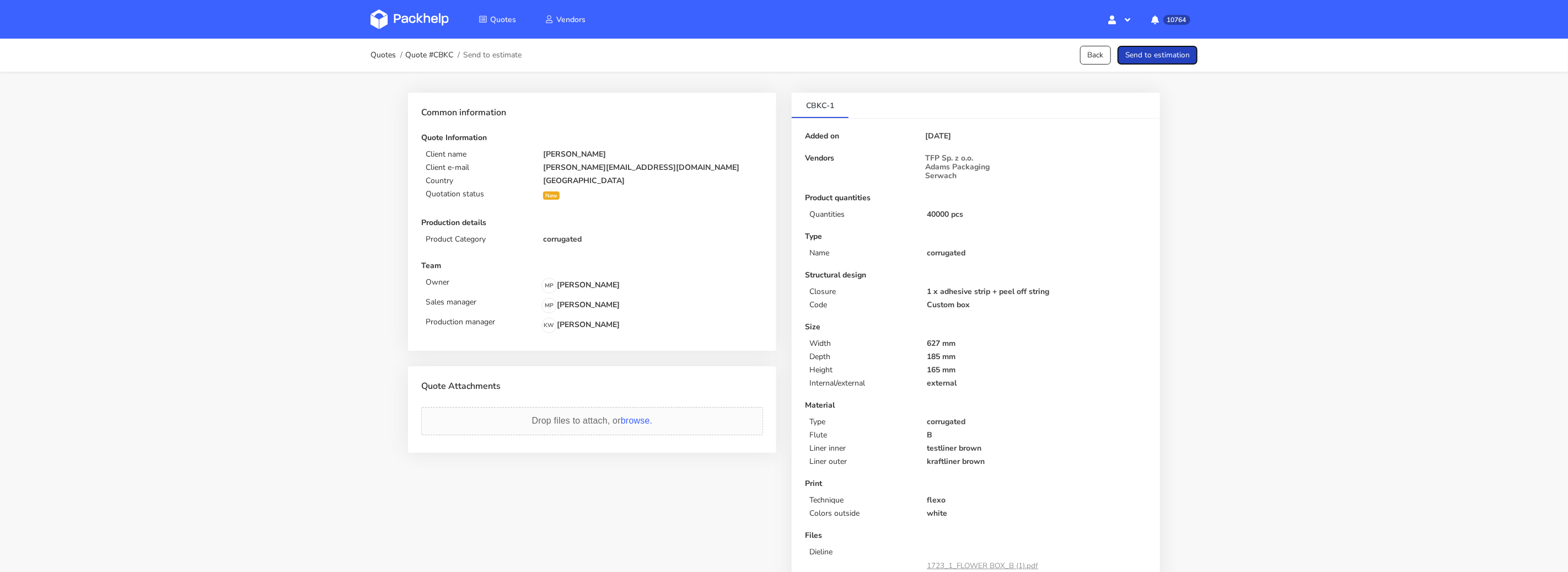
click at [1160, 57] on button "Send to estimation" at bounding box center [1158, 55] width 80 height 19
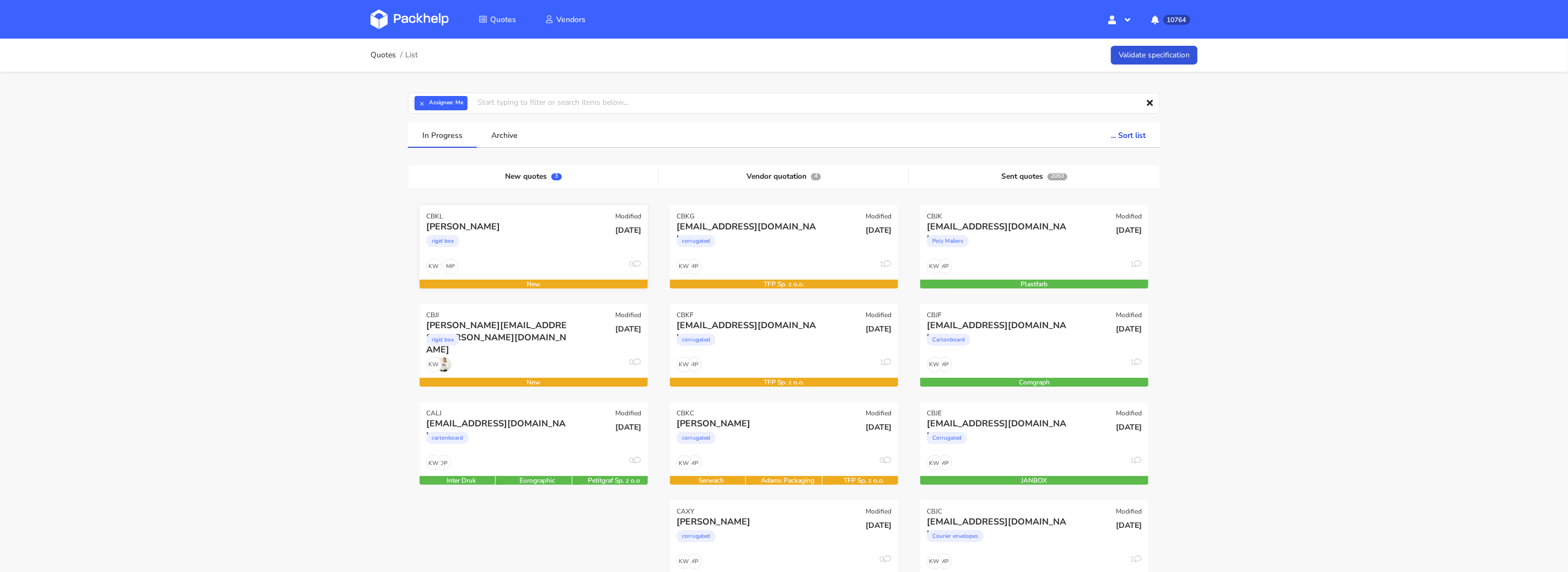
click at [545, 262] on div "MP KW 0" at bounding box center [534, 269] width 228 height 21
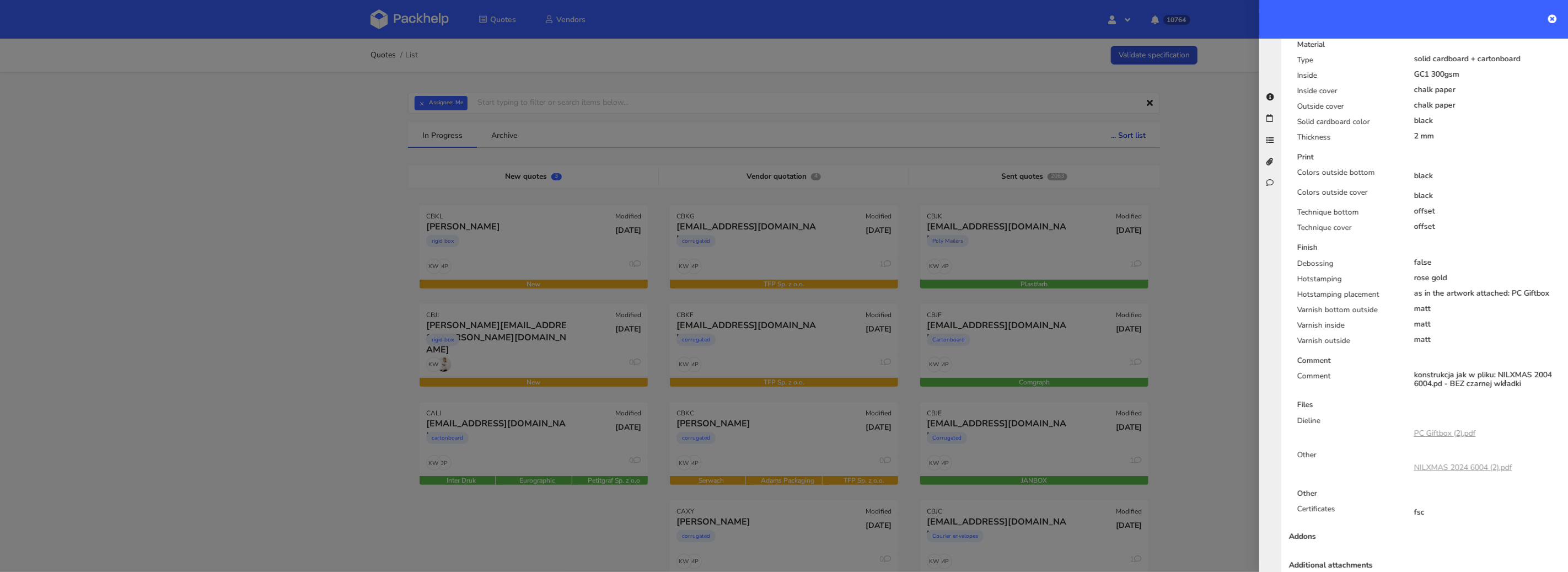
scroll to position [548, 0]
click at [1448, 327] on div "matt" at bounding box center [1488, 323] width 147 height 9
click at [1447, 327] on div "Debossing false Hotstamping rose gold Hotstamping placement as in the artwork a…" at bounding box center [1429, 309] width 280 height 92
click at [1493, 334] on div "matt" at bounding box center [1488, 329] width 147 height 9
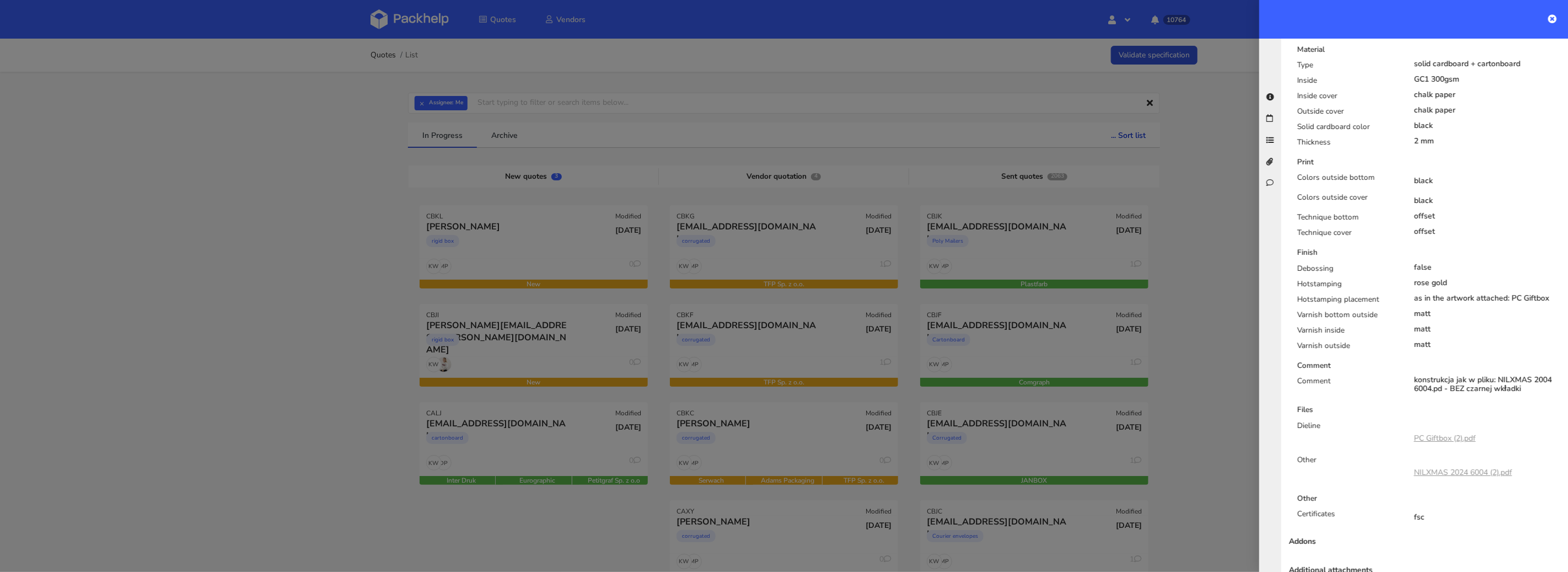
click at [1452, 477] on link "NILXMAS 2024 6004 (2).pdf" at bounding box center [1463, 472] width 98 height 10
click at [1452, 443] on link "PC Giftbox (2).pdf" at bounding box center [1445, 438] width 62 height 10
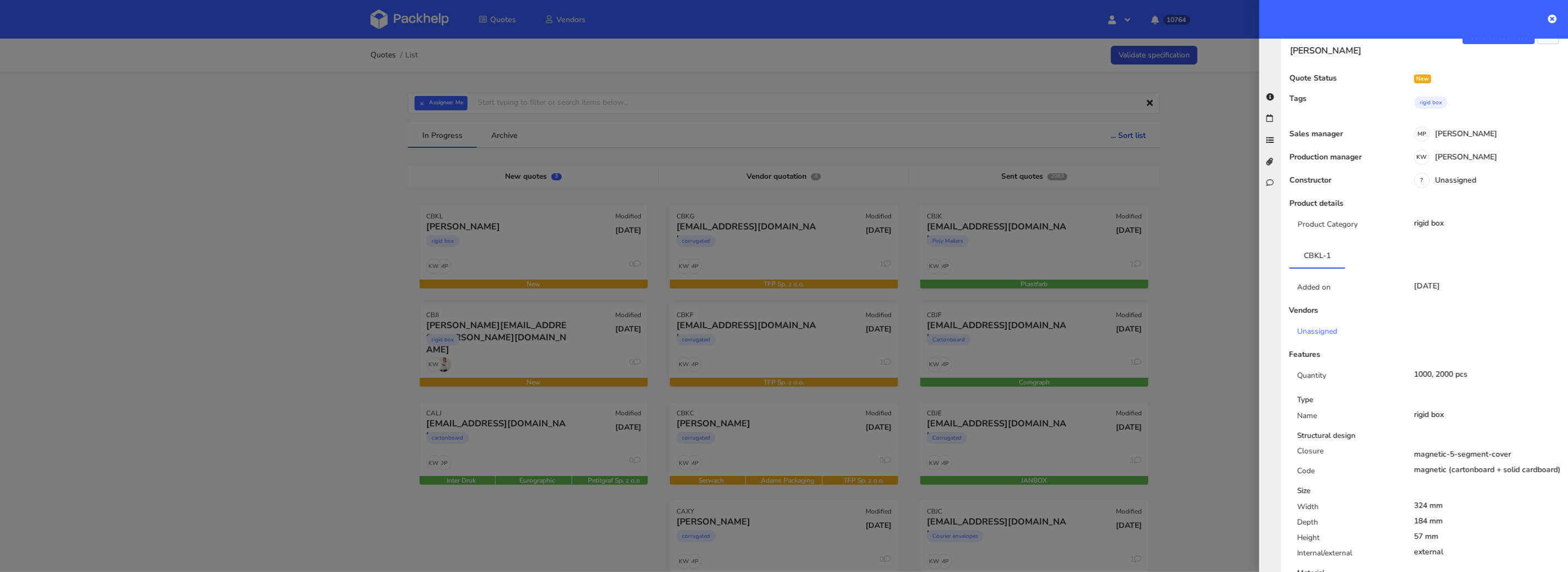
scroll to position [0, 0]
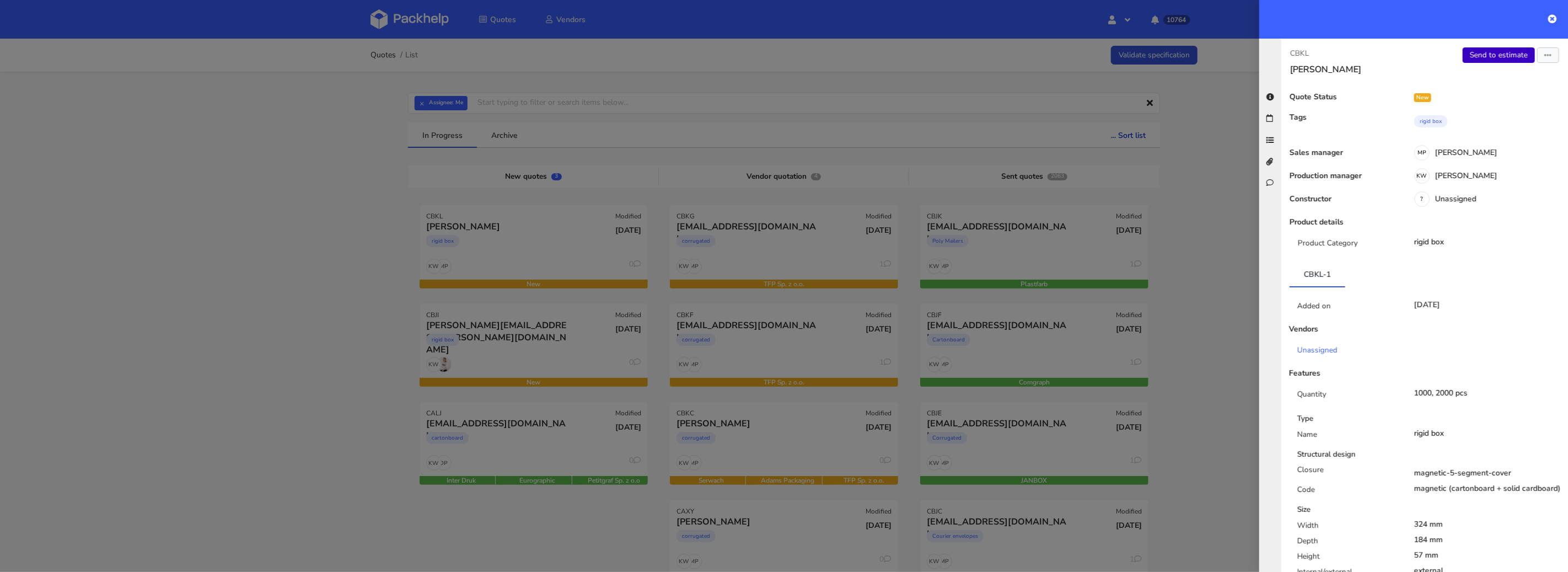
click at [1493, 54] on link "Send to estimate" at bounding box center [1499, 55] width 72 height 16
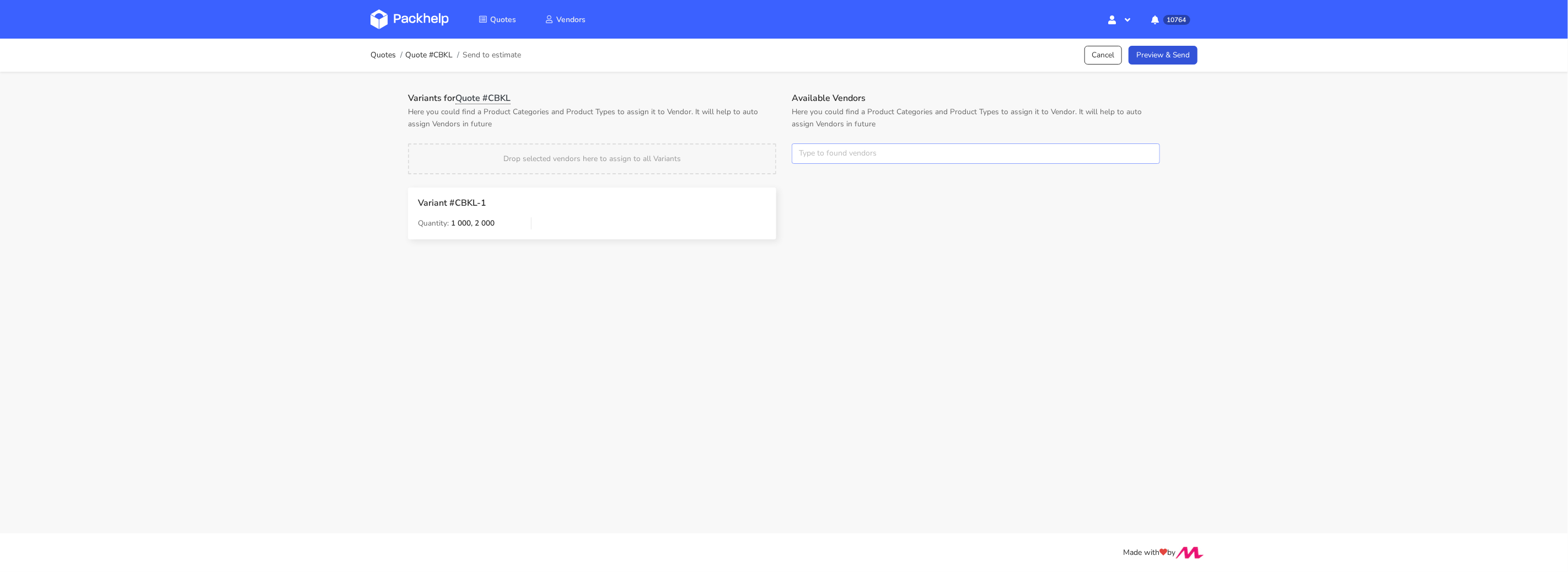
click at [805, 158] on input "text" at bounding box center [976, 153] width 369 height 21
type input "eur"
click at [824, 198] on link "eur" at bounding box center [861, 195] width 103 height 21
click at [749, 136] on div "Variants for Quote #CBKL Here you could find a Product Categories and Product T…" at bounding box center [592, 173] width 384 height 162
click at [801, 156] on button "×" at bounding box center [806, 153] width 14 height 14
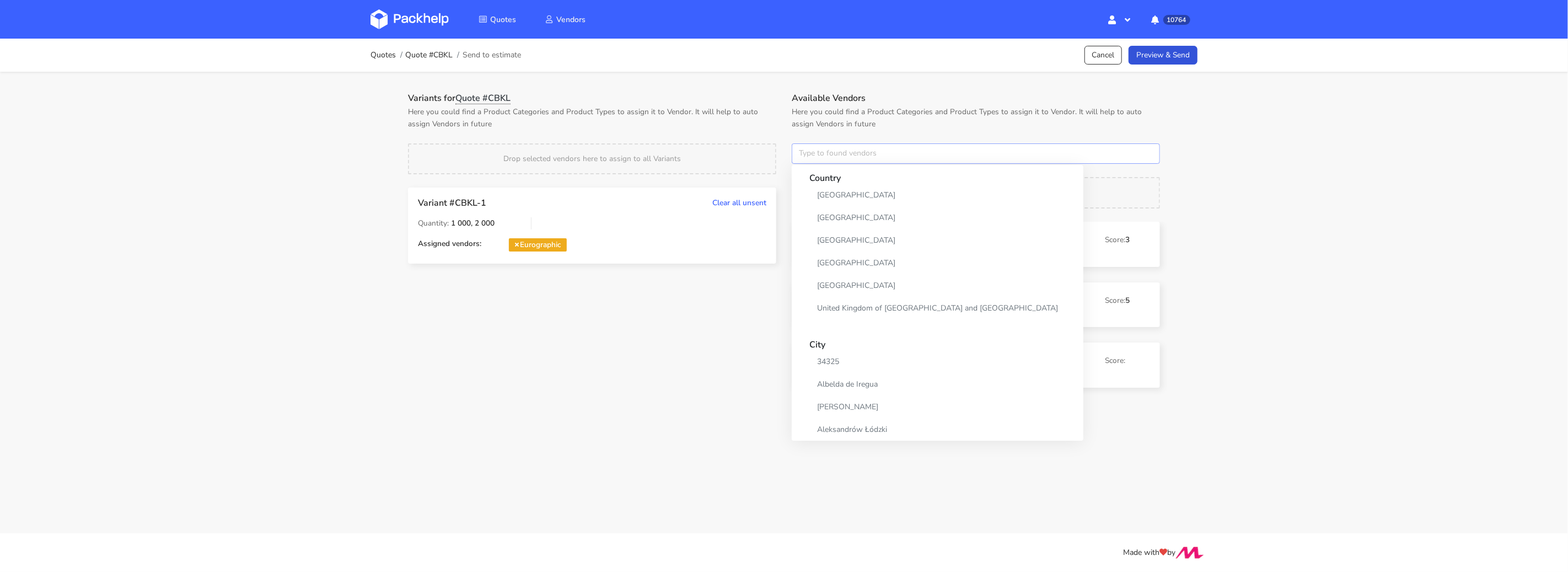
click at [802, 155] on input "text" at bounding box center [976, 153] width 369 height 21
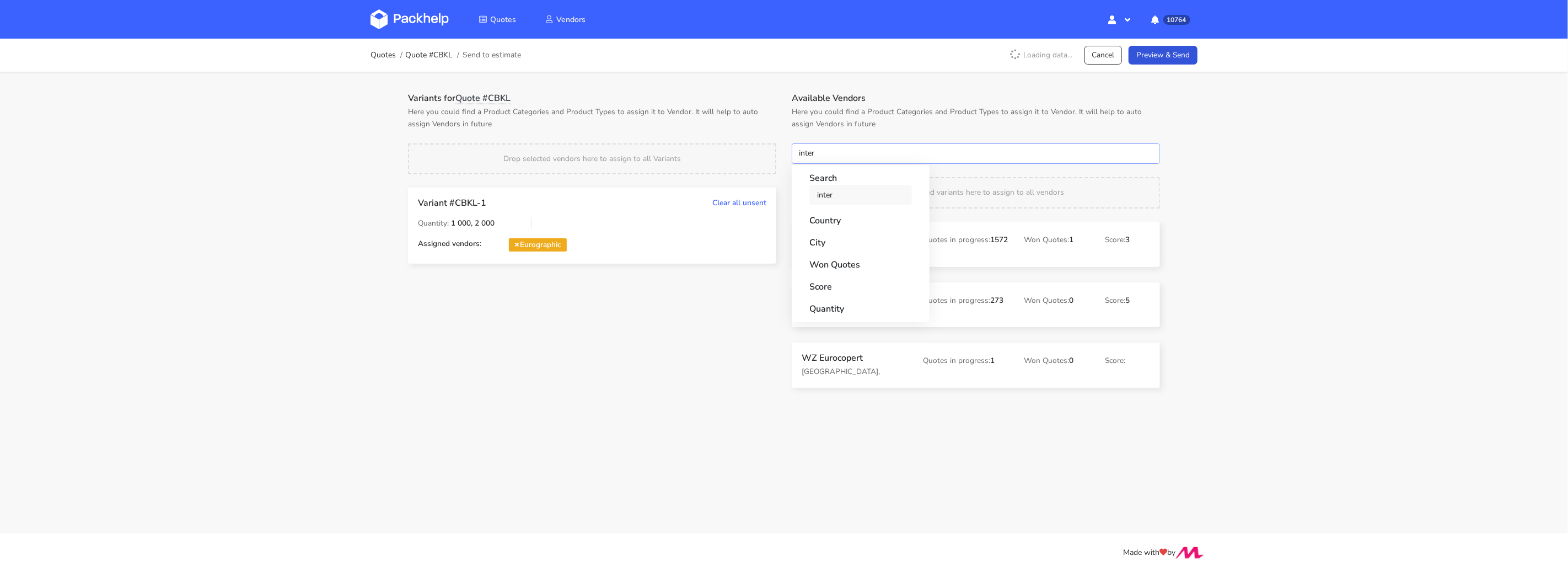
type input "inter"
click at [823, 188] on link "inter" at bounding box center [861, 195] width 103 height 21
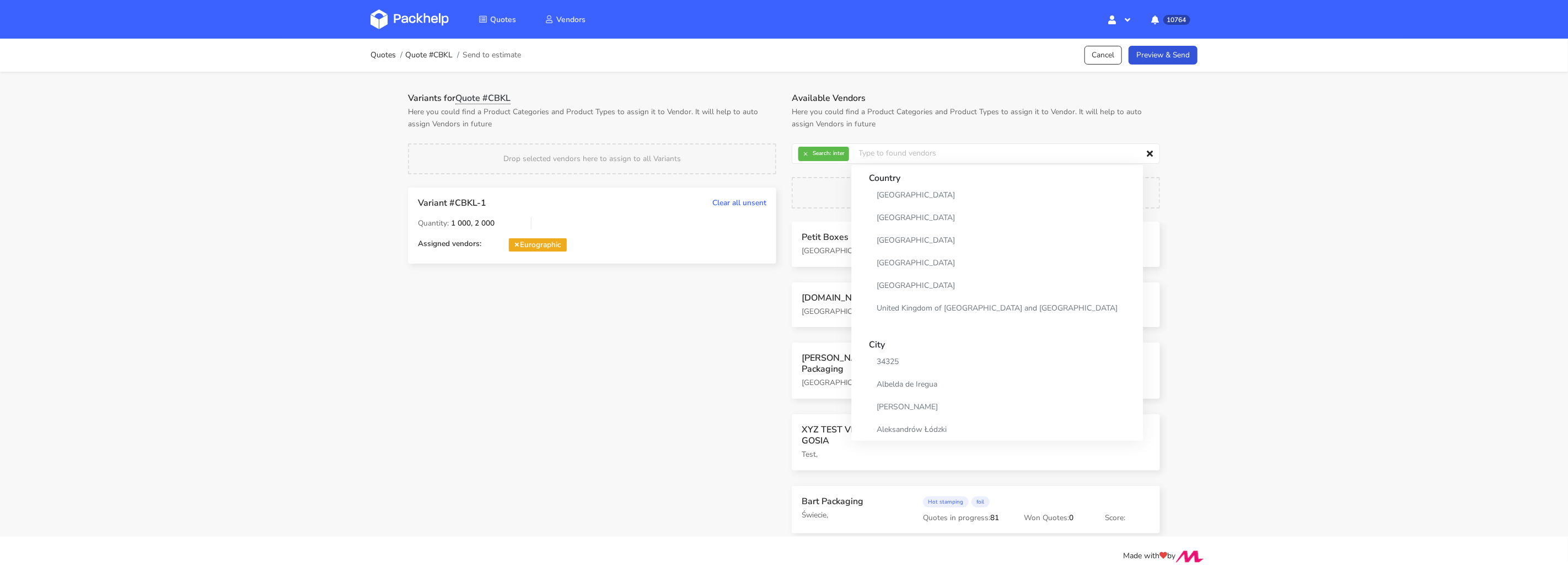
click at [736, 127] on p "Here you could find a Product Categories and Product Types to assign it to Vend…" at bounding box center [593, 118] width 369 height 24
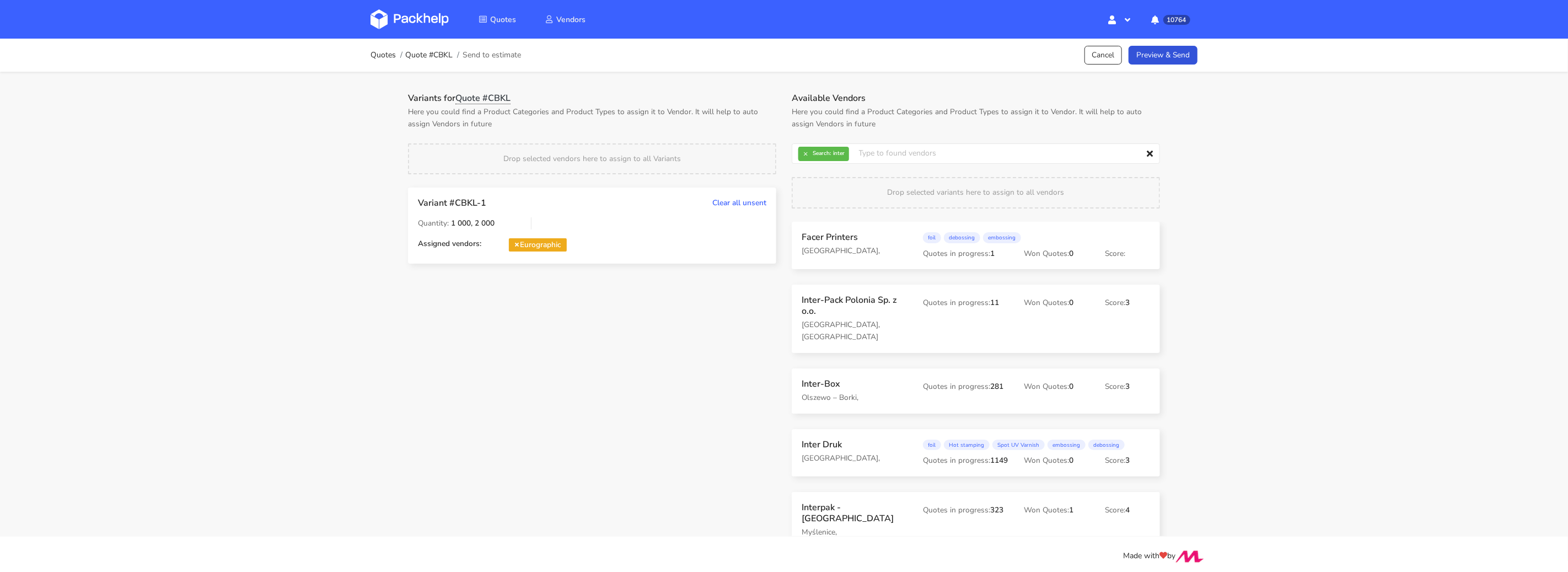
scroll to position [1, 0]
drag, startPoint x: 850, startPoint y: 429, endPoint x: 844, endPoint y: 423, distance: 8.5
click at [1169, 55] on link "Preview & Send" at bounding box center [1163, 53] width 69 height 19
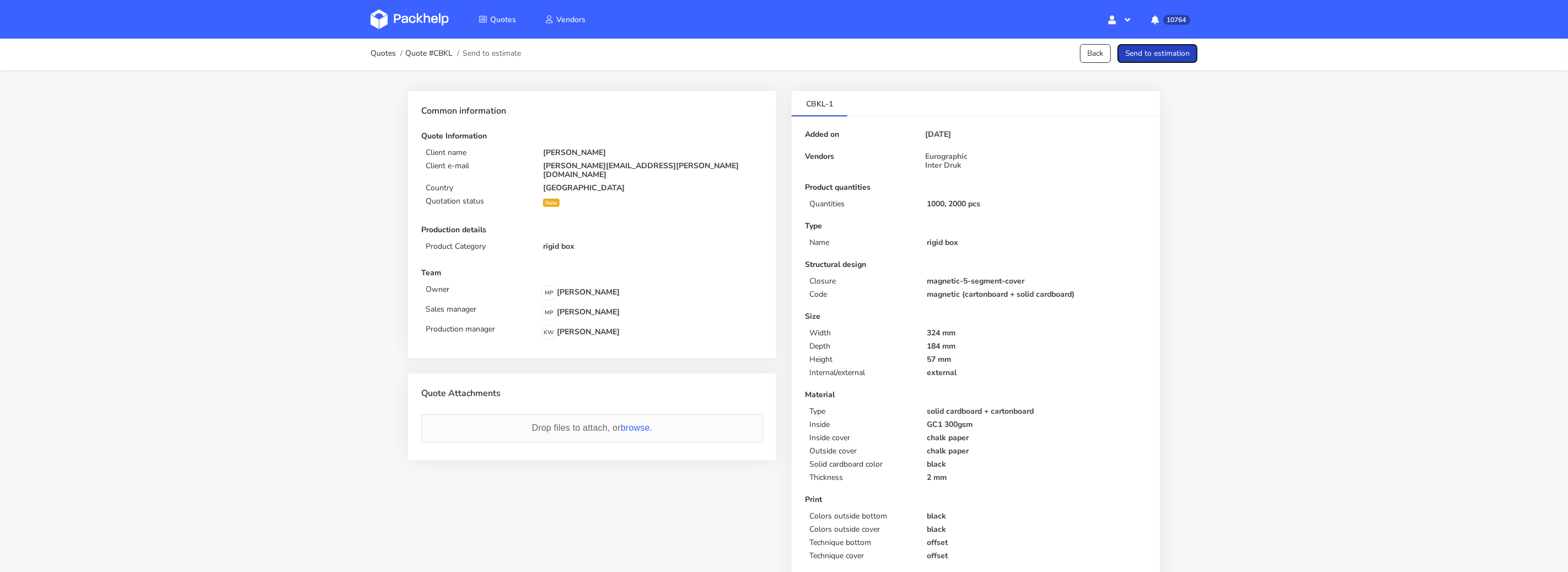
click at [1178, 53] on button "Send to estimation" at bounding box center [1158, 53] width 80 height 19
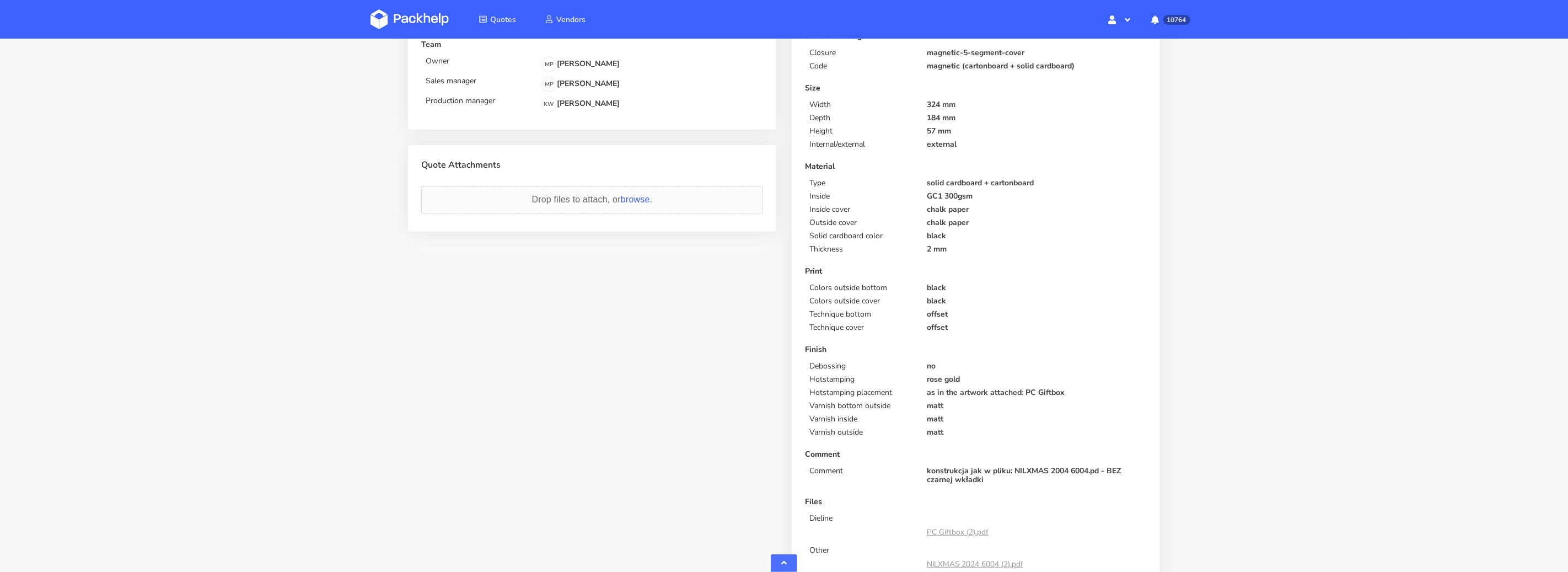
scroll to position [380, 0]
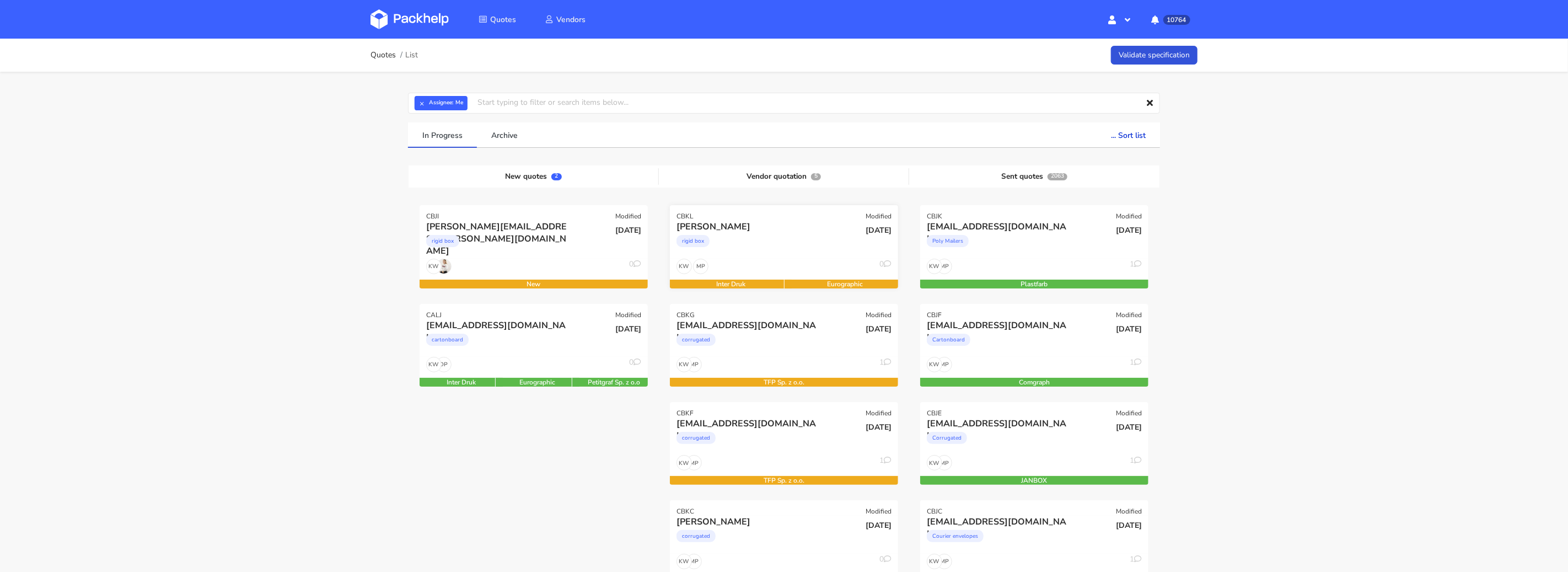
click at [801, 262] on div "MP KW 0" at bounding box center [784, 269] width 228 height 21
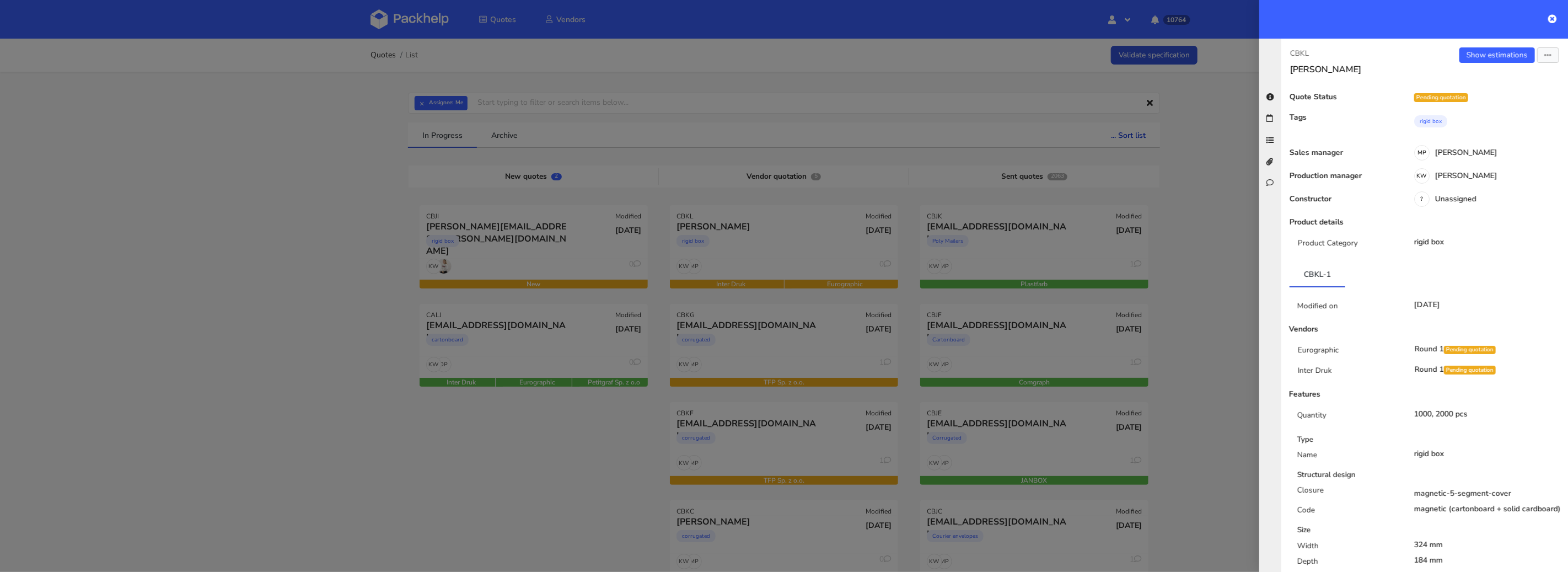
click at [323, 204] on div at bounding box center [784, 286] width 1568 height 572
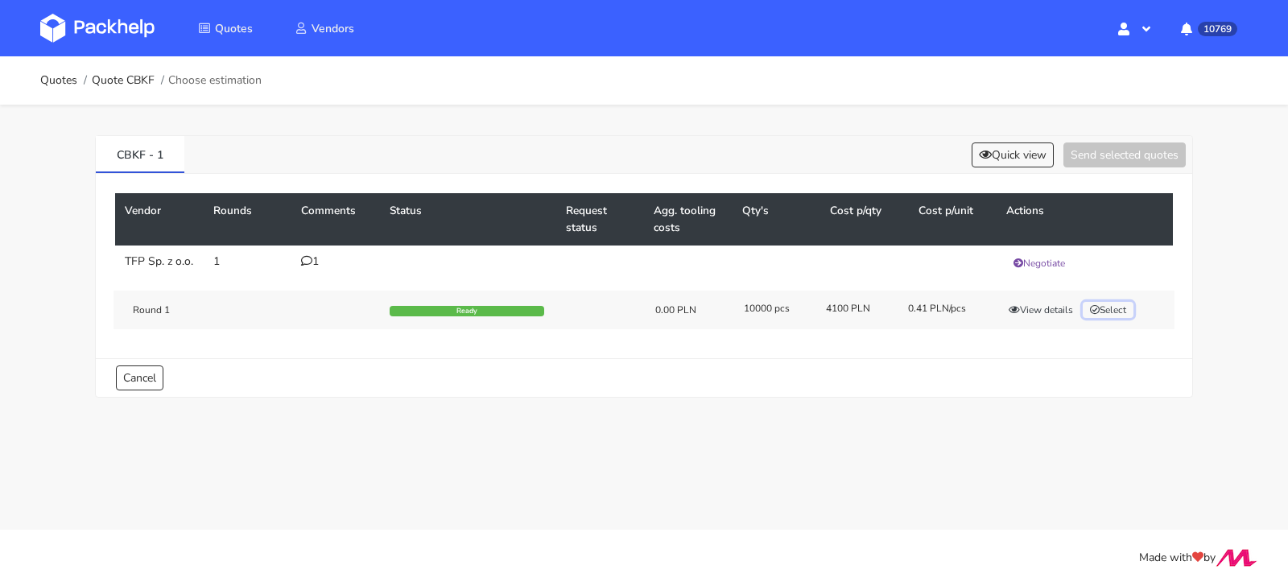
click at [1100, 318] on button "Select" at bounding box center [1108, 310] width 51 height 16
click at [320, 256] on div "1" at bounding box center [335, 261] width 69 height 13
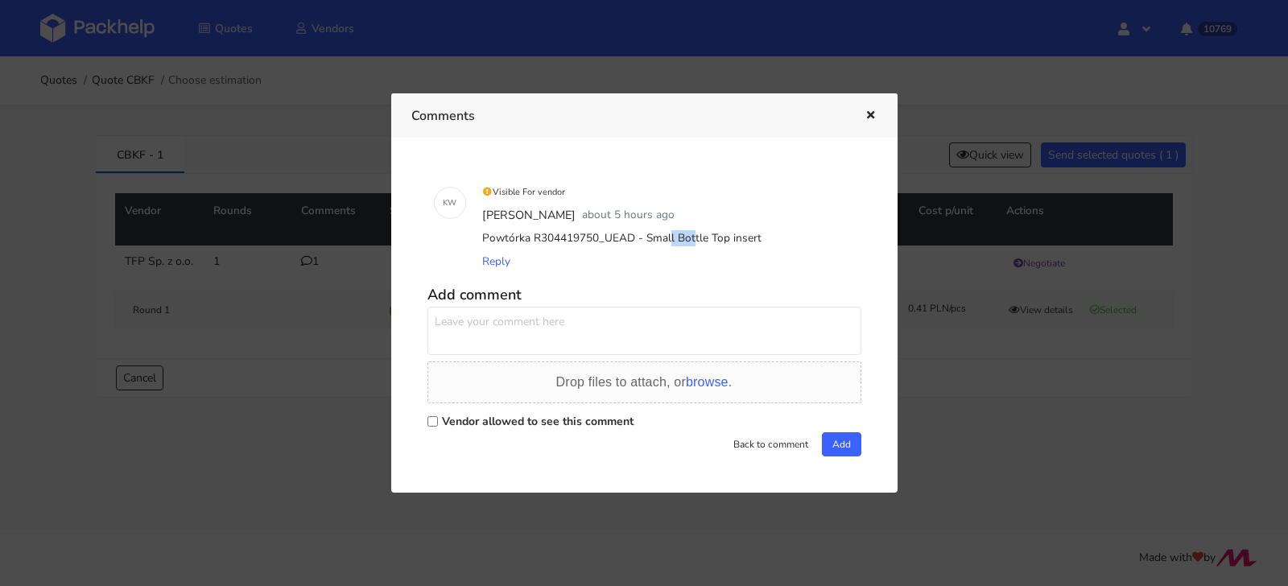
drag, startPoint x: 595, startPoint y: 240, endPoint x: 628, endPoint y: 237, distance: 33.2
click at [628, 237] on div "Powtórka R304419750_UEAD - Small Bottle Top insert" at bounding box center [667, 238] width 376 height 23
copy div "UEAD"
click at [868, 112] on icon "button" at bounding box center [871, 115] width 14 height 11
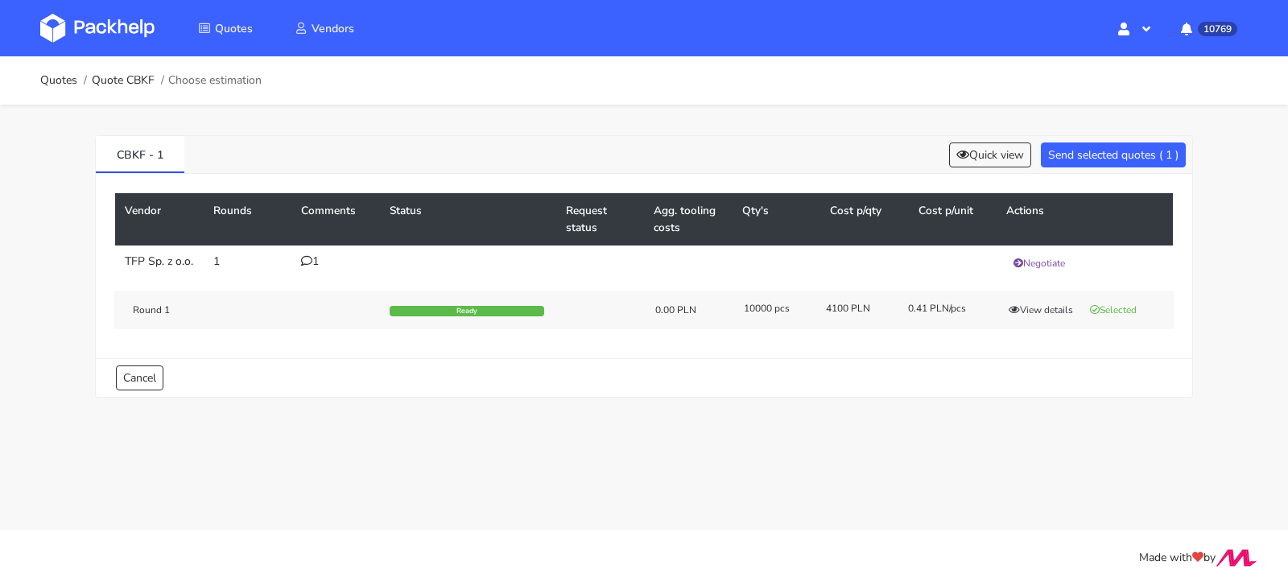
click at [308, 259] on icon at bounding box center [306, 260] width 11 height 11
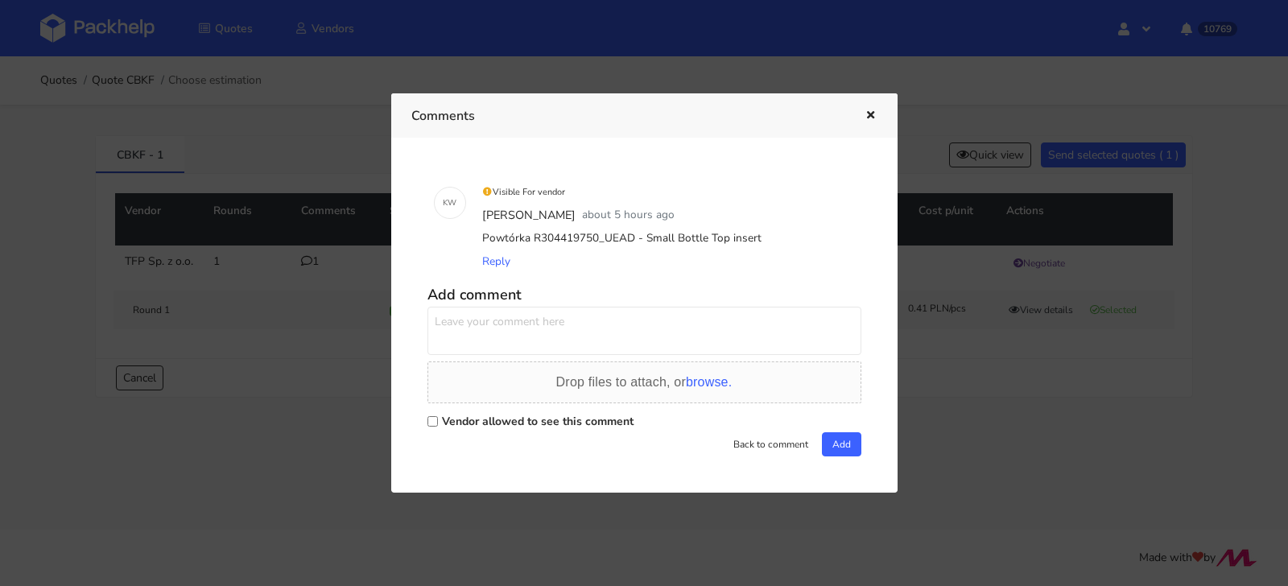
click at [303, 316] on div at bounding box center [644, 293] width 1288 height 586
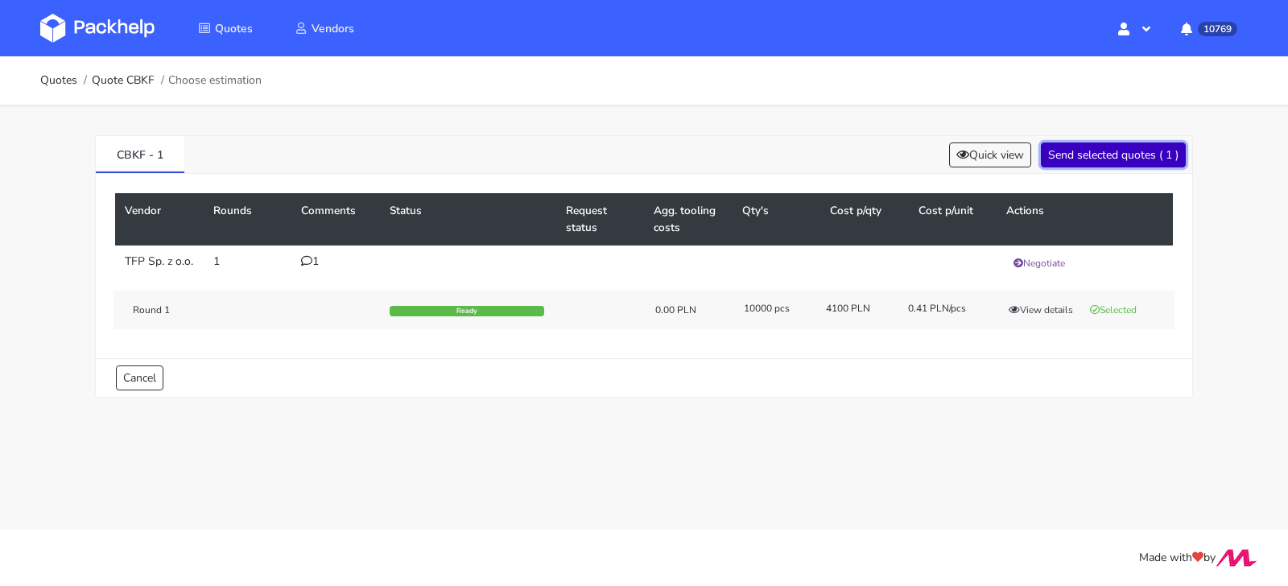
click at [1108, 149] on button "Send selected quotes ( 1 )" at bounding box center [1113, 154] width 145 height 25
click at [1114, 318] on button "Select" at bounding box center [1108, 310] width 51 height 16
click at [1061, 318] on button "View details" at bounding box center [1040, 310] width 79 height 16
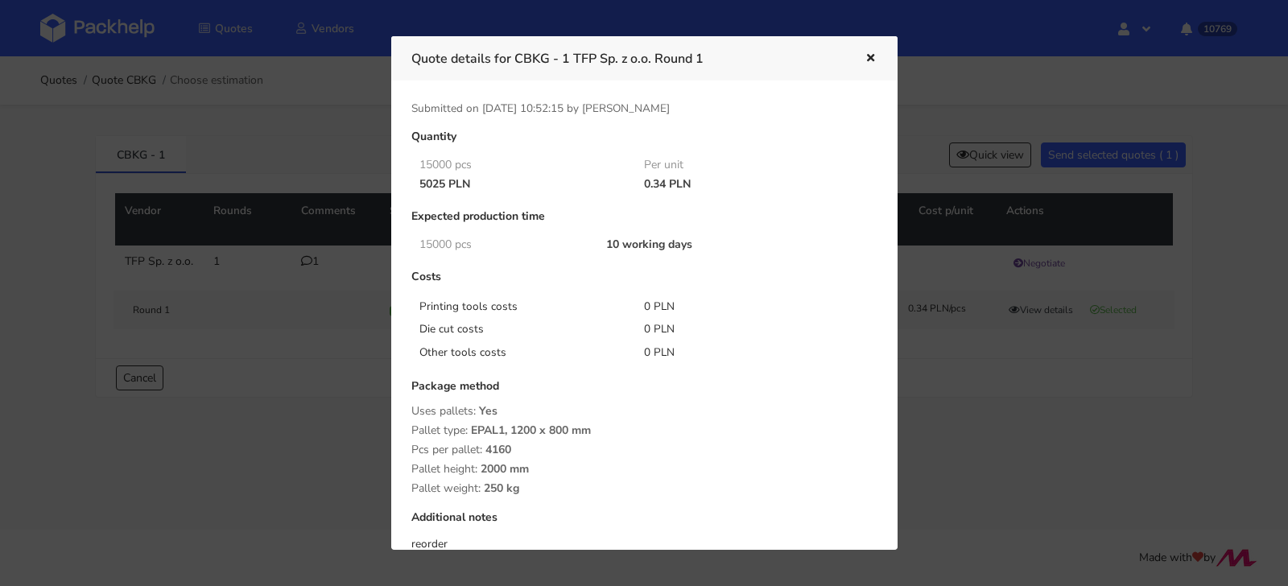
click at [1036, 408] on div at bounding box center [644, 293] width 1288 height 586
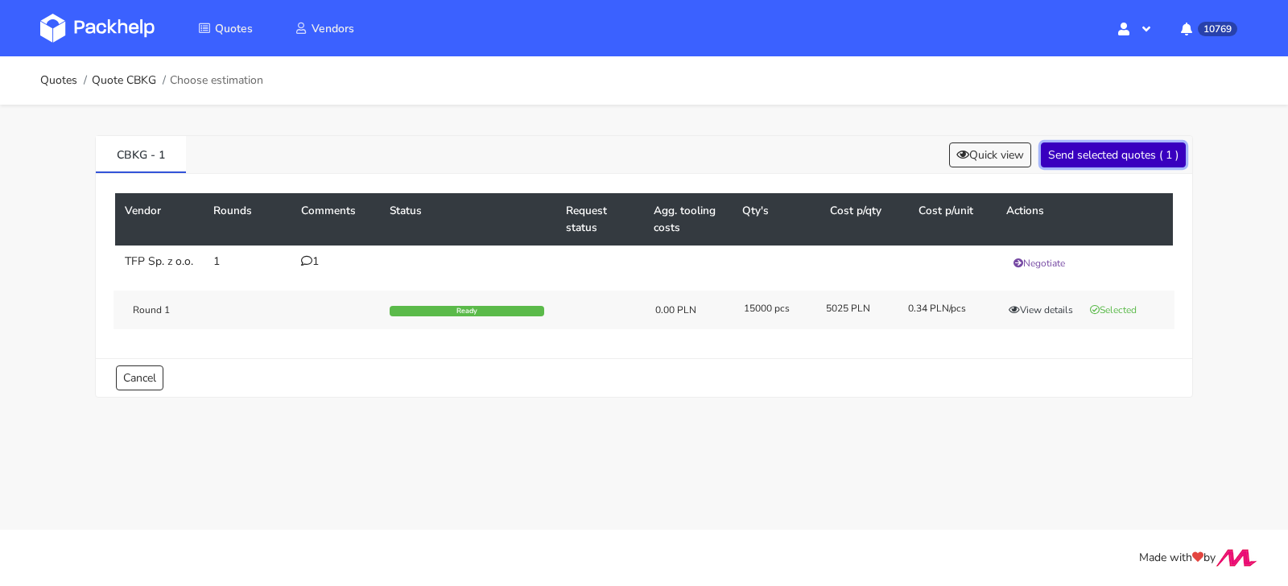
click at [1120, 148] on button "Send selected quotes ( 1 )" at bounding box center [1113, 154] width 145 height 25
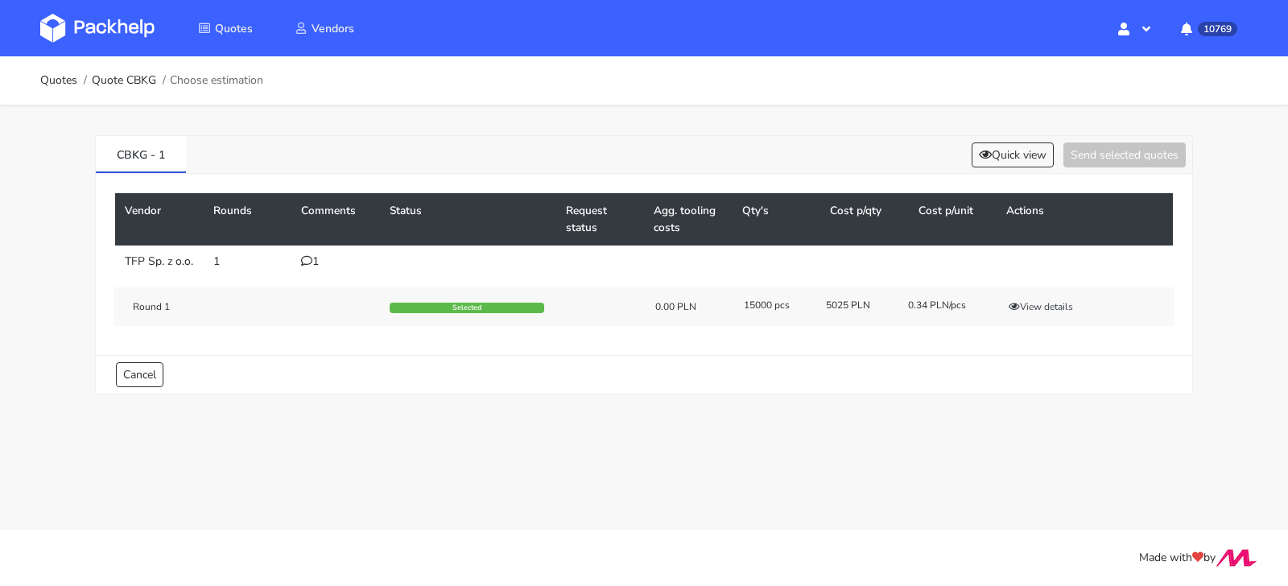
click at [965, 149] on div "Quick view Send selected quotes" at bounding box center [1075, 154] width 221 height 25
click at [990, 151] on button "Quick view" at bounding box center [1013, 154] width 82 height 25
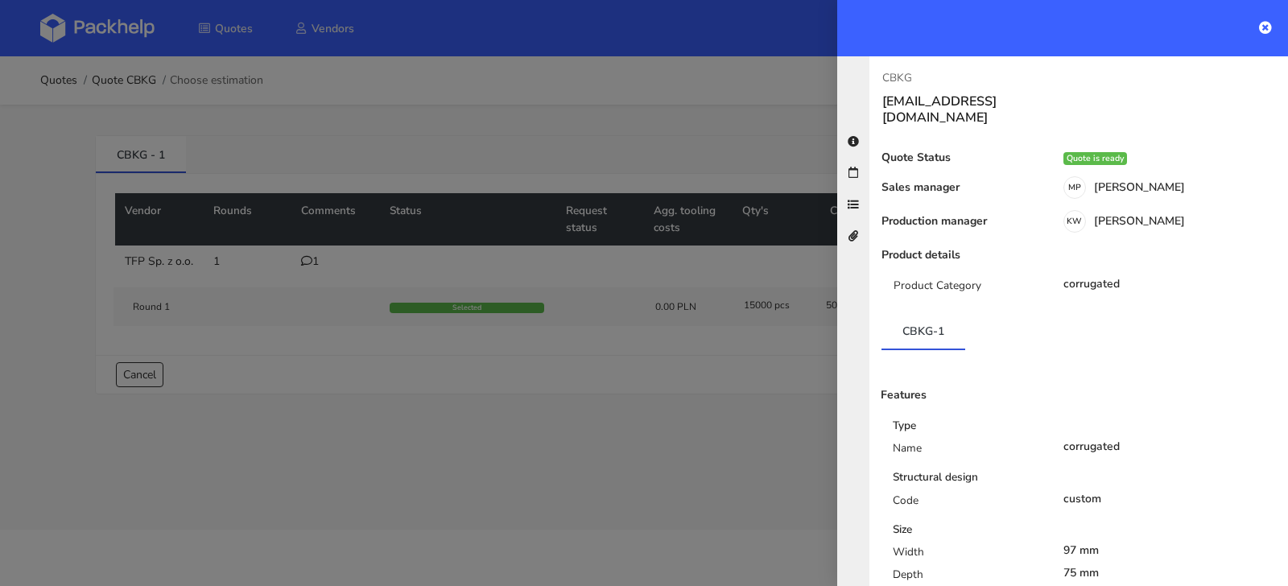
click at [669, 161] on div at bounding box center [644, 293] width 1288 height 586
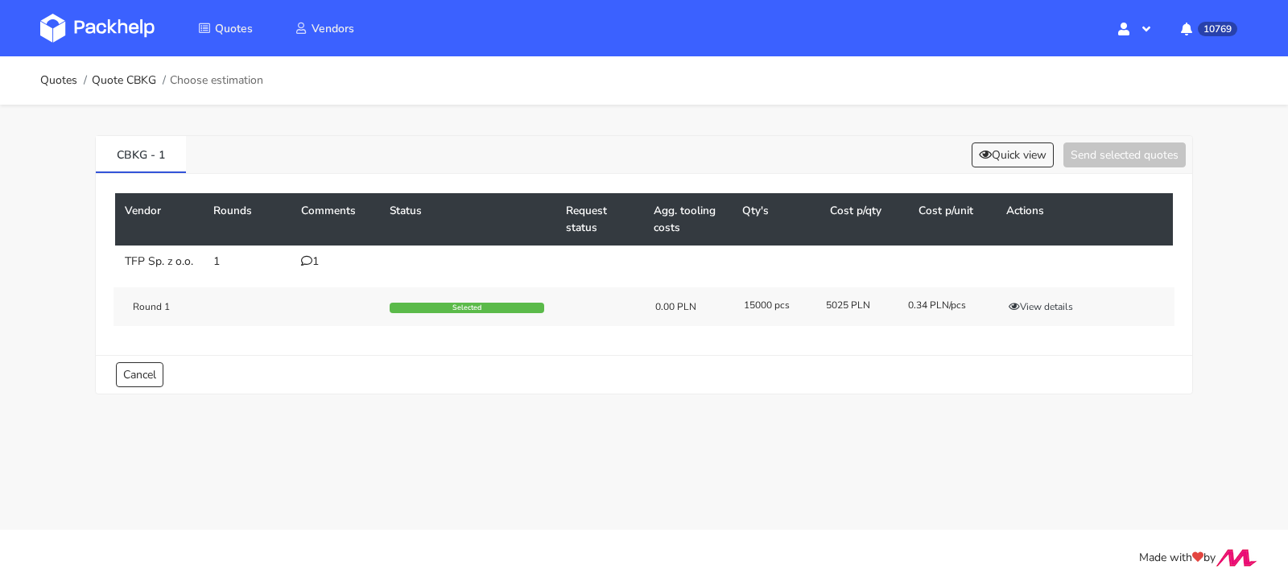
click at [109, 31] on img at bounding box center [97, 28] width 114 height 29
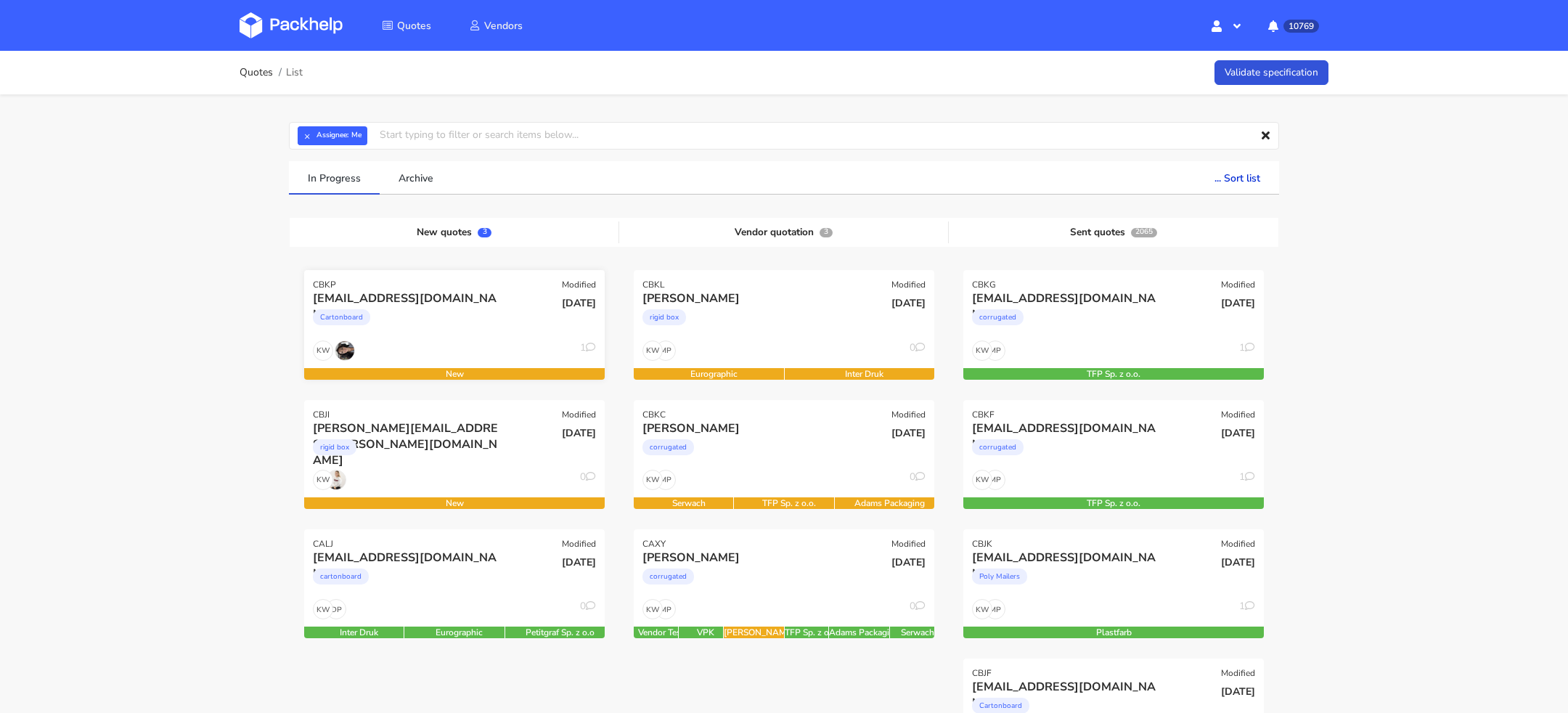
click at [375, 341] on div "KW 1" at bounding box center [454, 354] width 300 height 28
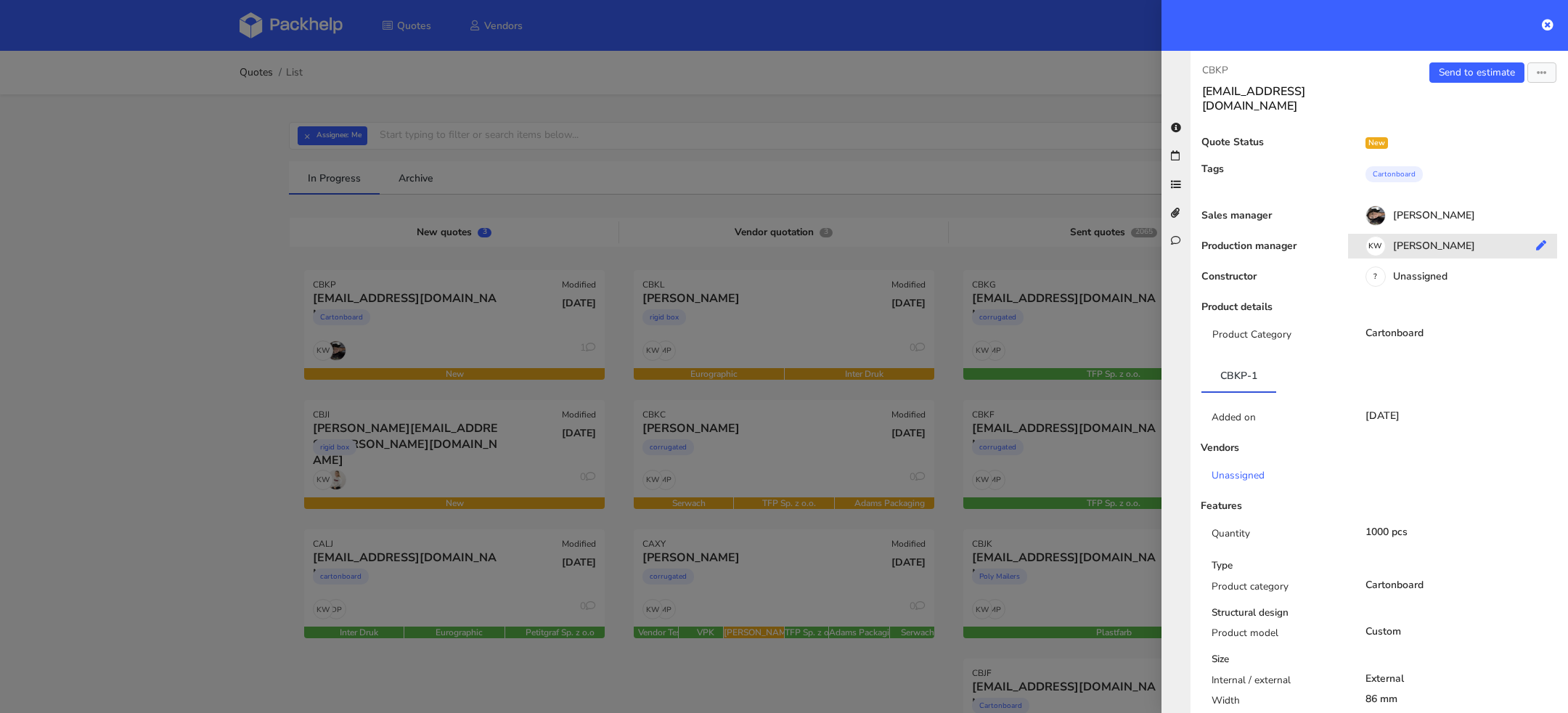
click at [1160, 240] on div "KW Klaudia Wiśniewska" at bounding box center [1458, 248] width 220 height 16
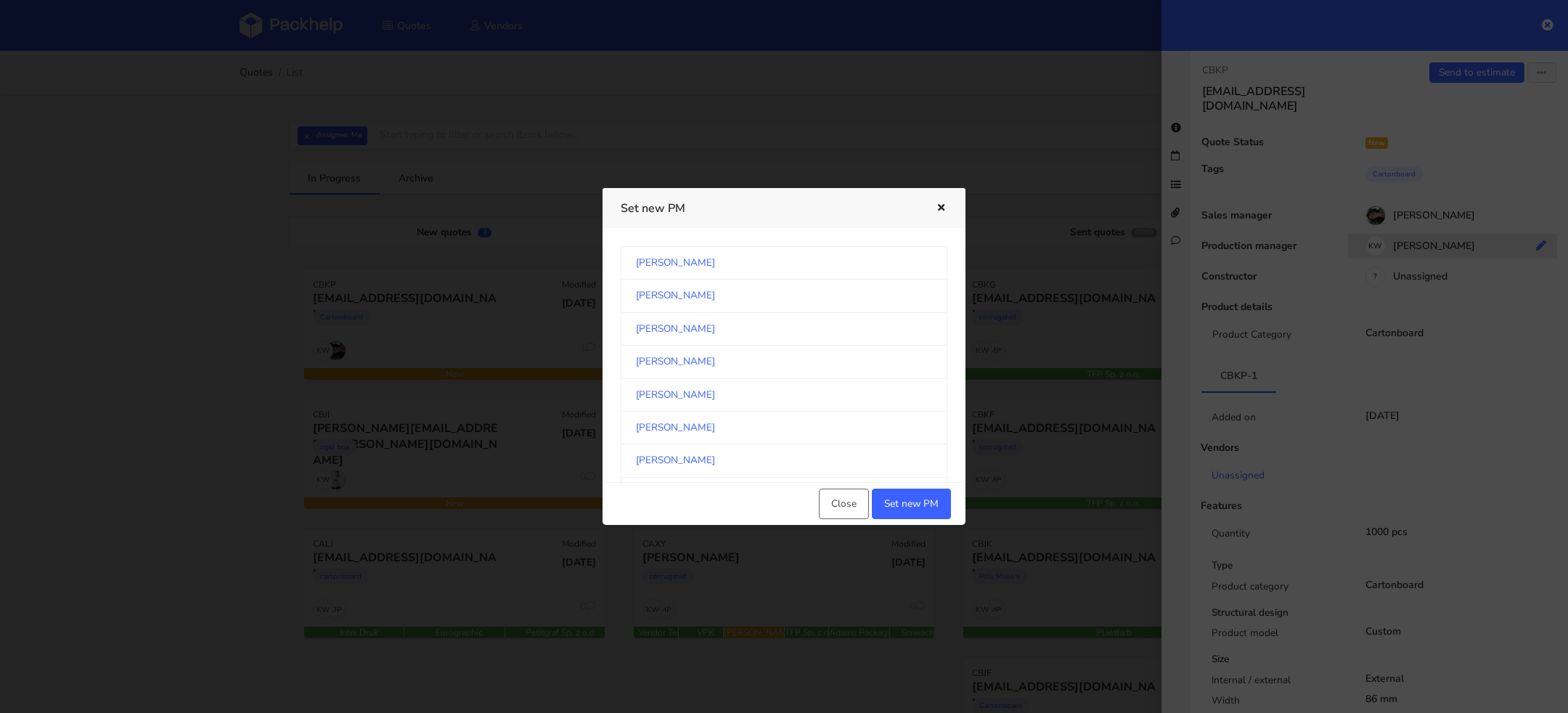
scroll to position [759, 0]
click at [841, 354] on link "Michał Palasek" at bounding box center [784, 361] width 326 height 32
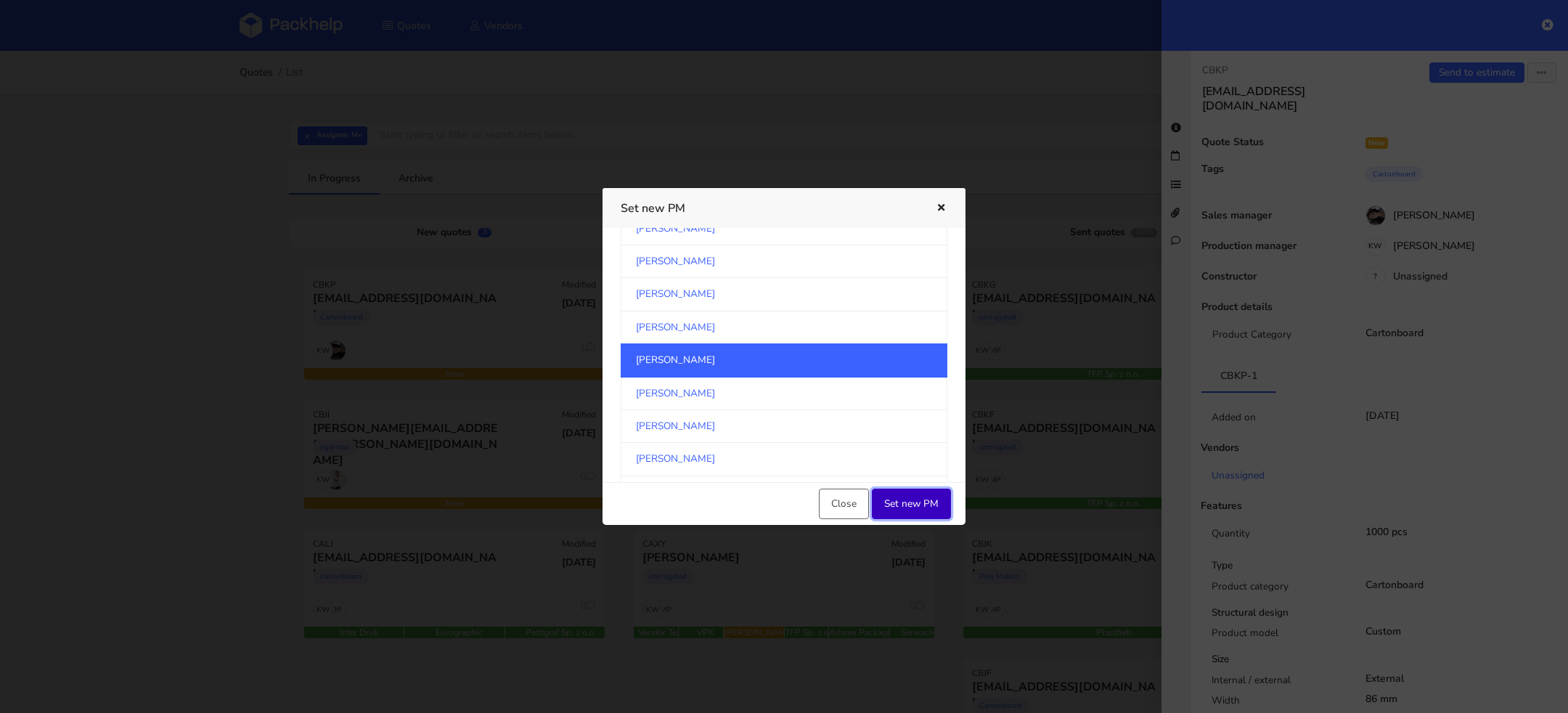
click at [930, 511] on button "Set new PM" at bounding box center [912, 504] width 79 height 31
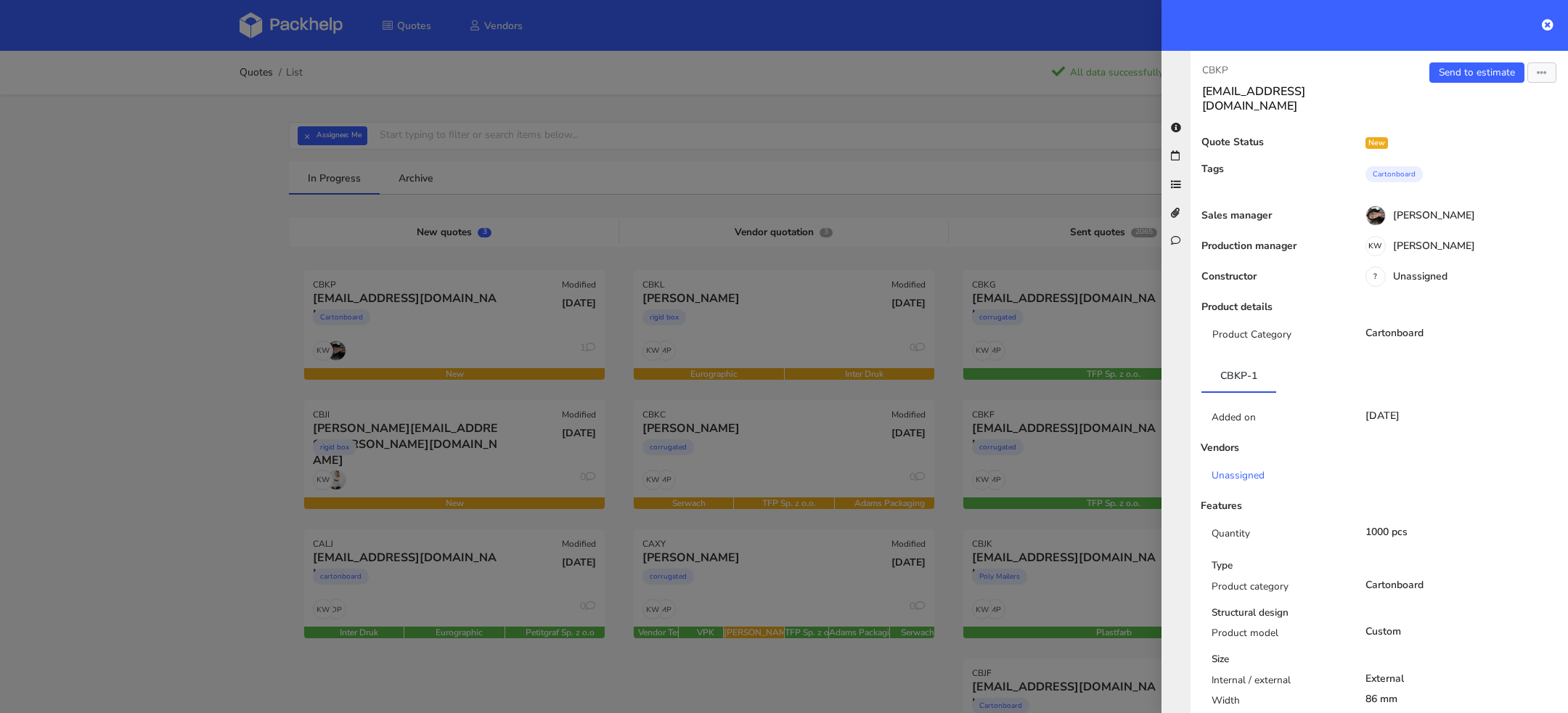
click at [189, 357] on div at bounding box center [784, 356] width 1568 height 713
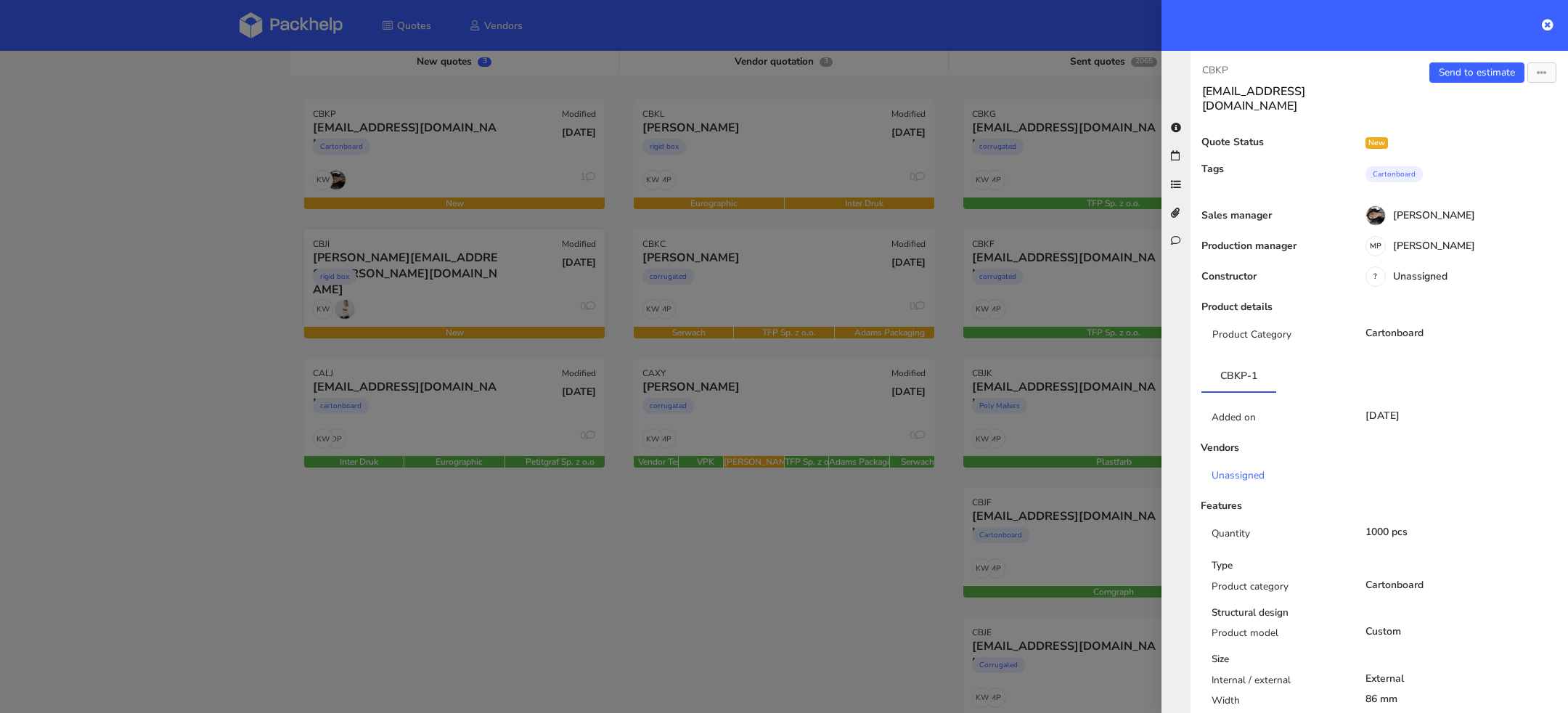
scroll to position [203, 0]
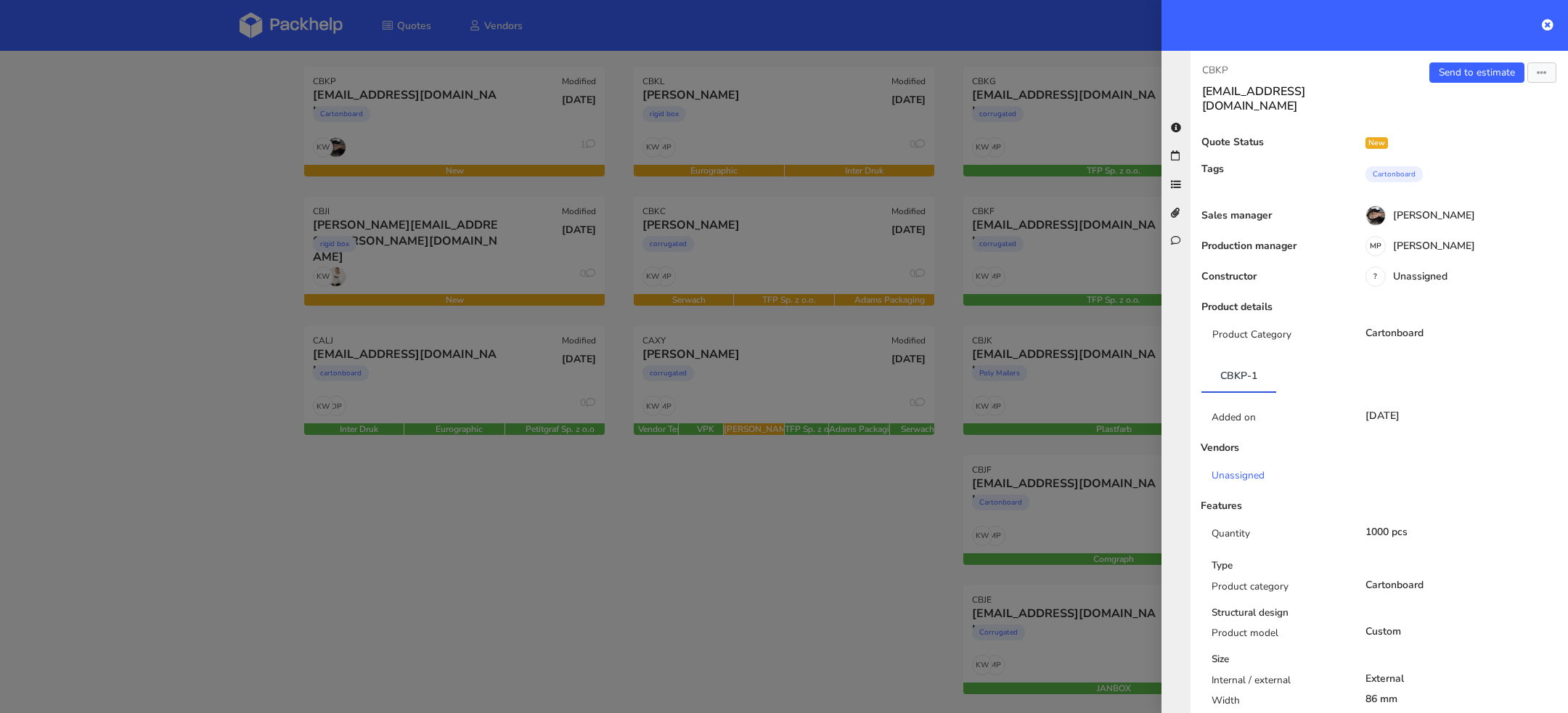
click at [435, 398] on div at bounding box center [784, 356] width 1568 height 713
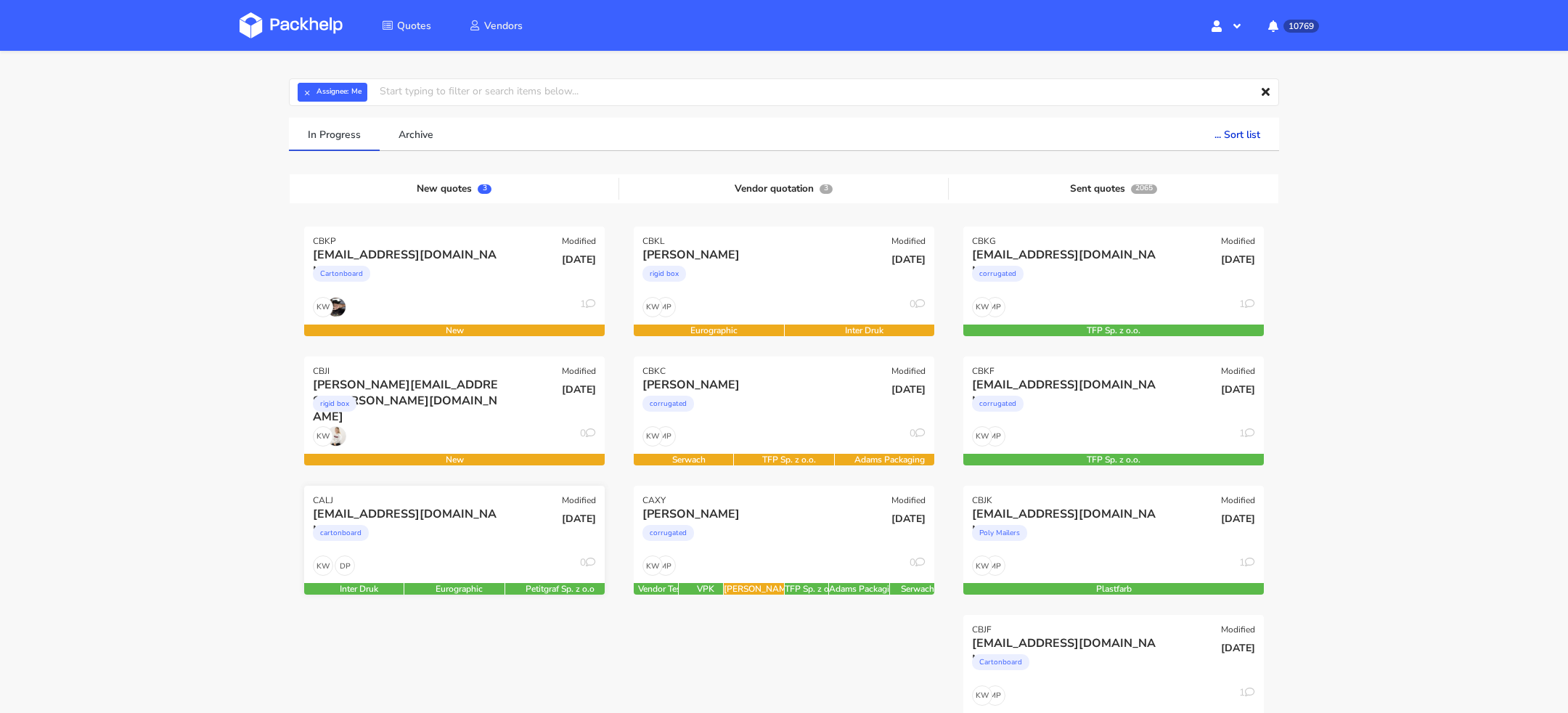
scroll to position [0, 0]
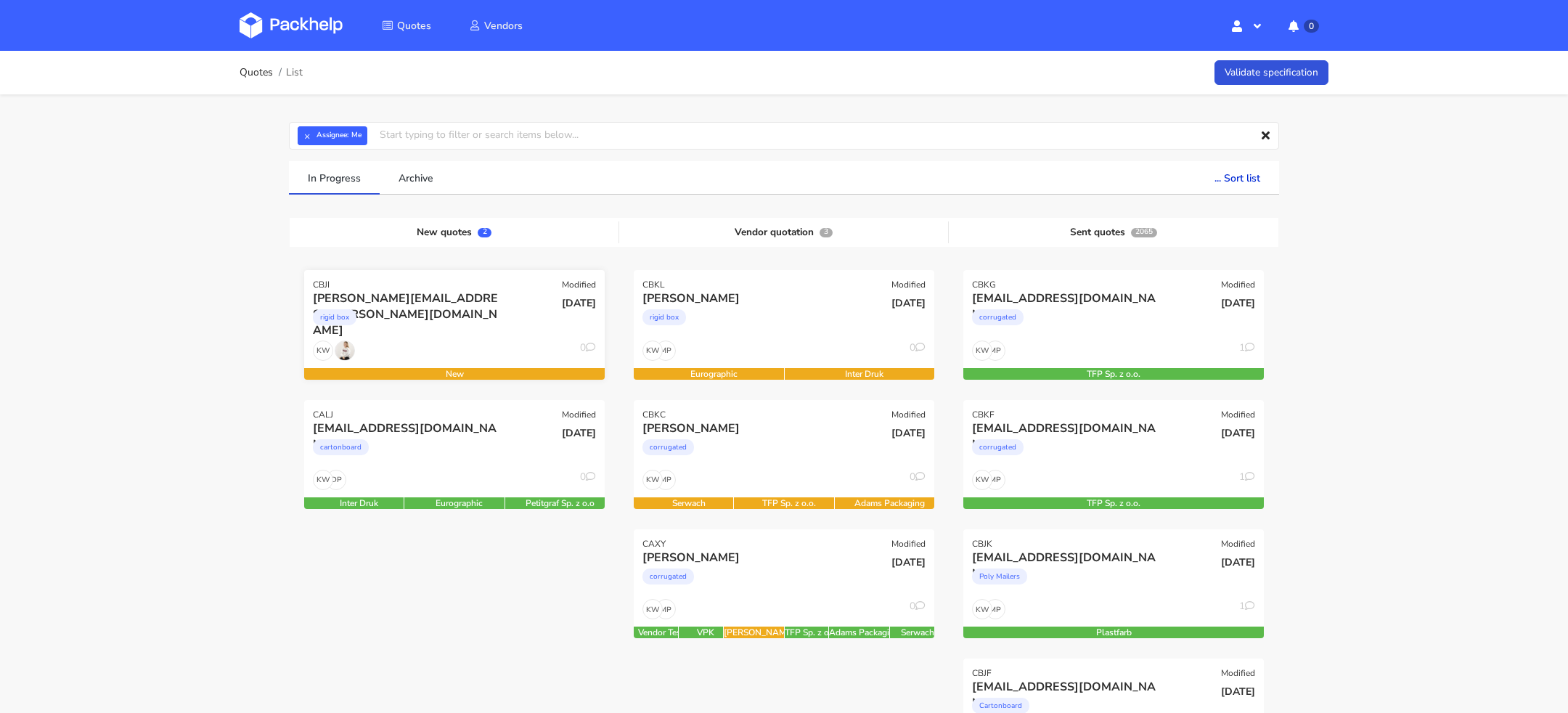
click at [497, 304] on div "[PERSON_NAME][EMAIL_ADDRESS][PERSON_NAME][DOMAIN_NAME]" at bounding box center [408, 298] width 192 height 16
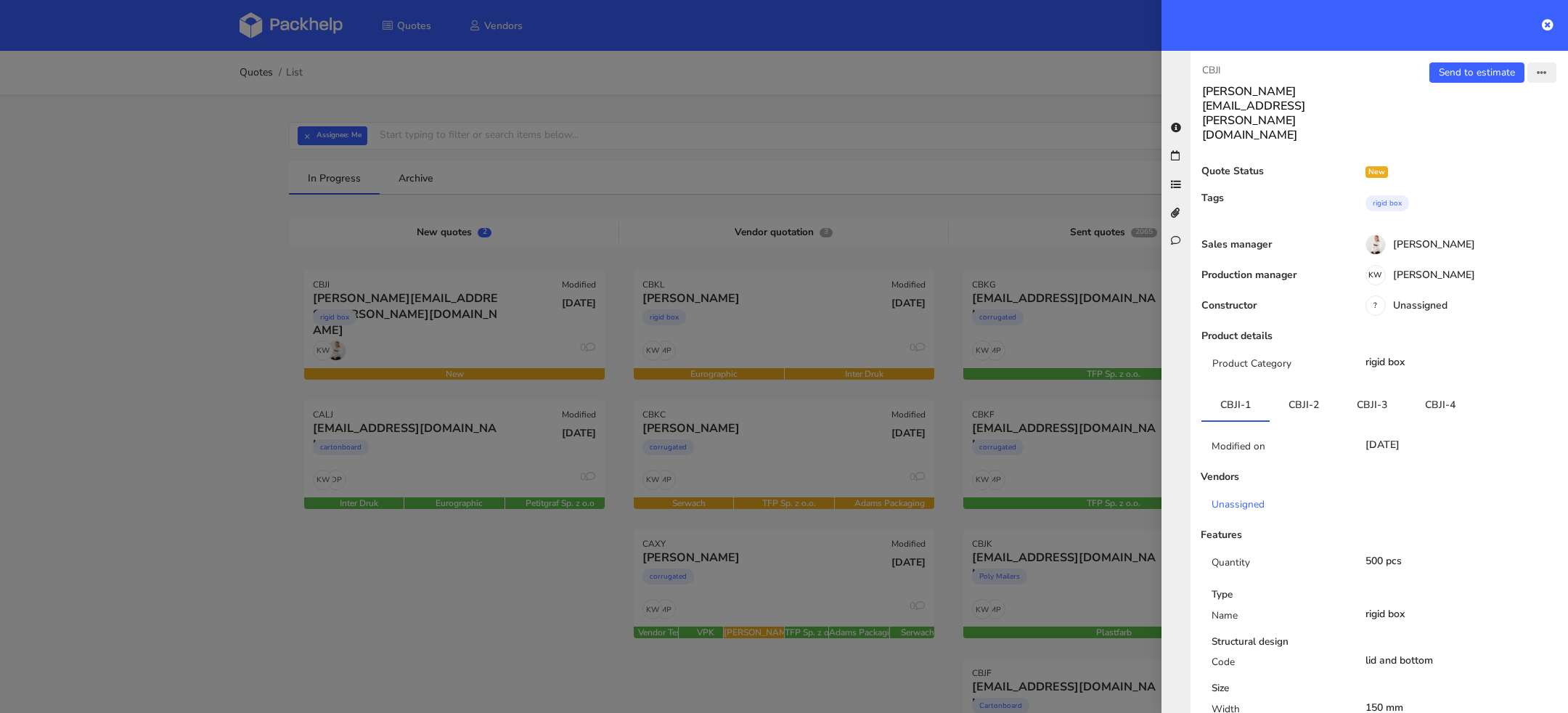
click at [1536, 72] on icon "button" at bounding box center [1541, 73] width 10 height 10
click at [1502, 180] on link "Reject quote" at bounding box center [1494, 182] width 128 height 24
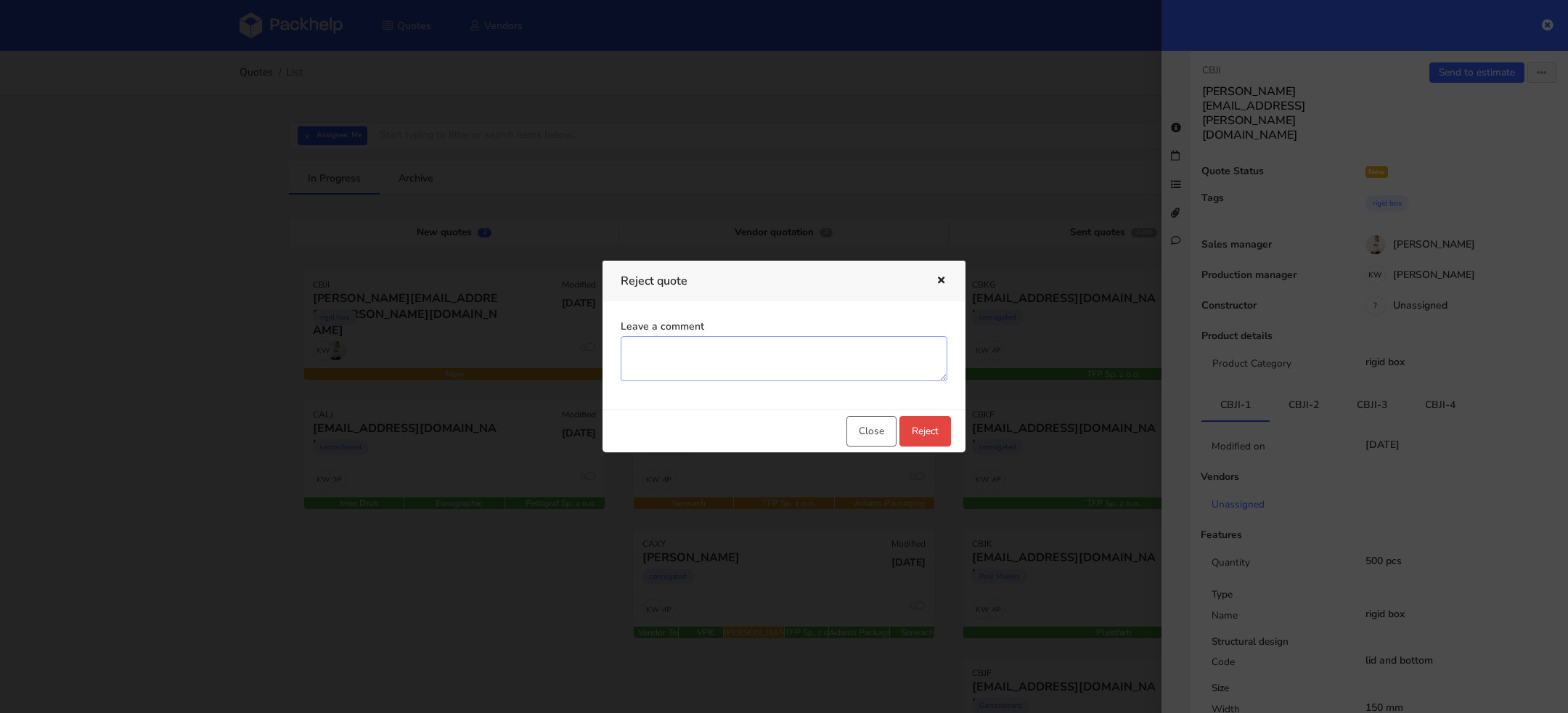
click at [747, 367] on textarea "Leave a comment" at bounding box center [784, 359] width 326 height 45
type textarea "quote is no nee"
drag, startPoint x: 718, startPoint y: 352, endPoint x: 566, endPoint y: 352, distance: 152.0
click at [566, 352] on div "Reject quote Leave a comment quote is no nee Close Reject" at bounding box center [784, 356] width 1568 height 713
type textarea "-"
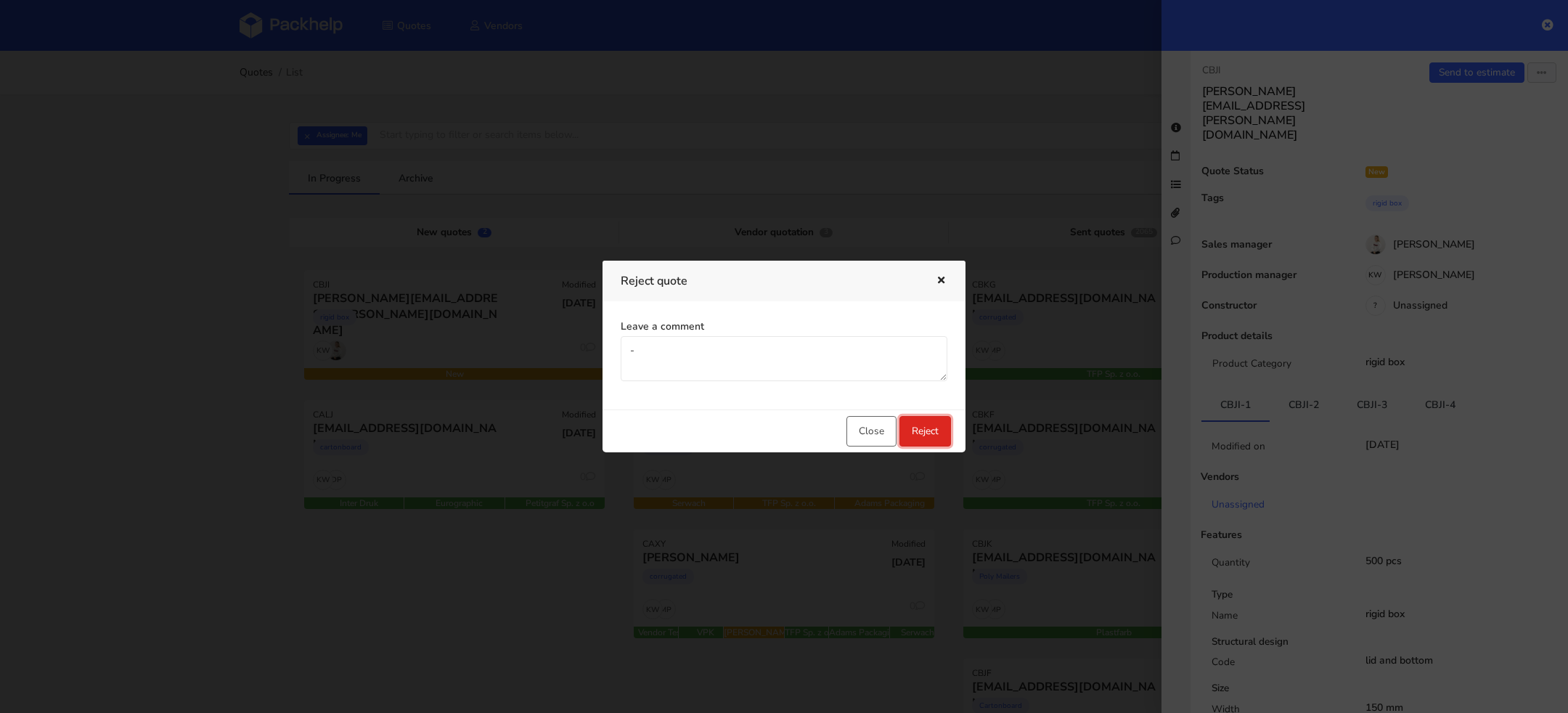
click at [931, 423] on button "Reject" at bounding box center [924, 431] width 51 height 31
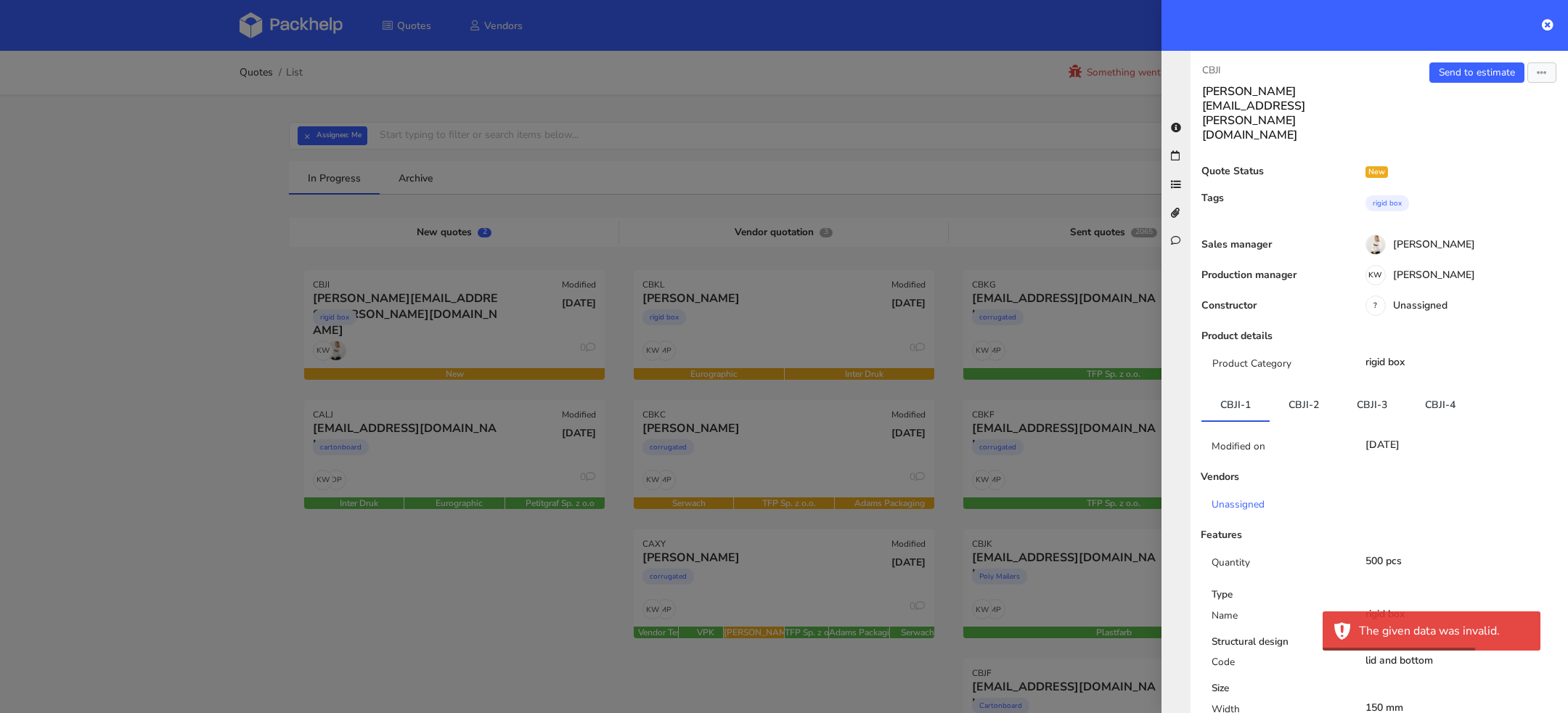
click at [318, 234] on div at bounding box center [784, 356] width 1568 height 713
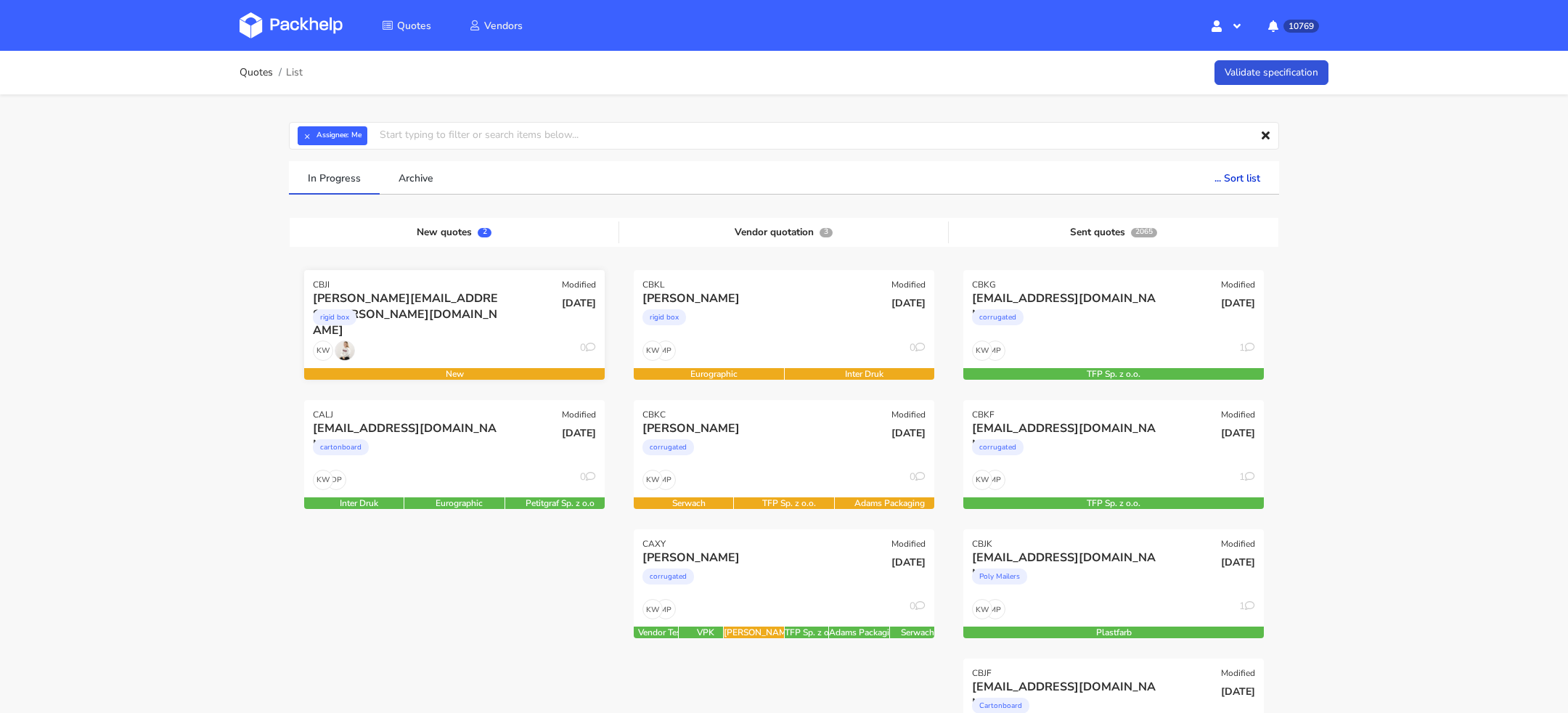
click at [456, 329] on div "rigid box" at bounding box center [408, 321] width 192 height 29
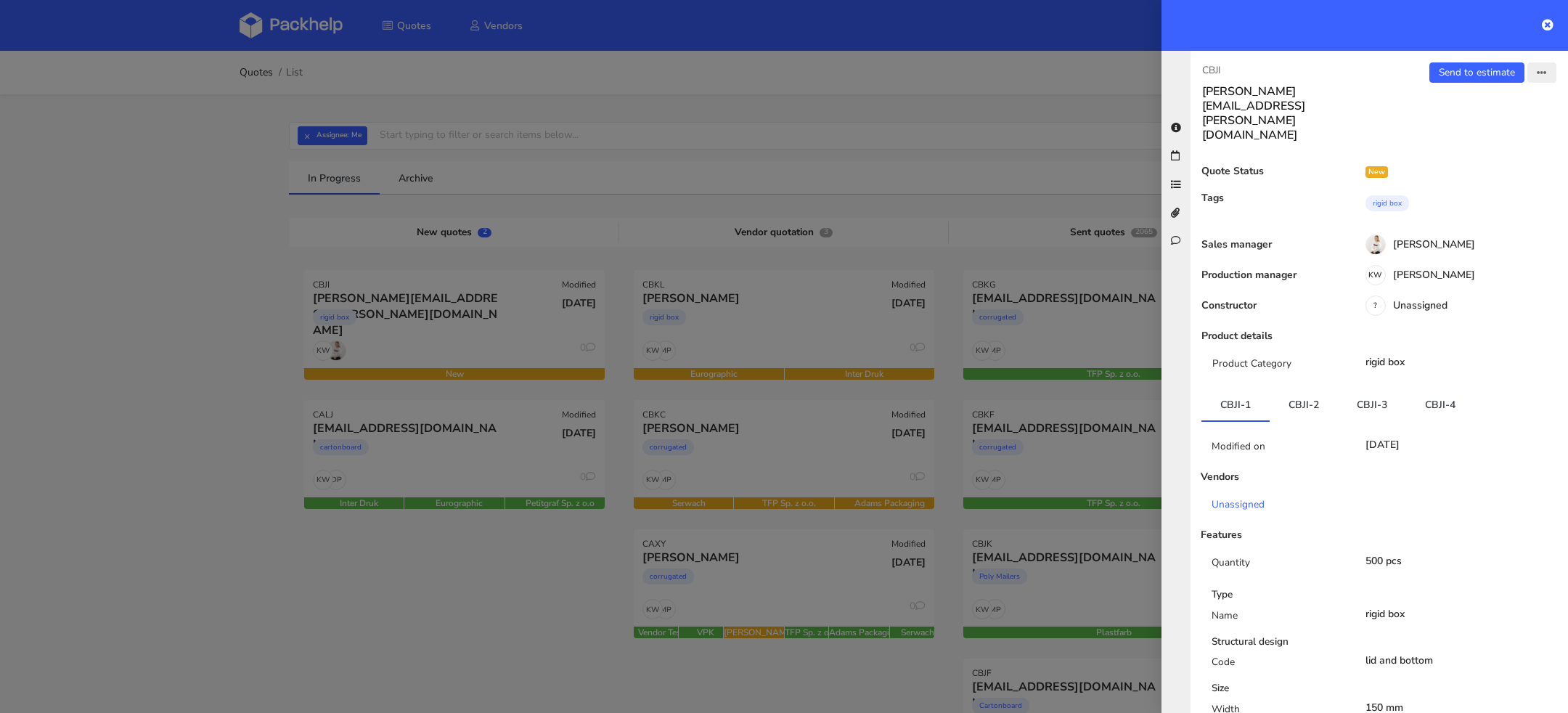
click at [1543, 69] on icon "button" at bounding box center [1541, 73] width 10 height 10
click at [1441, 184] on icon at bounding box center [1445, 181] width 13 height 10
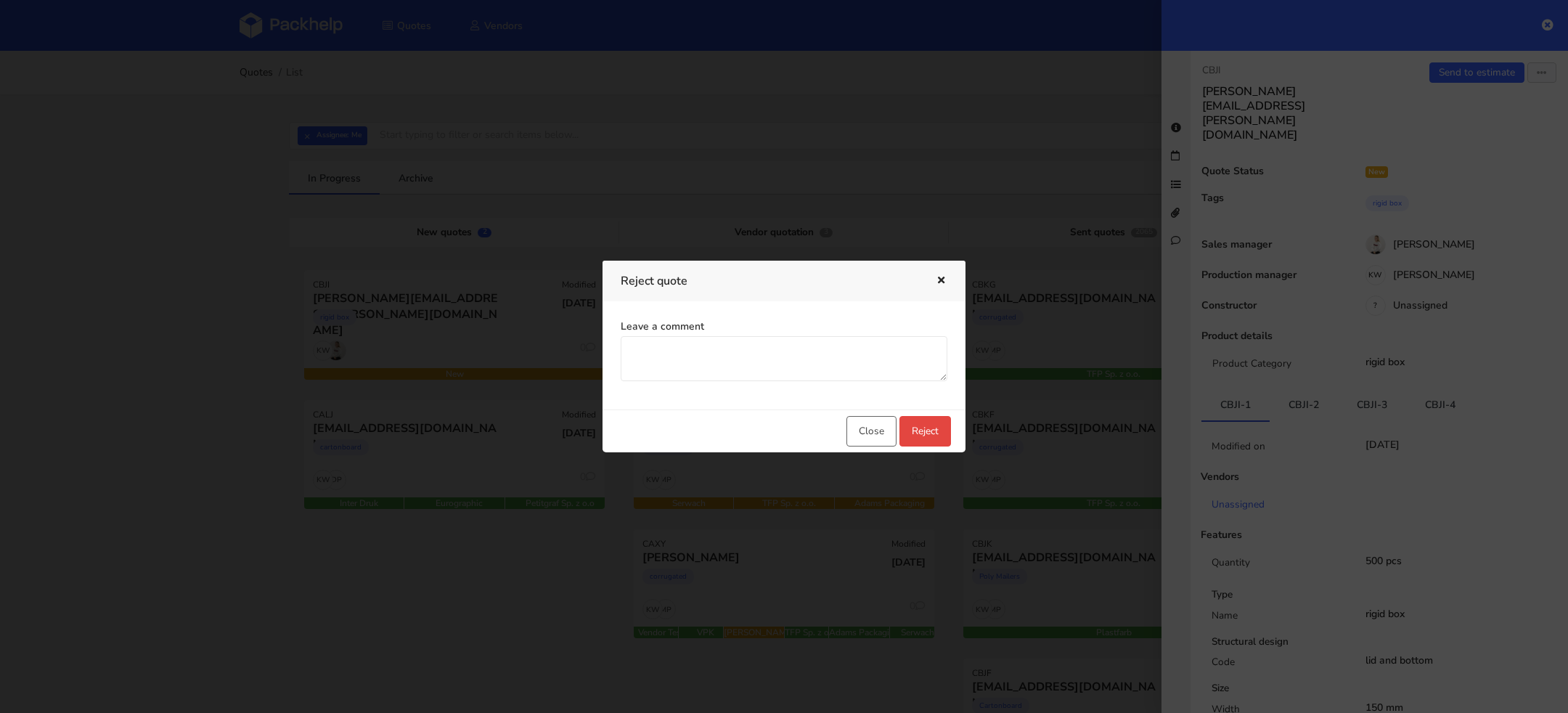
click at [801, 384] on div "Leave a comment" at bounding box center [784, 355] width 362 height 108
click at [758, 354] on textarea "Leave a comment" at bounding box center [784, 359] width 326 height 45
type textarea "task is no needed"
click at [919, 426] on button "Reject" at bounding box center [924, 431] width 51 height 31
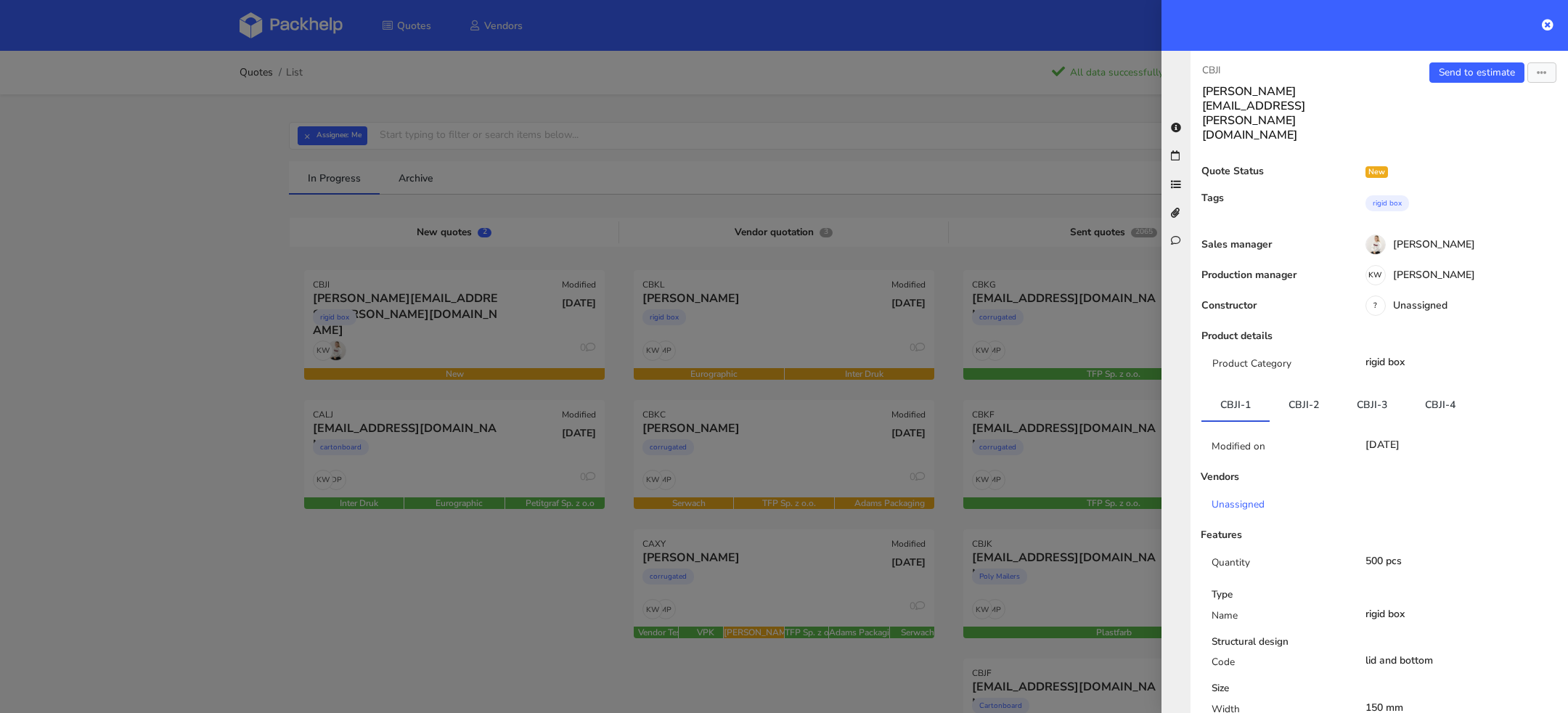
click at [95, 77] on div at bounding box center [784, 356] width 1568 height 713
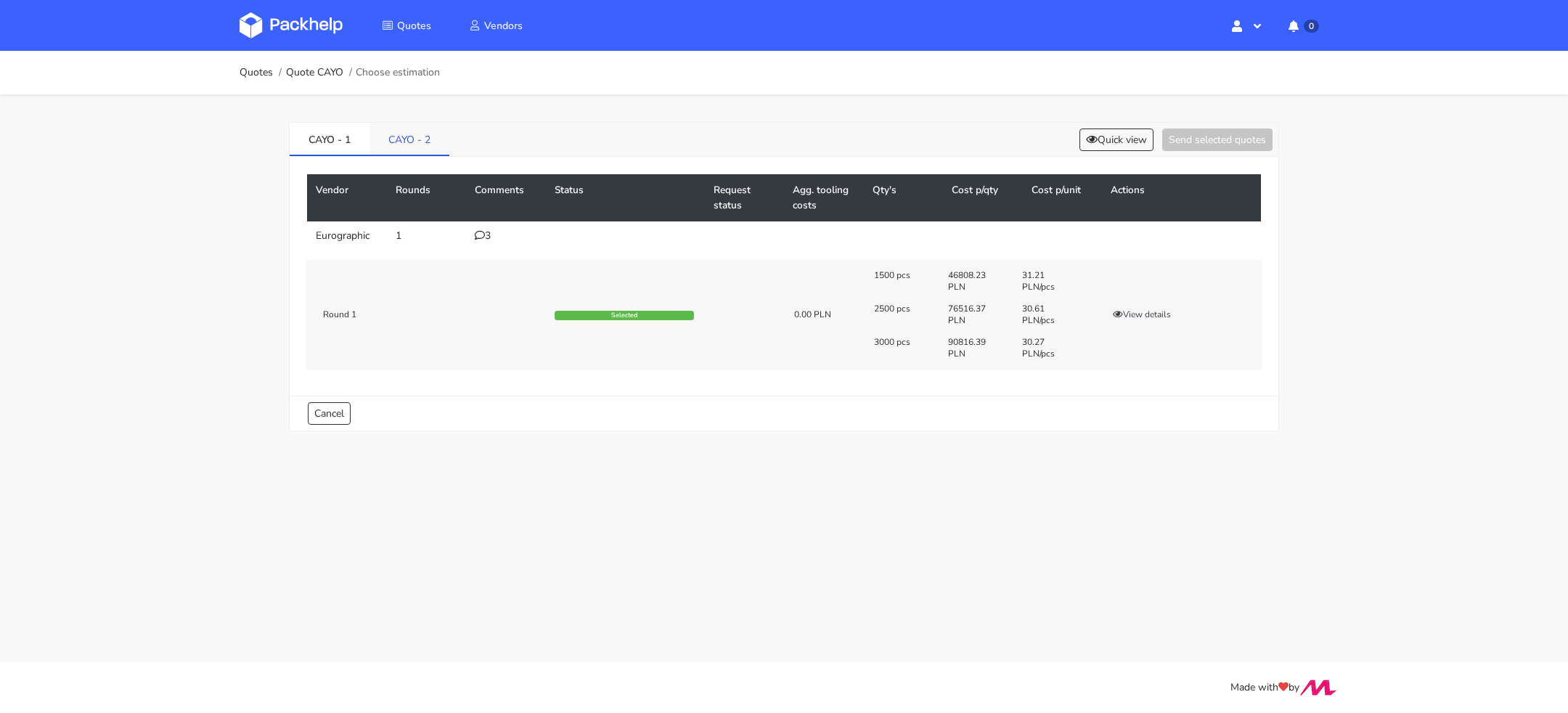
click at [413, 142] on link "CAYO - 2" at bounding box center [409, 138] width 80 height 32
click at [484, 234] on div "1" at bounding box center [505, 235] width 62 height 12
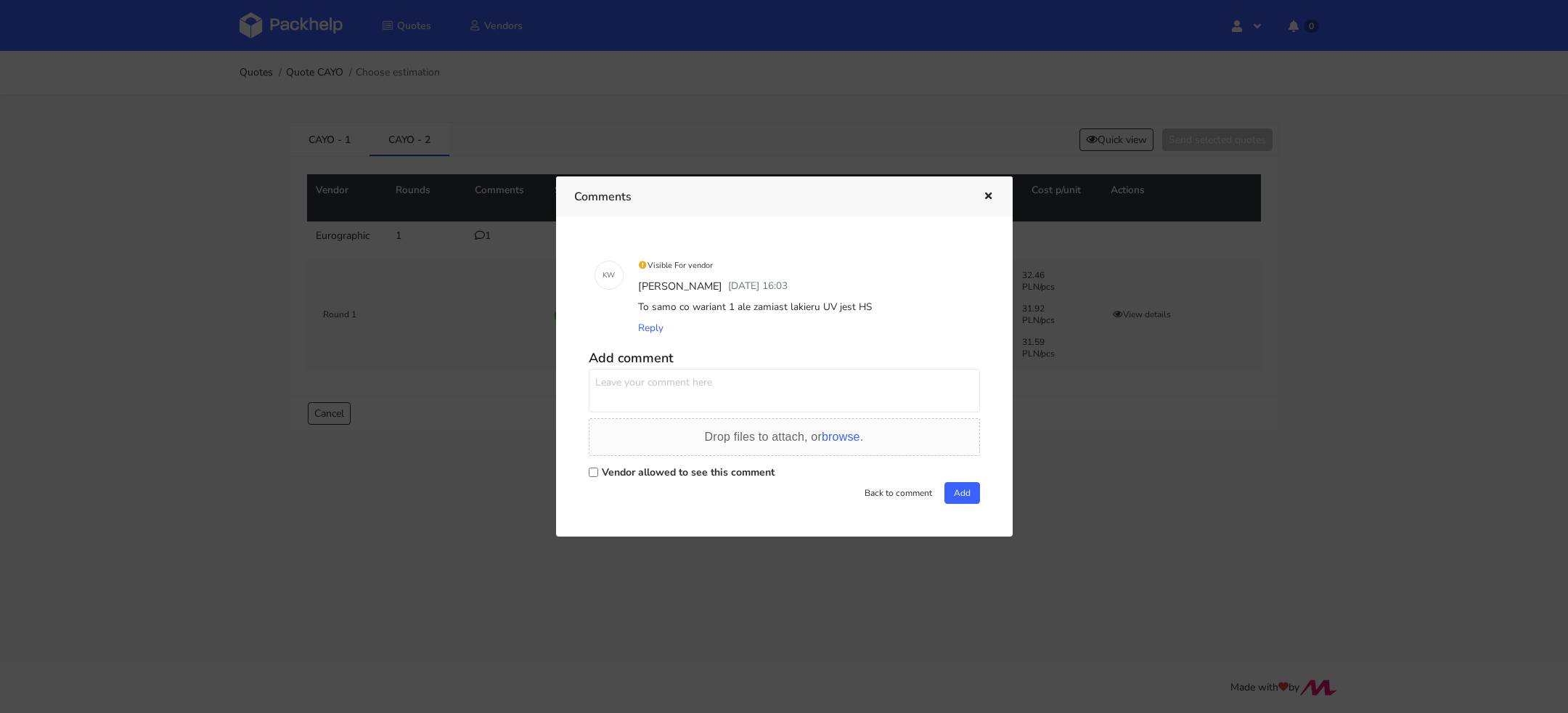
click at [495, 309] on div at bounding box center [784, 356] width 1568 height 713
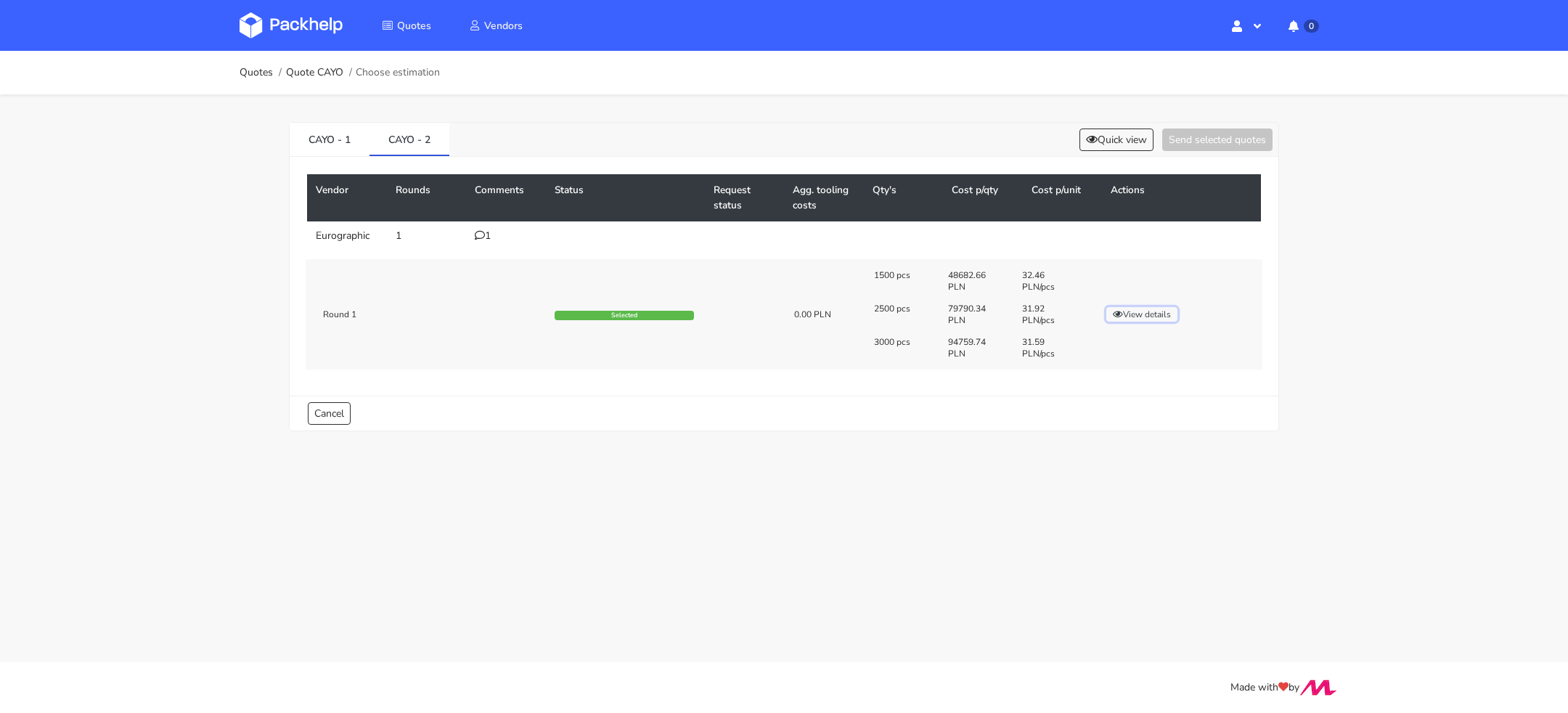
click at [1123, 307] on button "View details" at bounding box center [1142, 315] width 71 height 14
